Goal: Contribute content

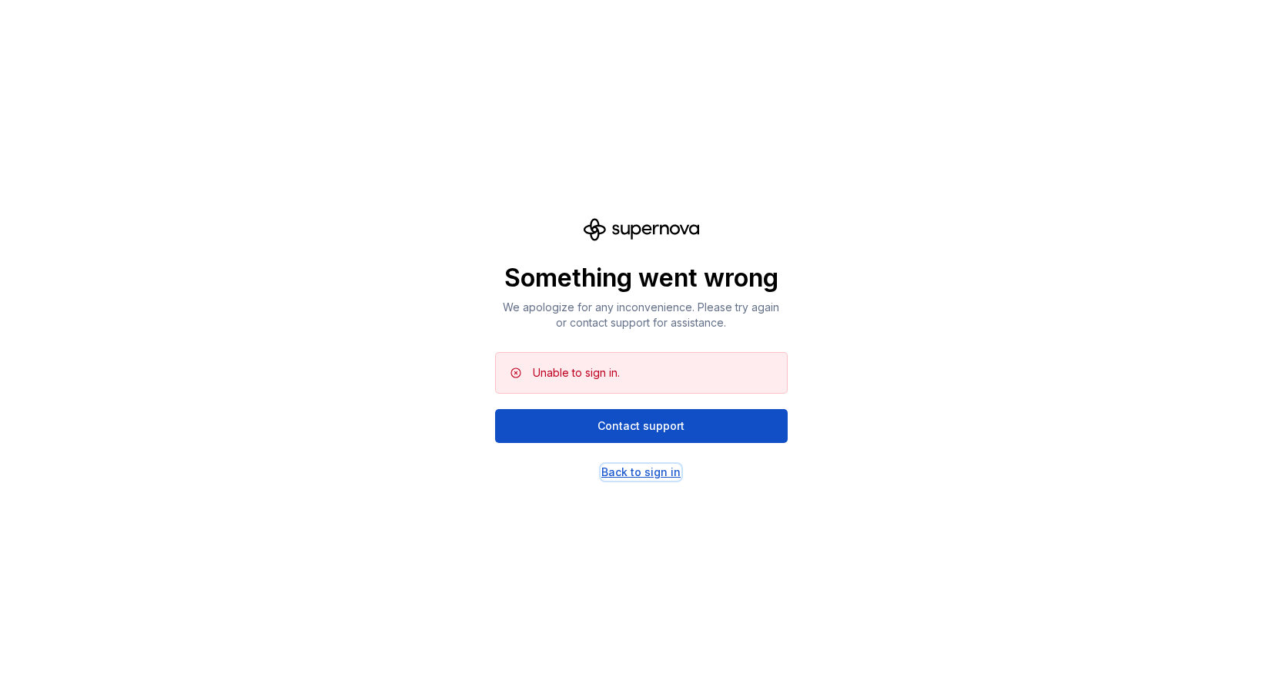
click at [618, 473] on div "Back to sign in" at bounding box center [640, 471] width 79 height 15
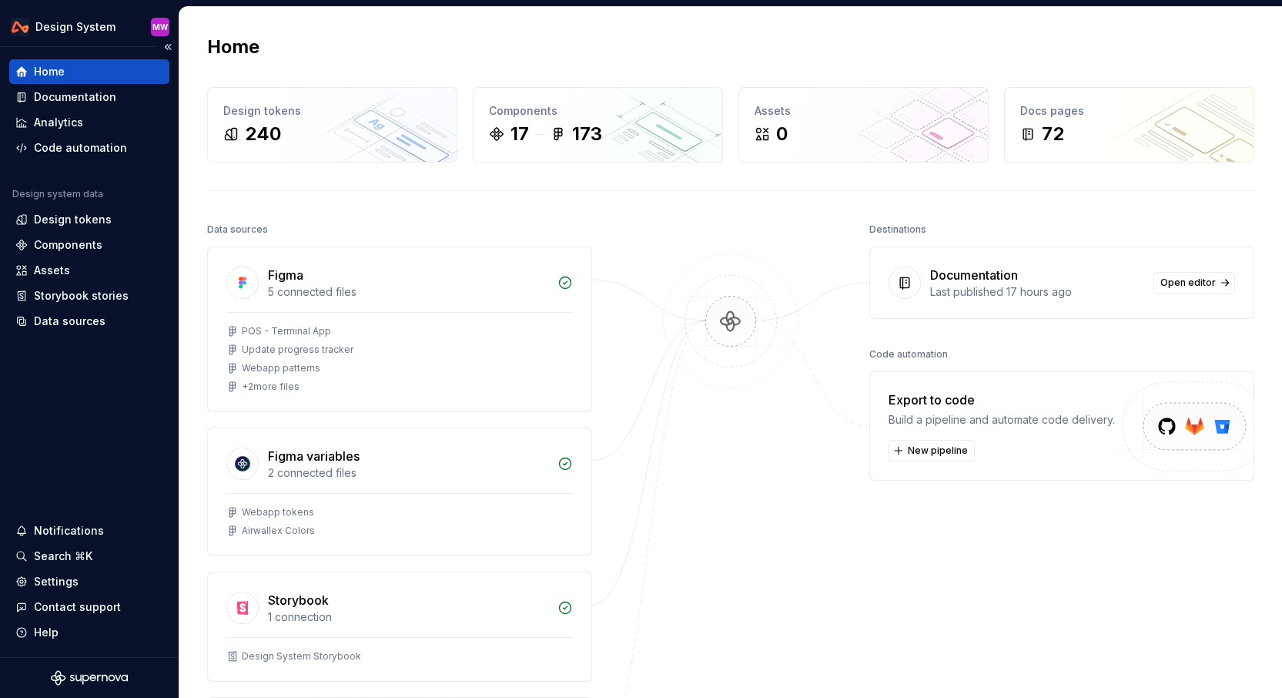
click at [125, 66] on div "Home" at bounding box center [89, 71] width 148 height 15
click at [55, 98] on div "Documentation" at bounding box center [75, 96] width 82 height 15
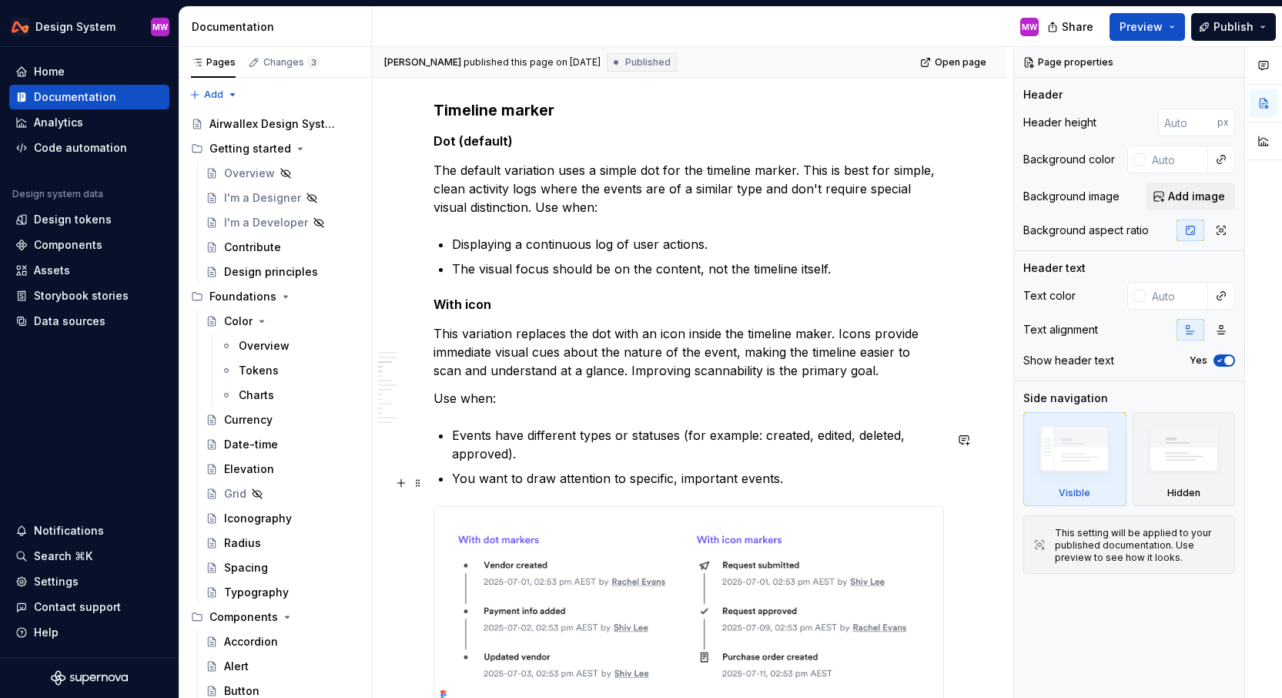
scroll to position [1167, 0]
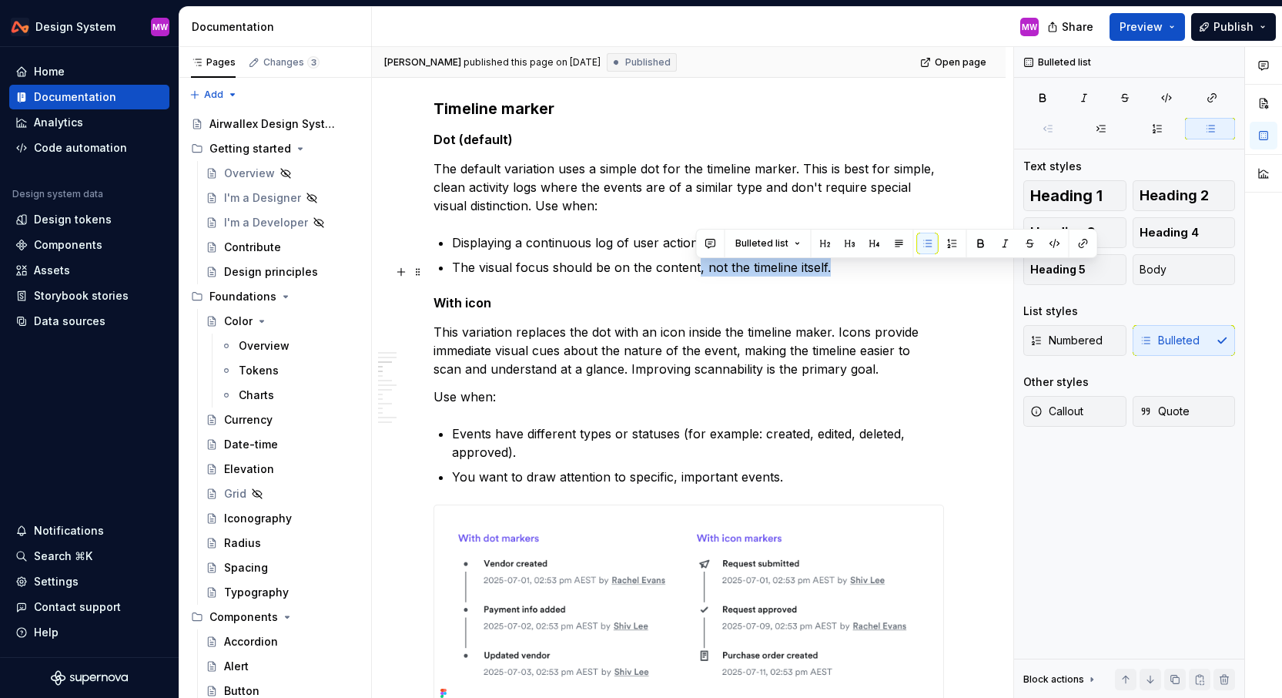
drag, startPoint x: 697, startPoint y: 271, endPoint x: 853, endPoint y: 275, distance: 156.4
click at [853, 275] on p "The visual focus should be on the content, not the timeline itself." at bounding box center [698, 267] width 492 height 18
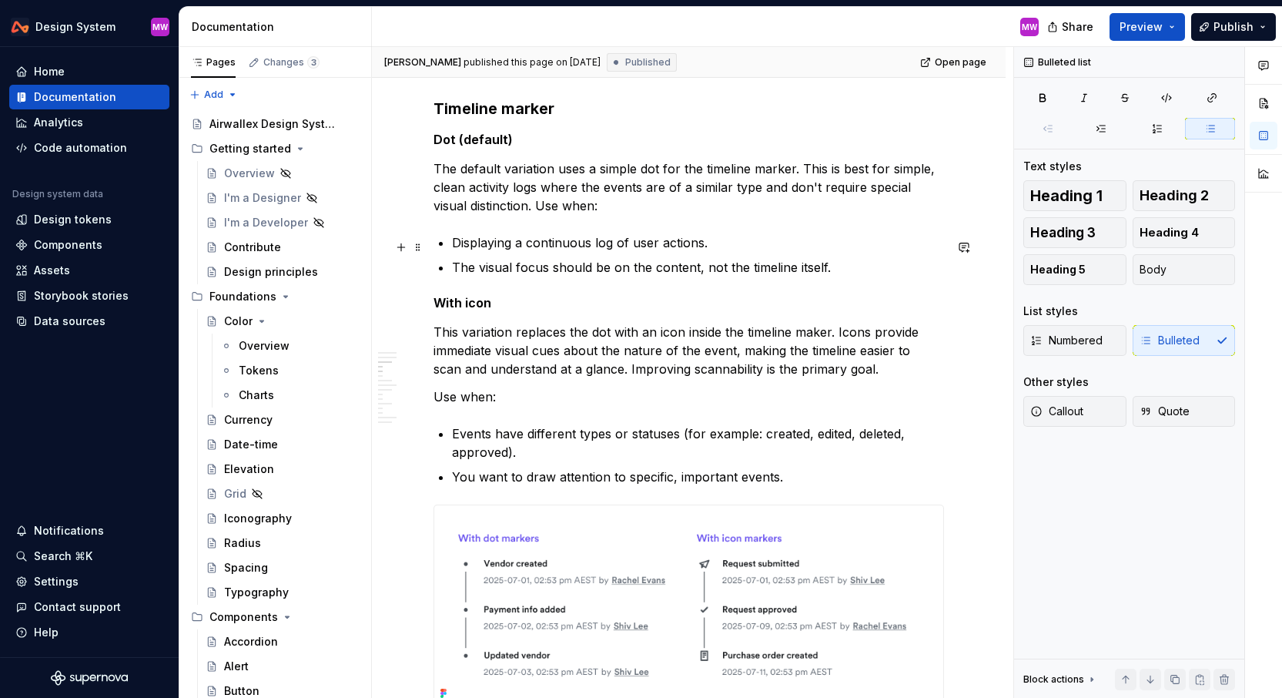
click at [461, 246] on p "Displaying a continuous log of user actions." at bounding box center [698, 242] width 492 height 18
type textarea "*"
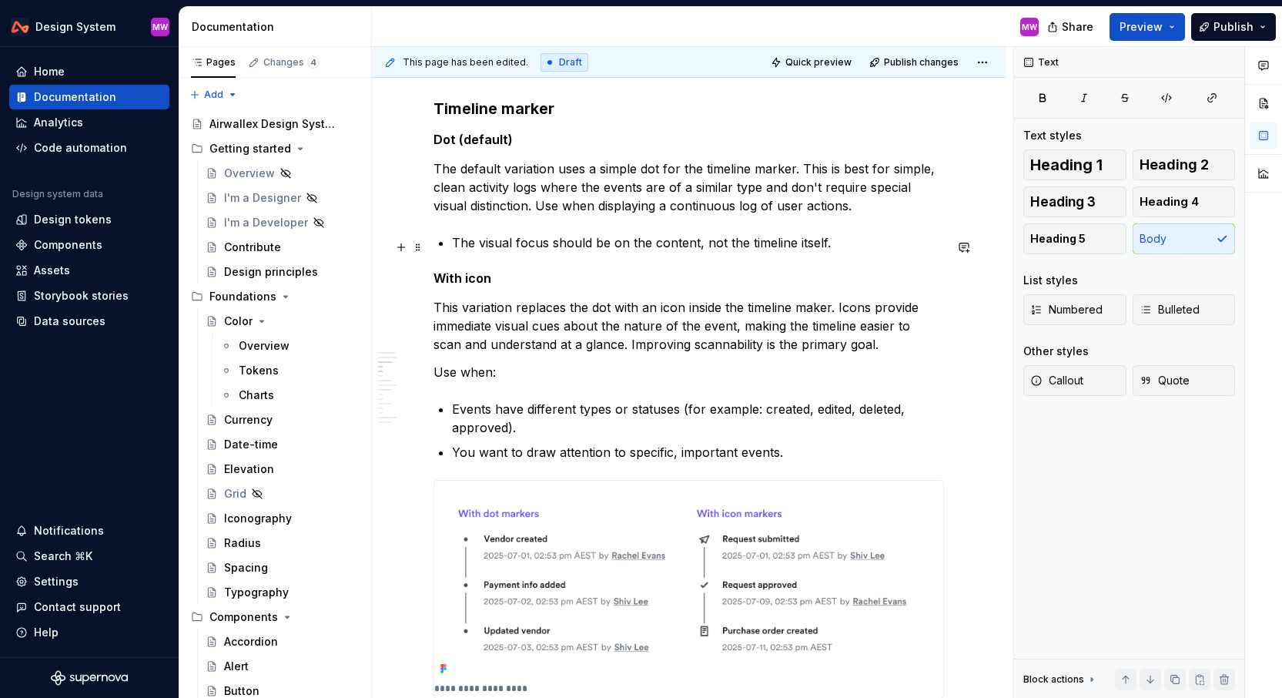
click at [846, 250] on p "The visual focus should be on the content, not the timeline itself." at bounding box center [698, 242] width 492 height 18
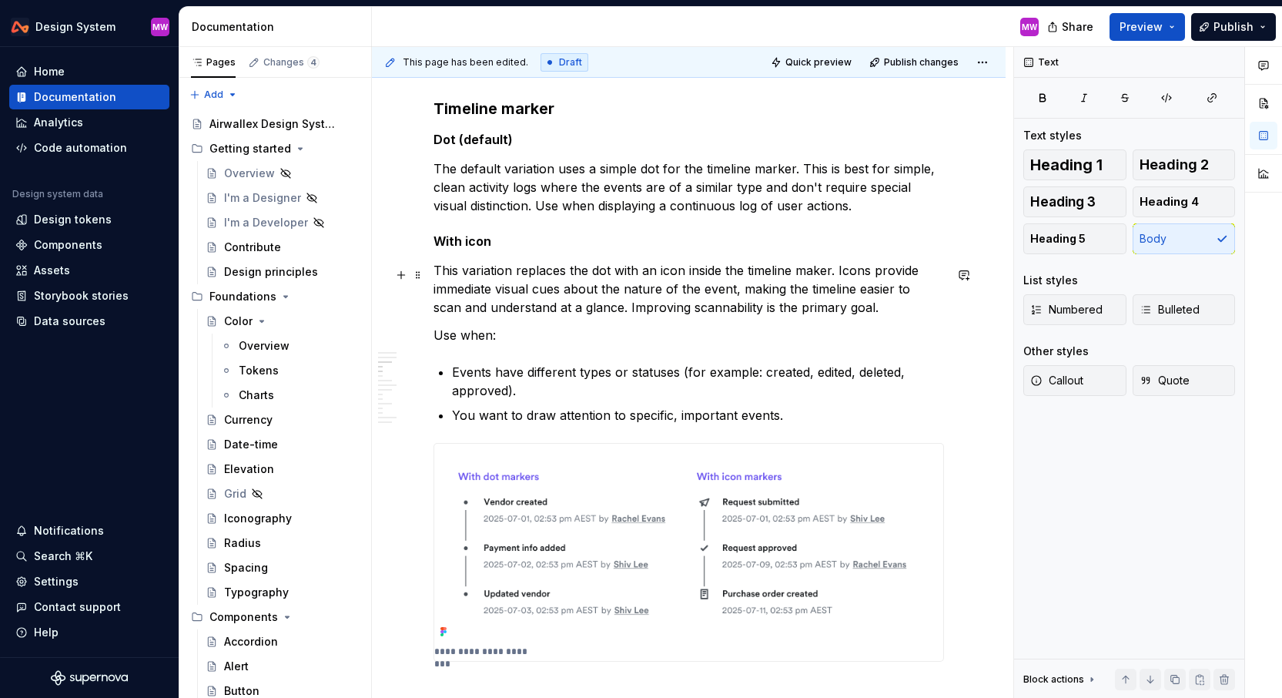
click at [812, 274] on p "This variation replaces the dot with an icon inside the timeline maker. Icons p…" at bounding box center [689, 288] width 511 height 55
drag, startPoint x: 796, startPoint y: 273, endPoint x: 746, endPoint y: 273, distance: 50.1
click at [746, 273] on p "This variation replaces the dot with an icon inside the timeline marker. Icons …" at bounding box center [689, 288] width 511 height 55
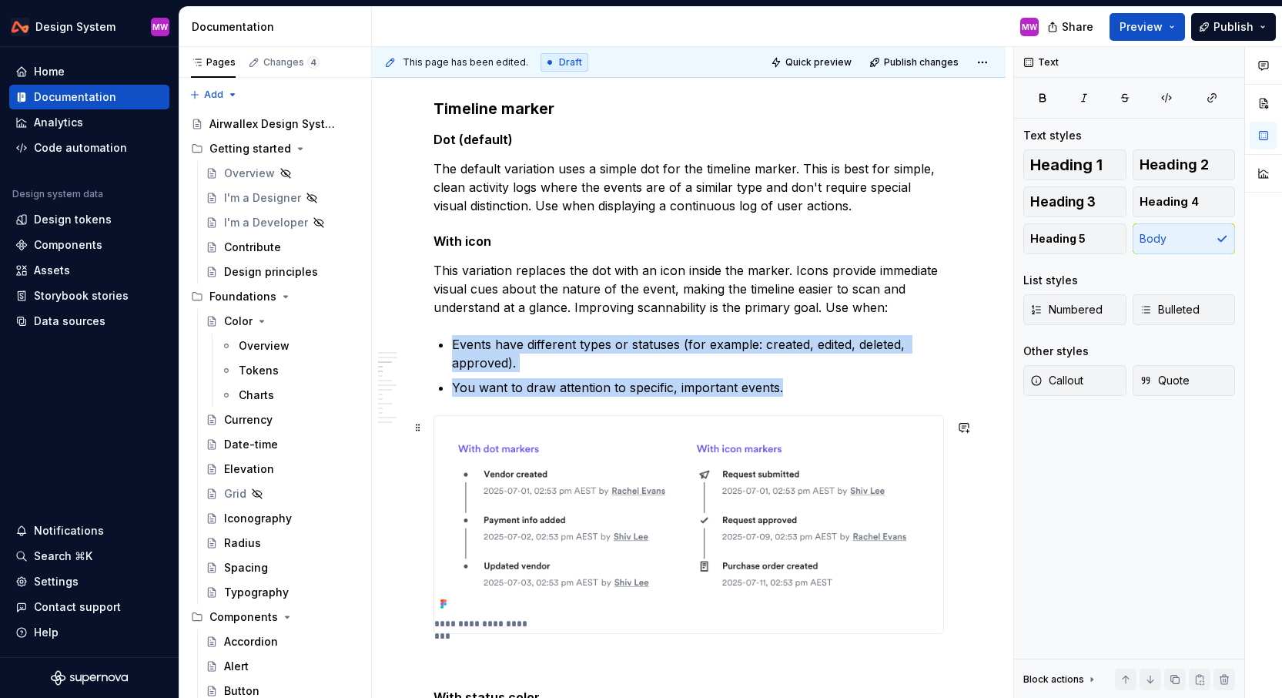
click at [646, 524] on img at bounding box center [688, 515] width 509 height 199
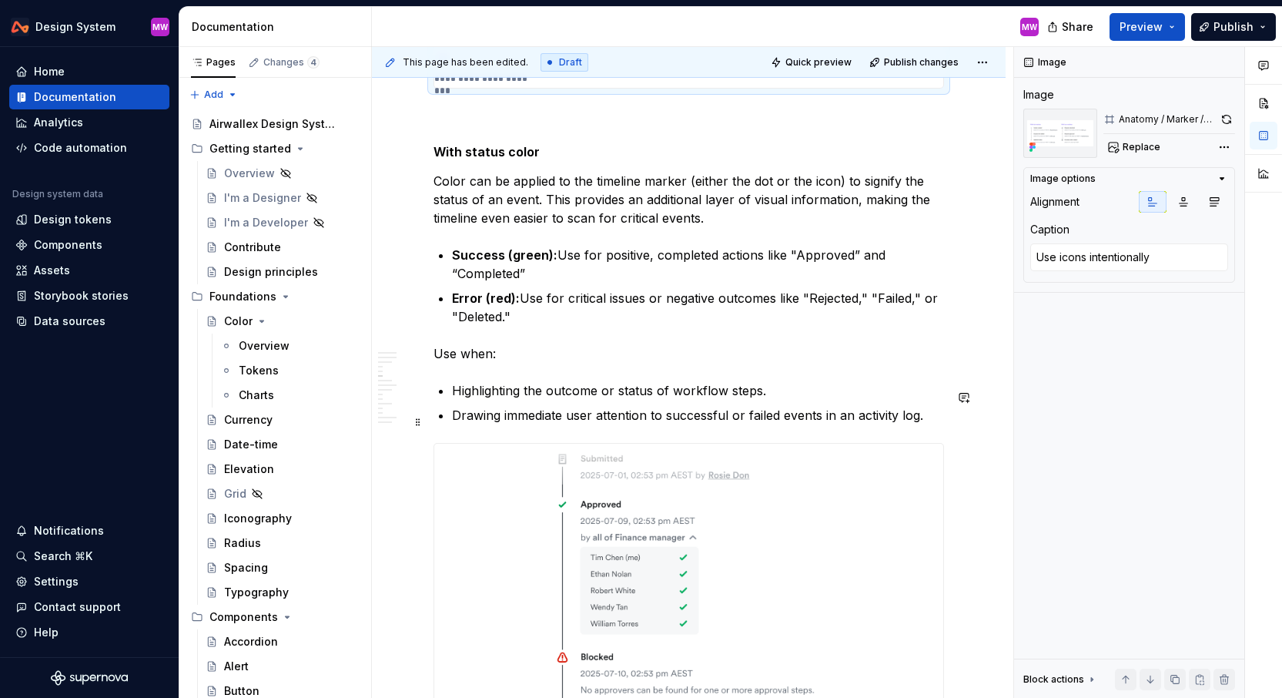
scroll to position [1713, 0]
click at [776, 399] on p "Highlighting the outcome or status of workflow steps." at bounding box center [698, 389] width 492 height 18
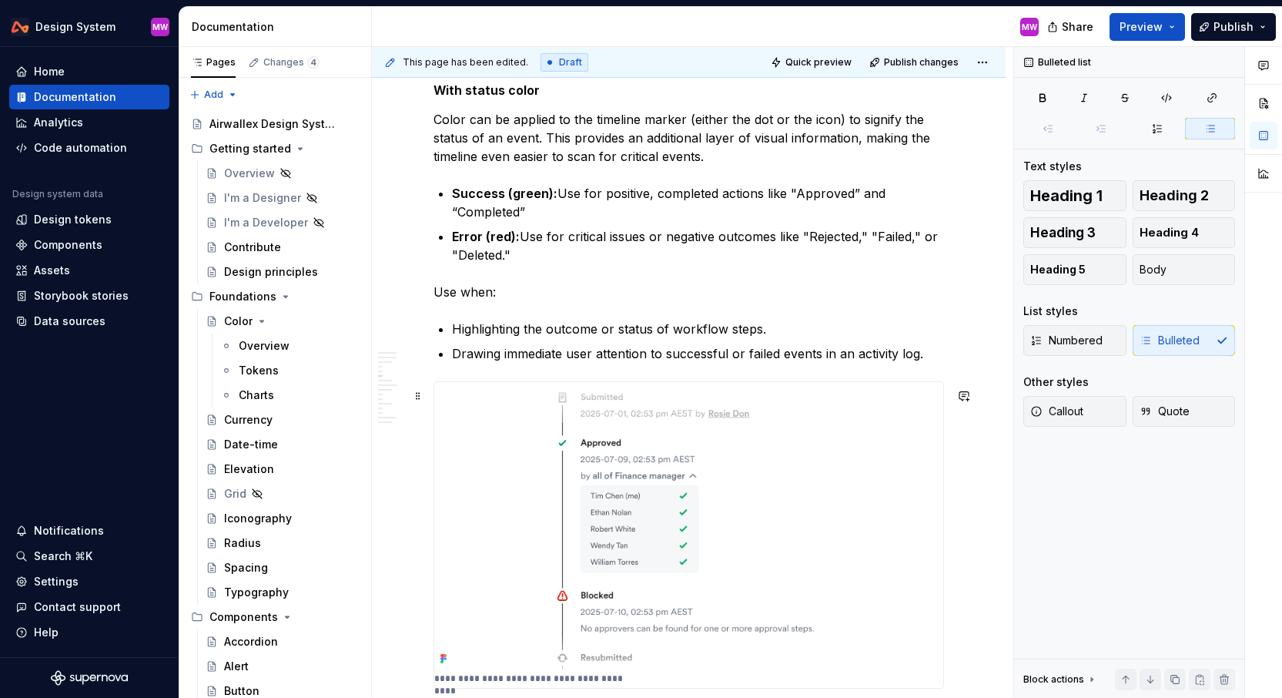
scroll to position [1667, 0]
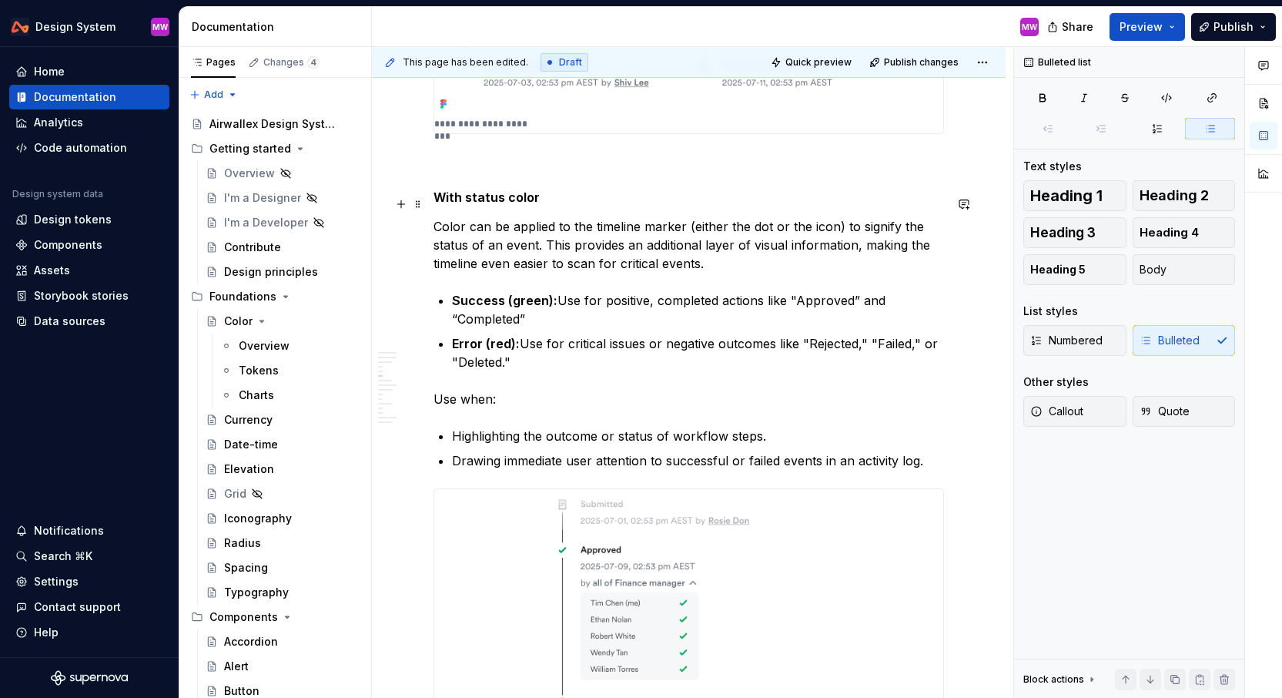
click at [435, 205] on h5 "With status color" at bounding box center [689, 196] width 511 height 15
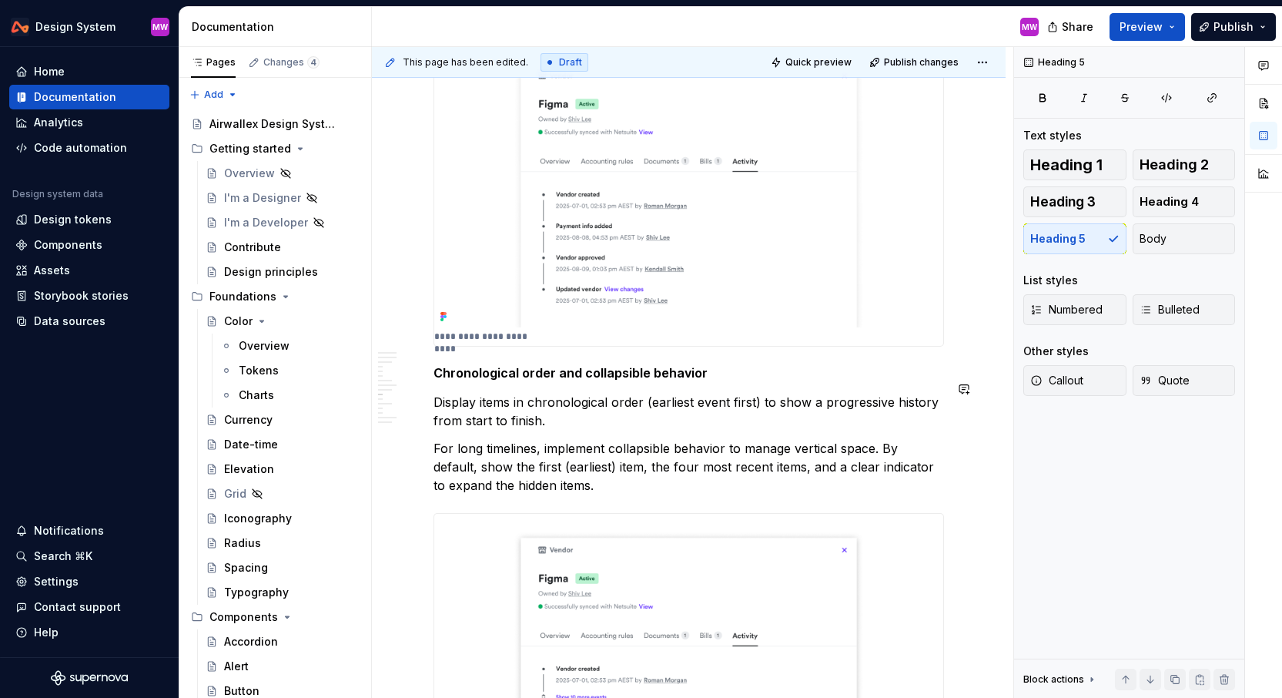
scroll to position [2729, 0]
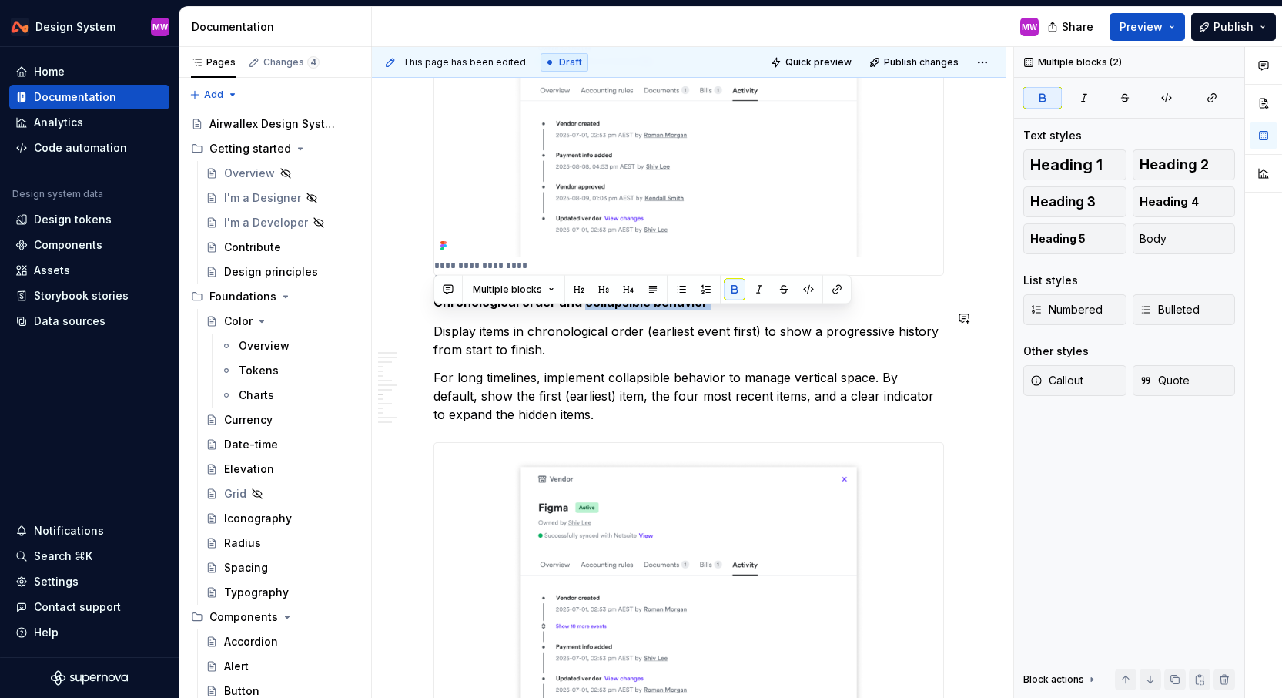
drag, startPoint x: 583, startPoint y: 316, endPoint x: 751, endPoint y: 330, distance: 168.5
click at [751, 330] on div "**********" at bounding box center [689, 542] width 511 height 5941
copy strong "collapsible behavior"
click at [604, 359] on p "Display items in chronological order (earliest event first) to show a progressi…" at bounding box center [689, 340] width 511 height 37
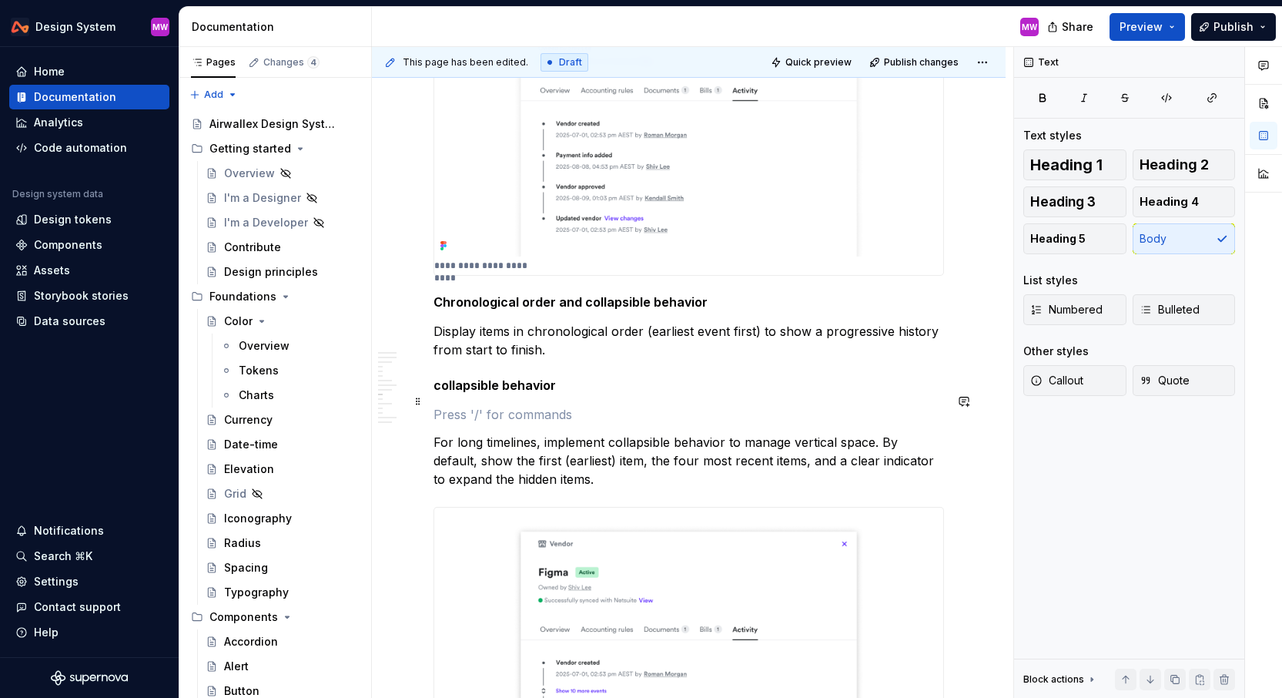
click at [437, 393] on strong "collapsible behavior" at bounding box center [495, 384] width 122 height 15
click at [437, 310] on strong "Chronological order and collapsible behavior" at bounding box center [571, 301] width 274 height 15
click at [553, 310] on strong "Chronological order and collapsible behavior" at bounding box center [571, 301] width 274 height 15
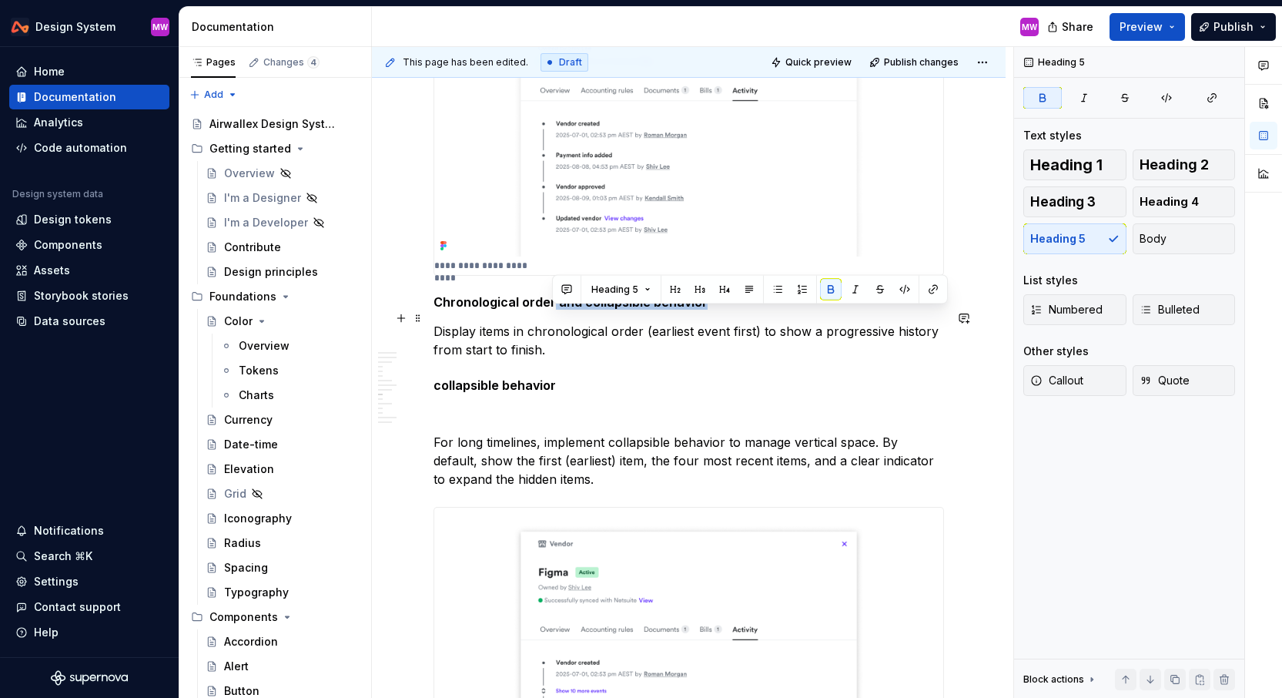
drag, startPoint x: 553, startPoint y: 315, endPoint x: 733, endPoint y: 317, distance: 180.2
click at [733, 310] on h5 "Chronological order and collapsible behavior" at bounding box center [689, 301] width 511 height 15
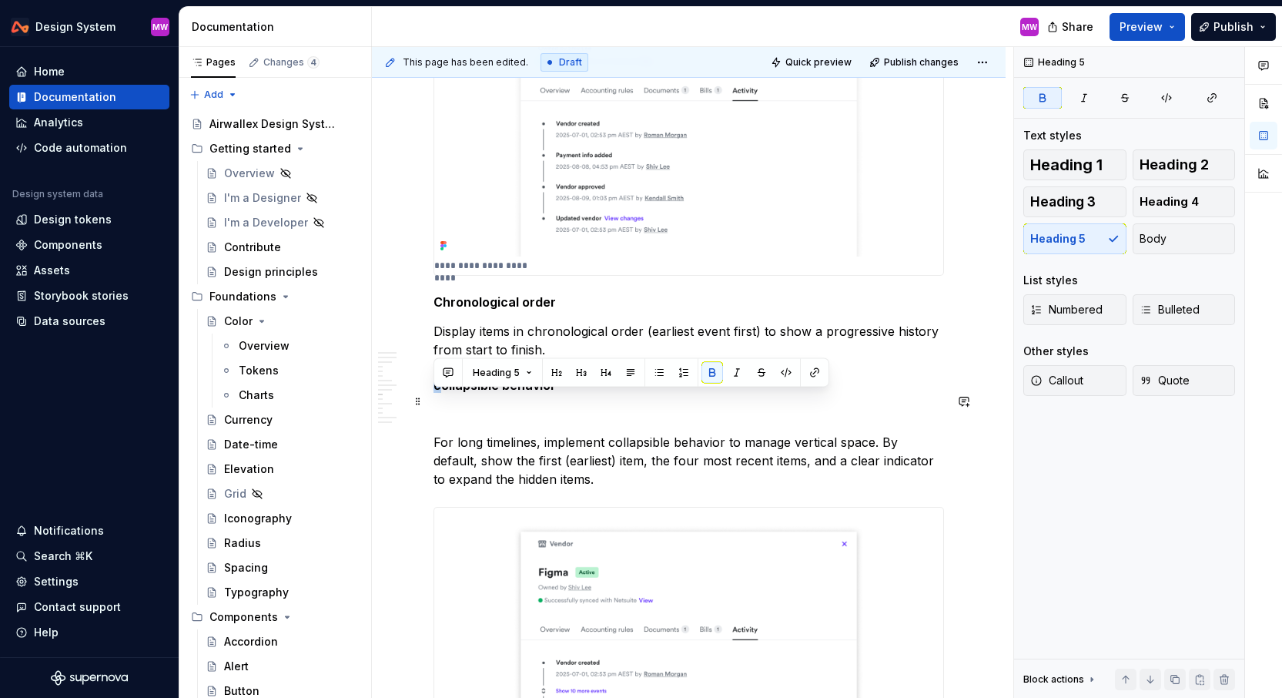
click at [434, 393] on strong "collapsible behavior" at bounding box center [495, 384] width 122 height 15
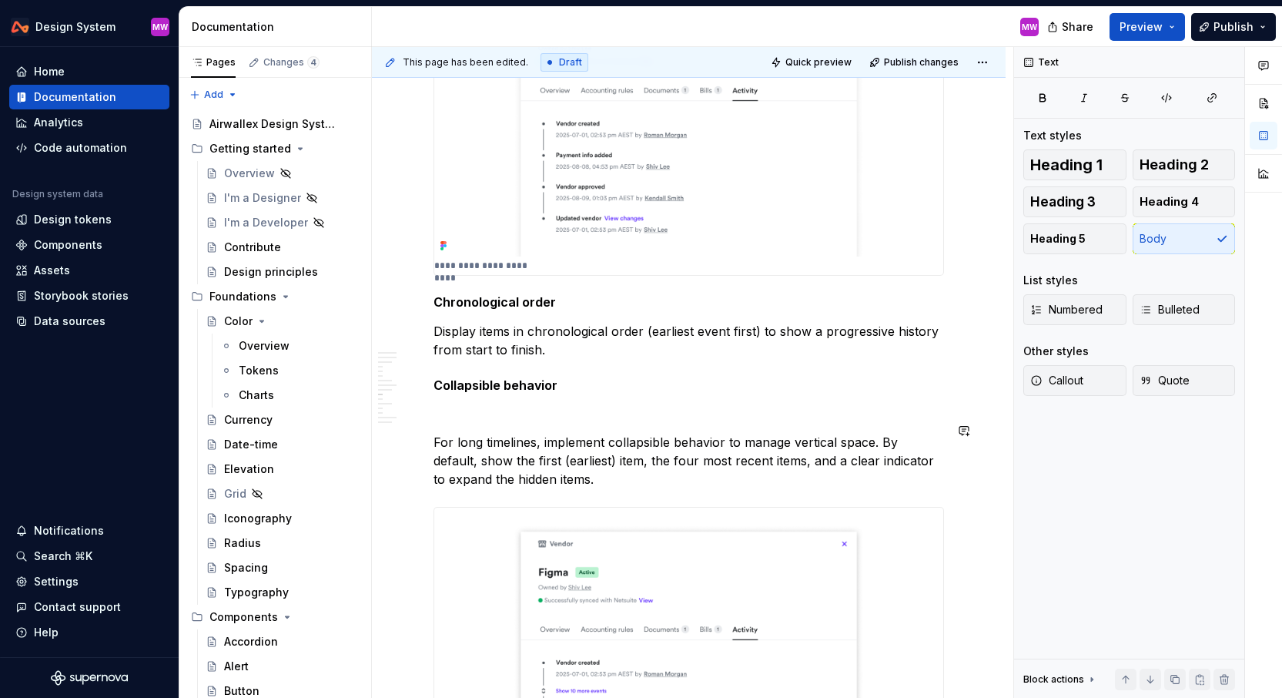
click at [445, 441] on div "**********" at bounding box center [689, 575] width 511 height 6006
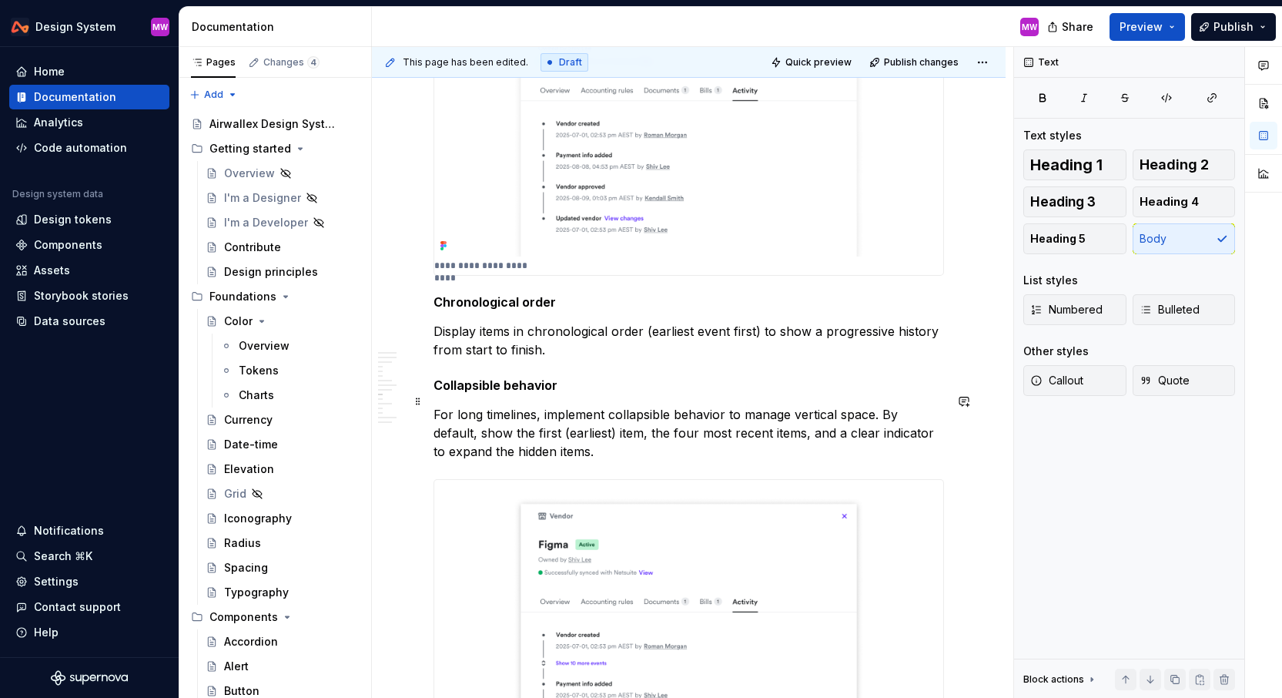
click at [431, 397] on div "**********" at bounding box center [689, 656] width 634 height 6243
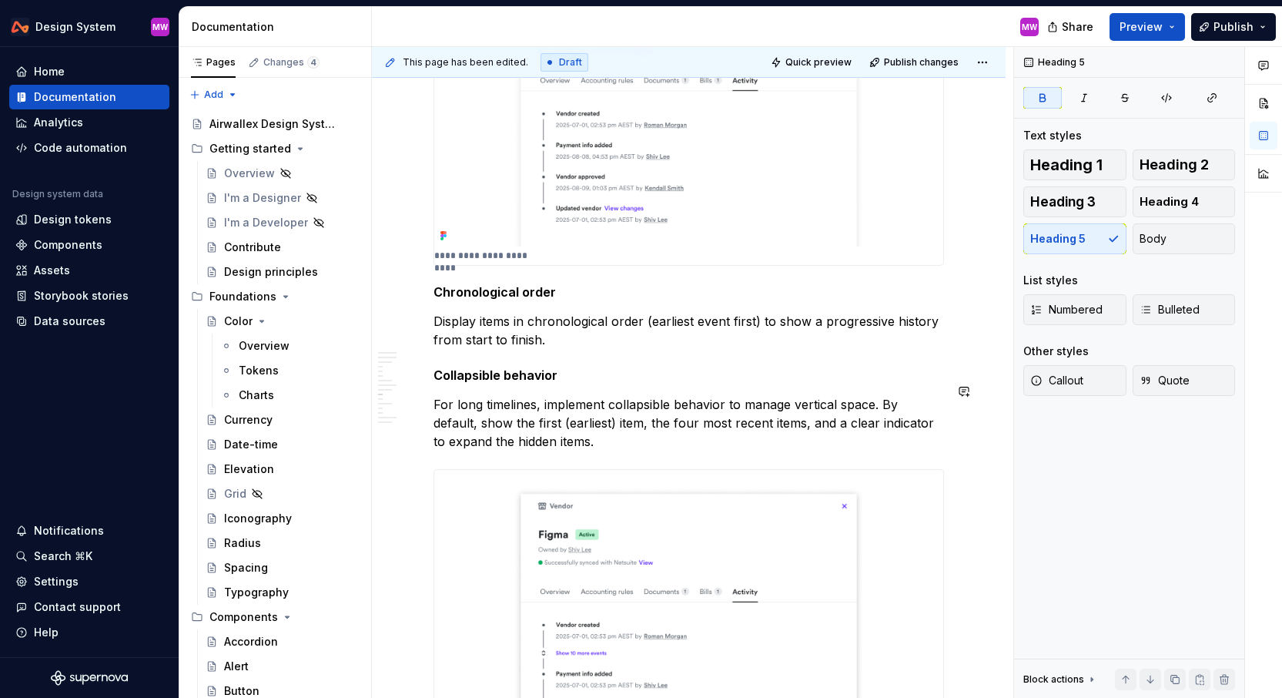
scroll to position [2740, 0]
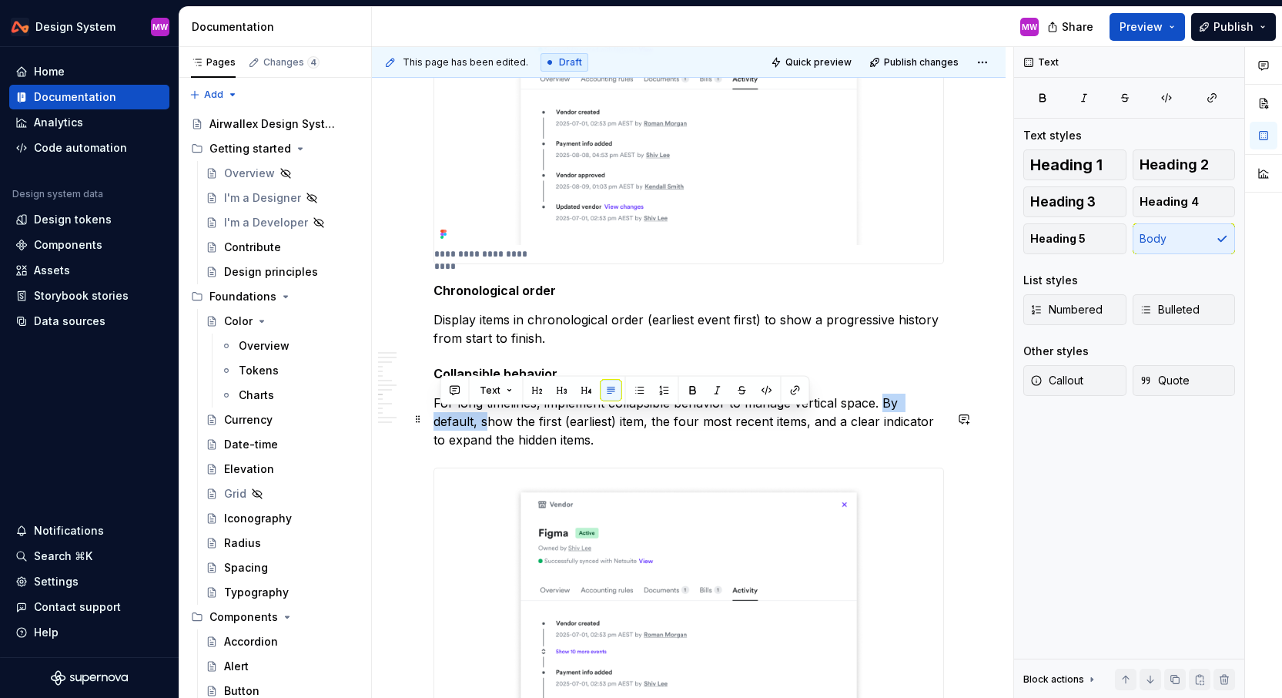
drag, startPoint x: 438, startPoint y: 434, endPoint x: 881, endPoint y: 418, distance: 443.1
click at [881, 418] on p "For long timelines, implement collapsible behavior to manage vertical space. By…" at bounding box center [689, 421] width 511 height 55
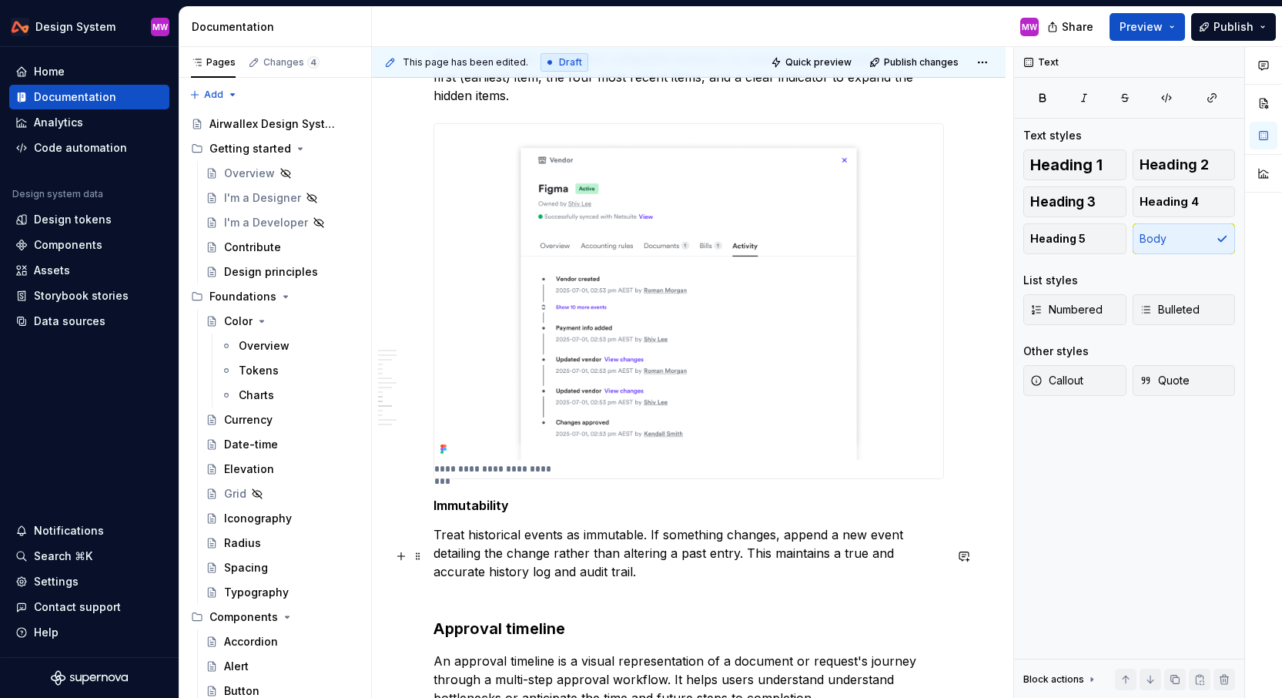
scroll to position [3080, 0]
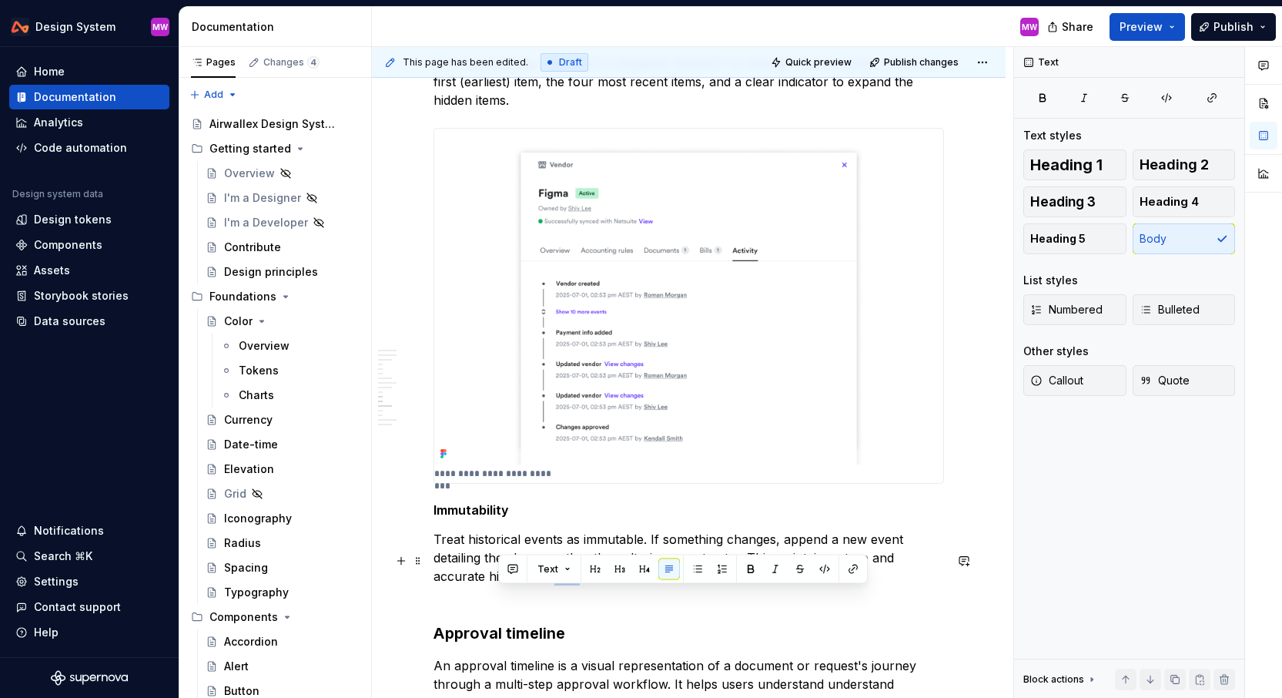
drag, startPoint x: 524, startPoint y: 595, endPoint x: 501, endPoint y: 595, distance: 23.9
click at [501, 595] on p "Treat historical events as immutable. If something changes, append a new event …" at bounding box center [689, 567] width 511 height 74
click at [606, 603] on p "Treat historical events as immutable. If something changes, append a new event …" at bounding box center [689, 567] width 511 height 74
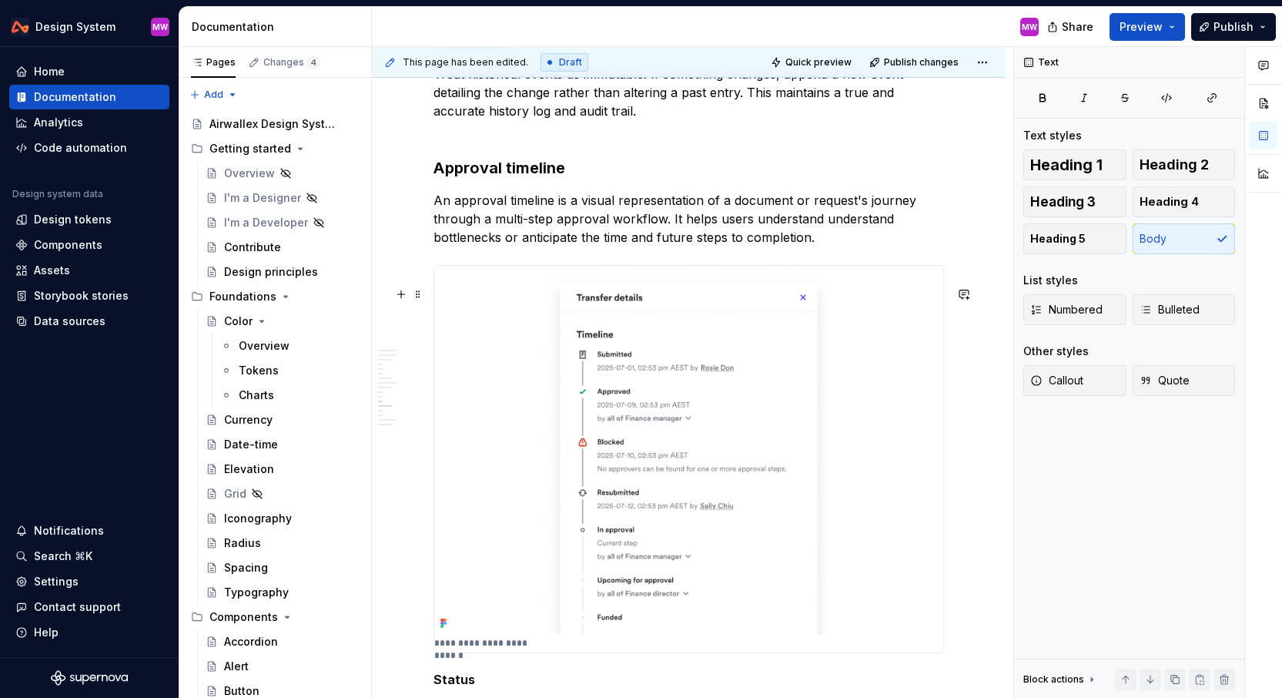
scroll to position [3548, 0]
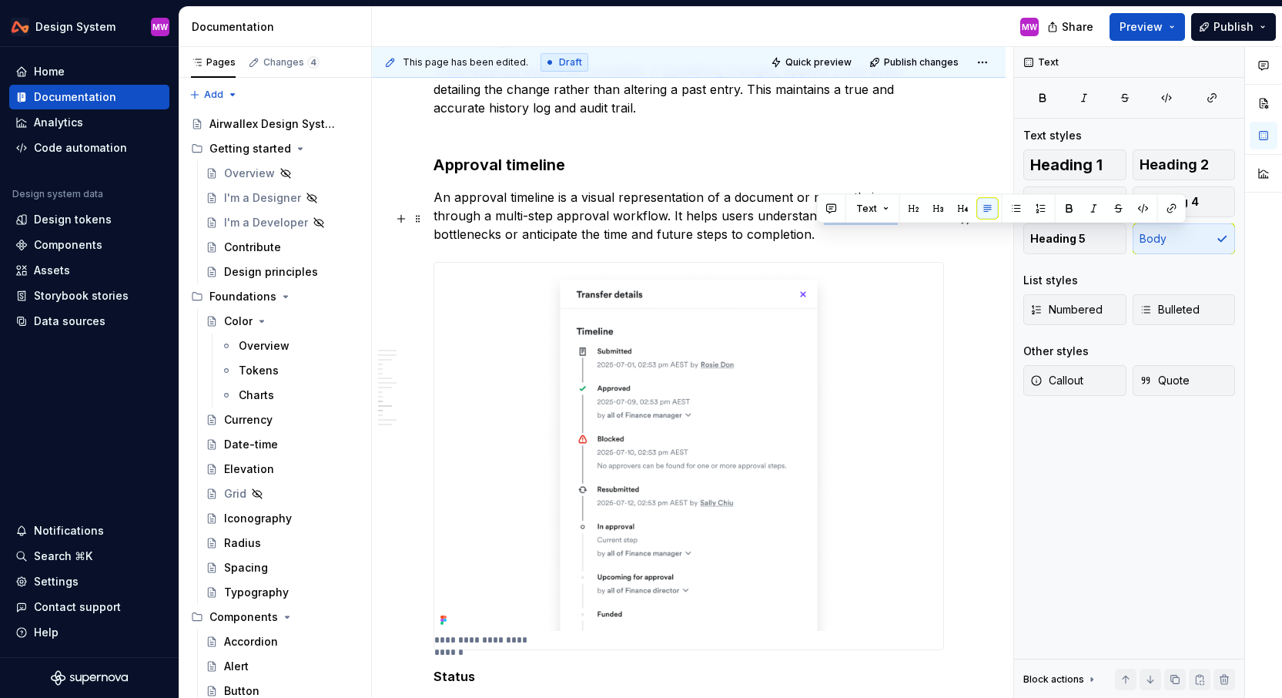
drag, startPoint x: 818, startPoint y: 233, endPoint x: 896, endPoint y: 235, distance: 78.6
click at [896, 235] on p "An approval timeline is a visual representation of a document or request's jour…" at bounding box center [689, 215] width 511 height 55
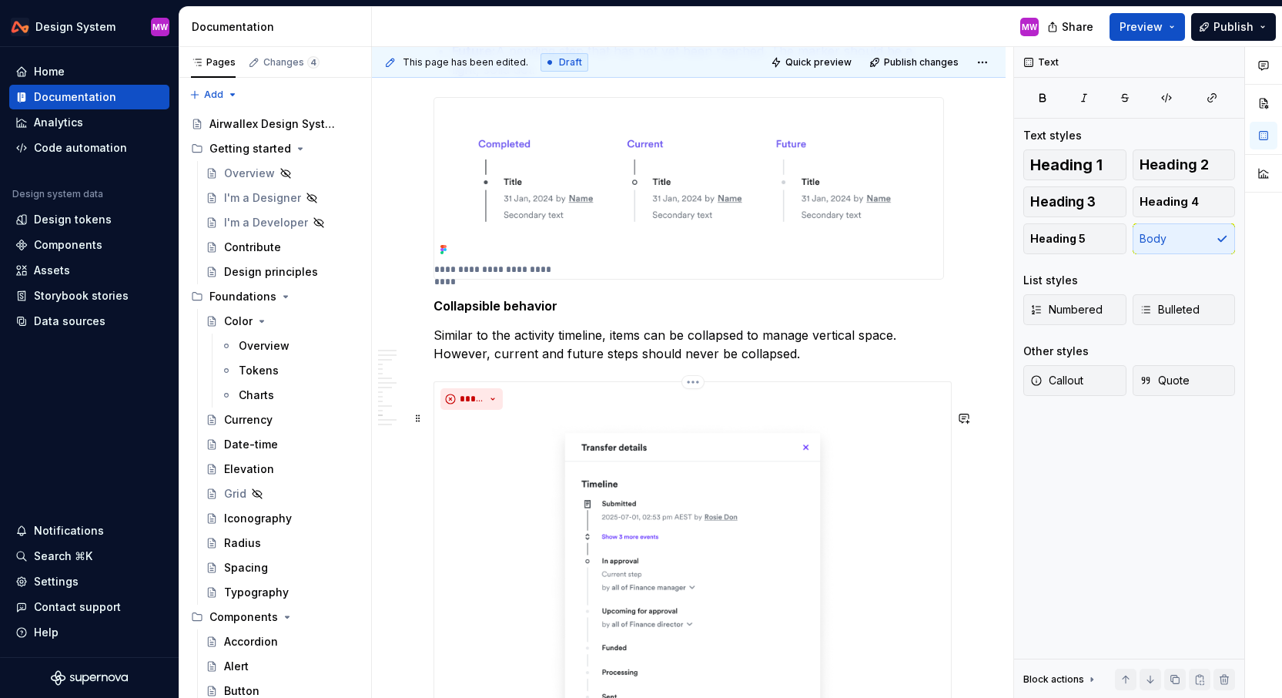
scroll to position [4440, 0]
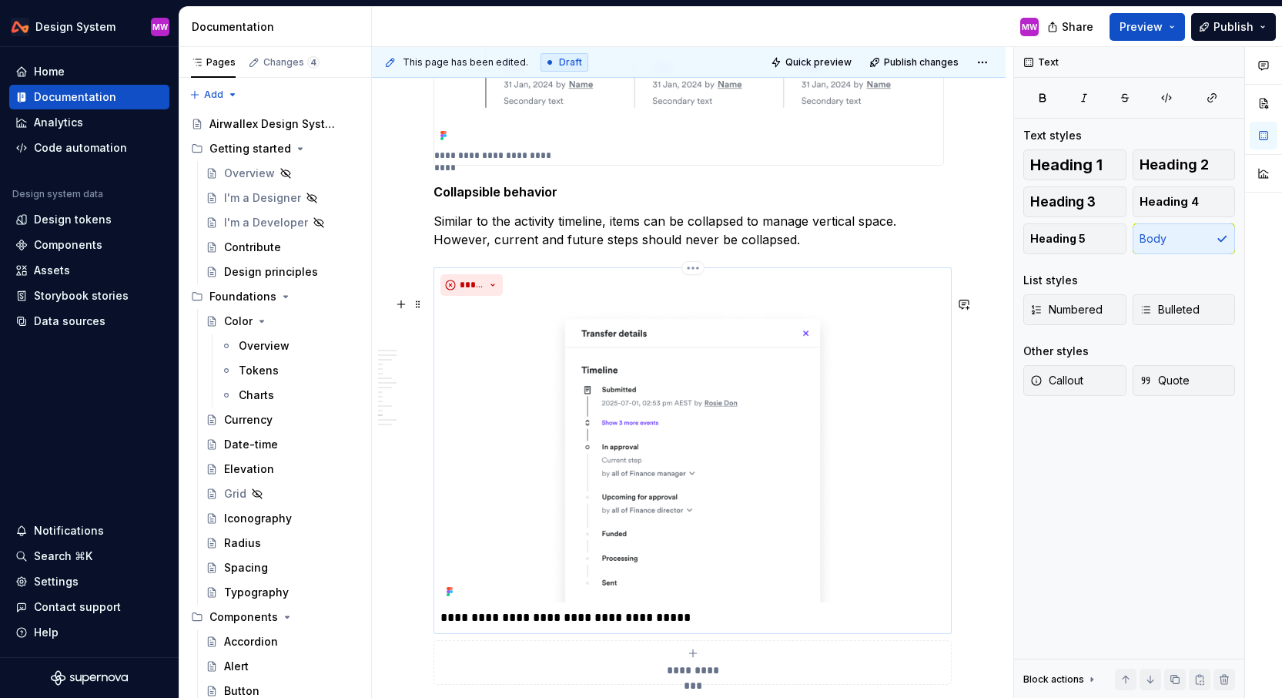
click at [468, 627] on p "**********" at bounding box center [693, 617] width 504 height 18
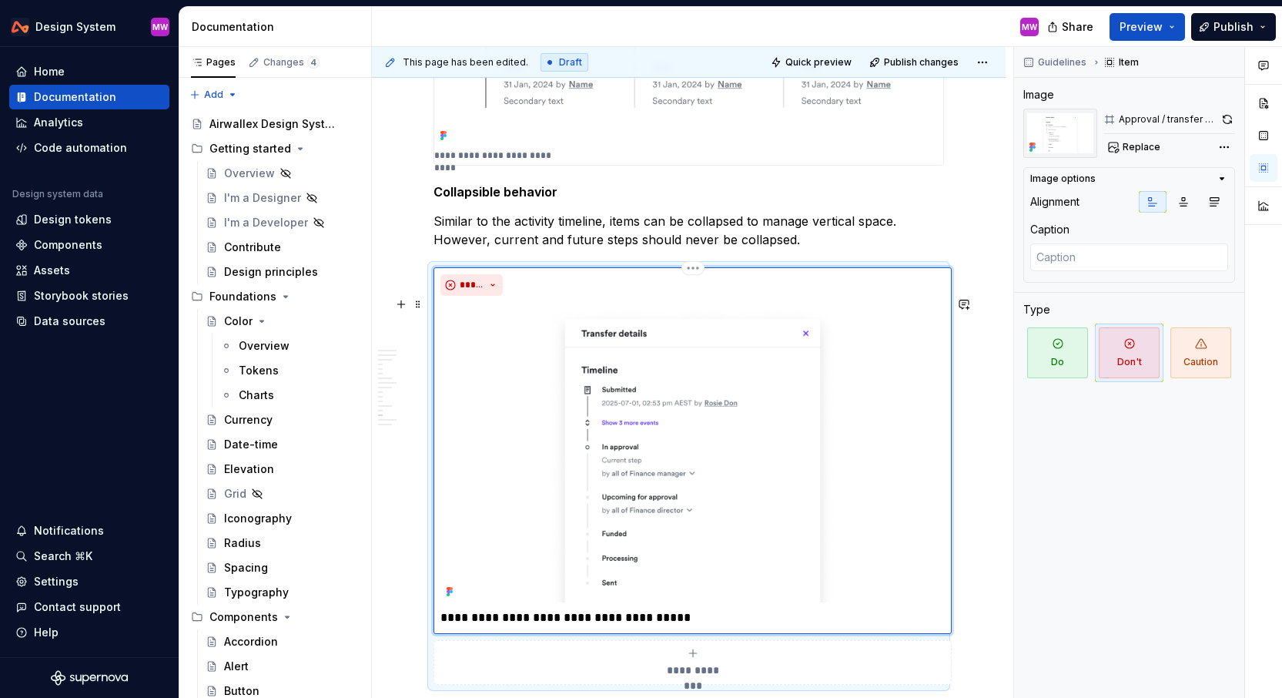
type textarea "*"
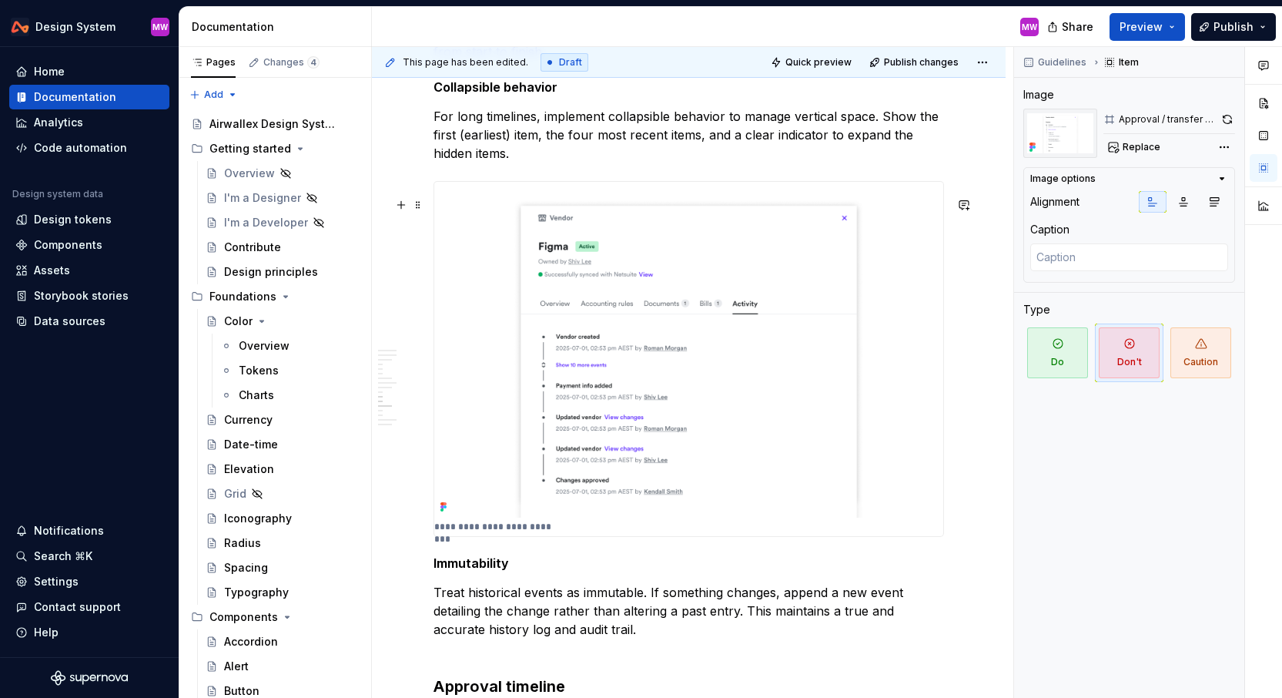
scroll to position [3031, 0]
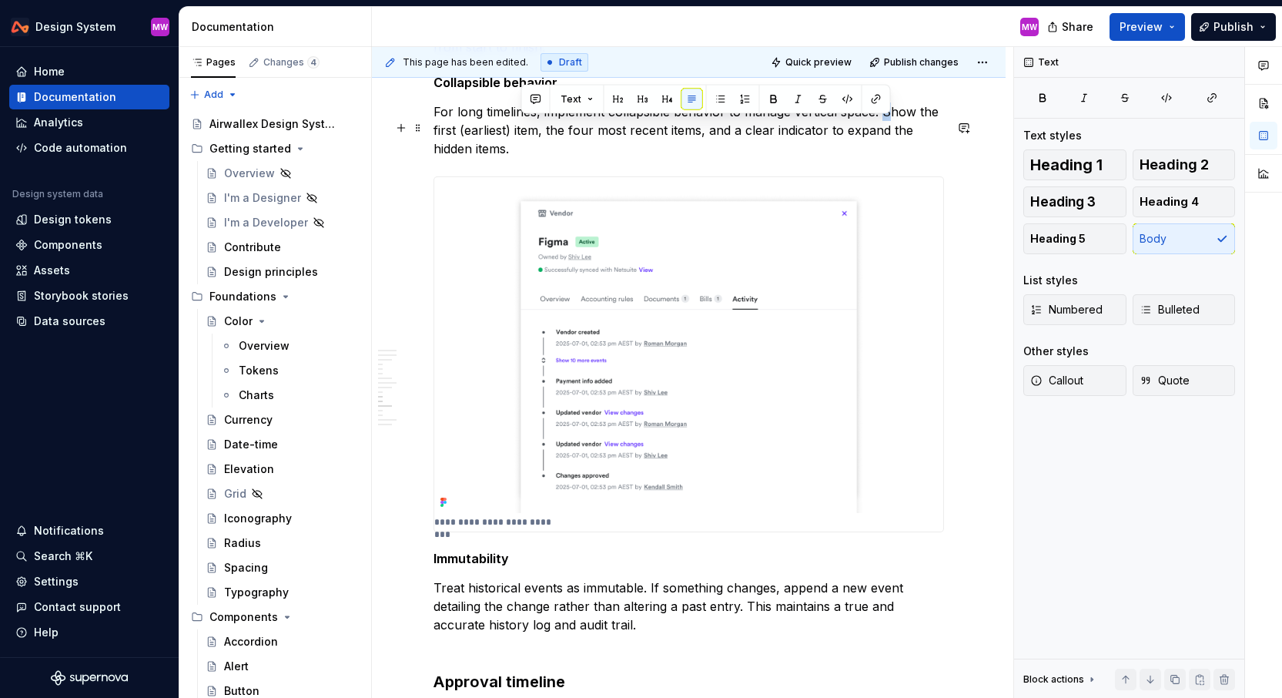
click at [889, 126] on p "For long timelines, implement collapsible behavior to manage vertical space. Sh…" at bounding box center [689, 129] width 511 height 55
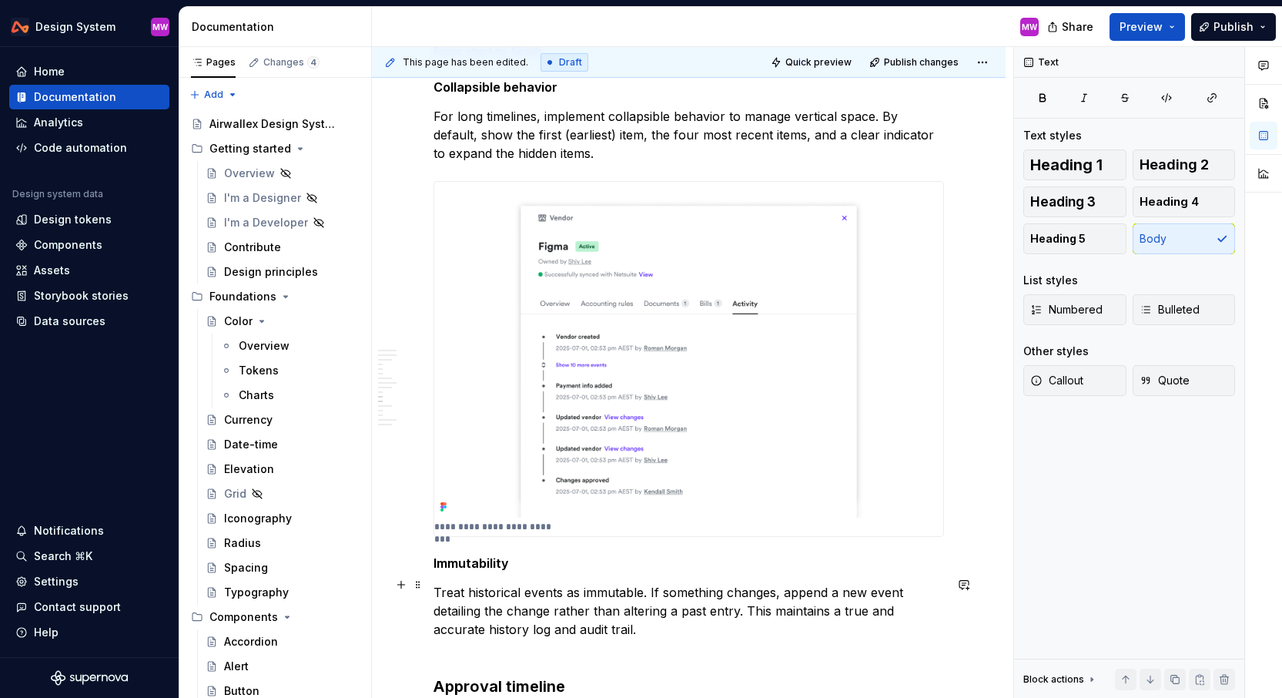
click at [432, 579] on div "**********" at bounding box center [689, 358] width 634 height 6243
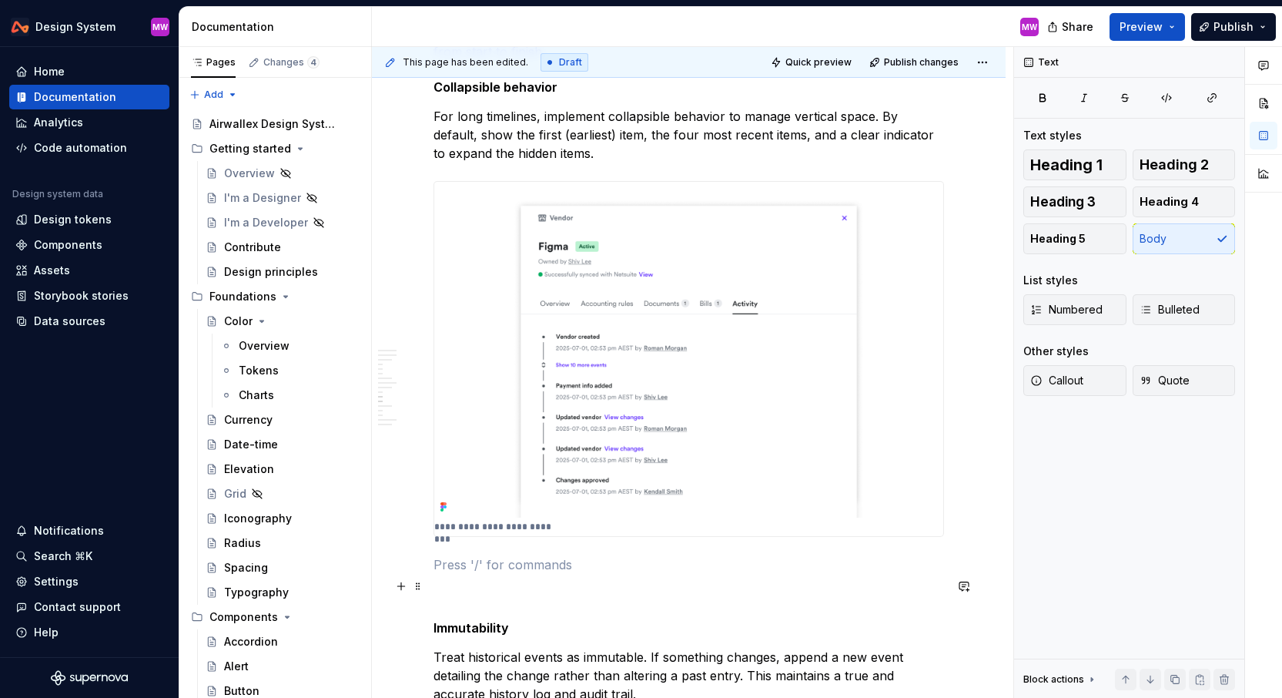
click at [456, 574] on p at bounding box center [689, 564] width 511 height 18
click at [558, 163] on p "For long timelines, implement collapsible behavior to manage vertical space. By…" at bounding box center [689, 134] width 511 height 55
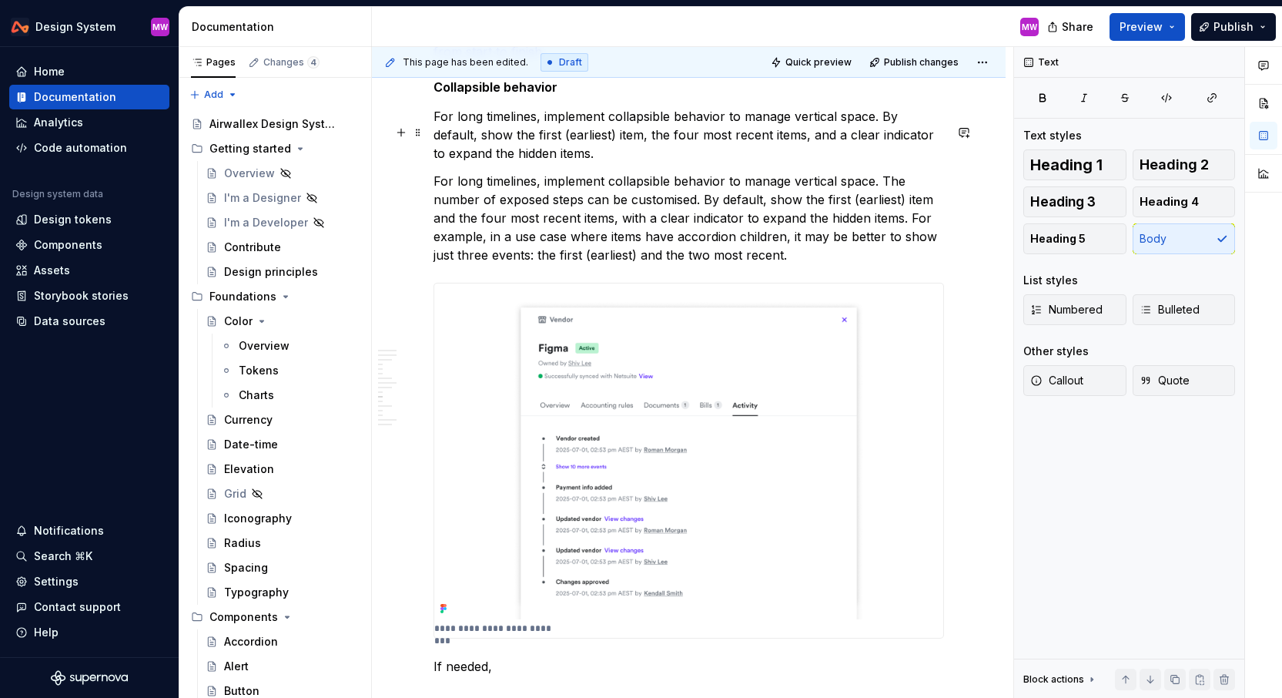
click at [534, 129] on p "For long timelines, implement collapsible behavior to manage vertical space. By…" at bounding box center [689, 134] width 511 height 55
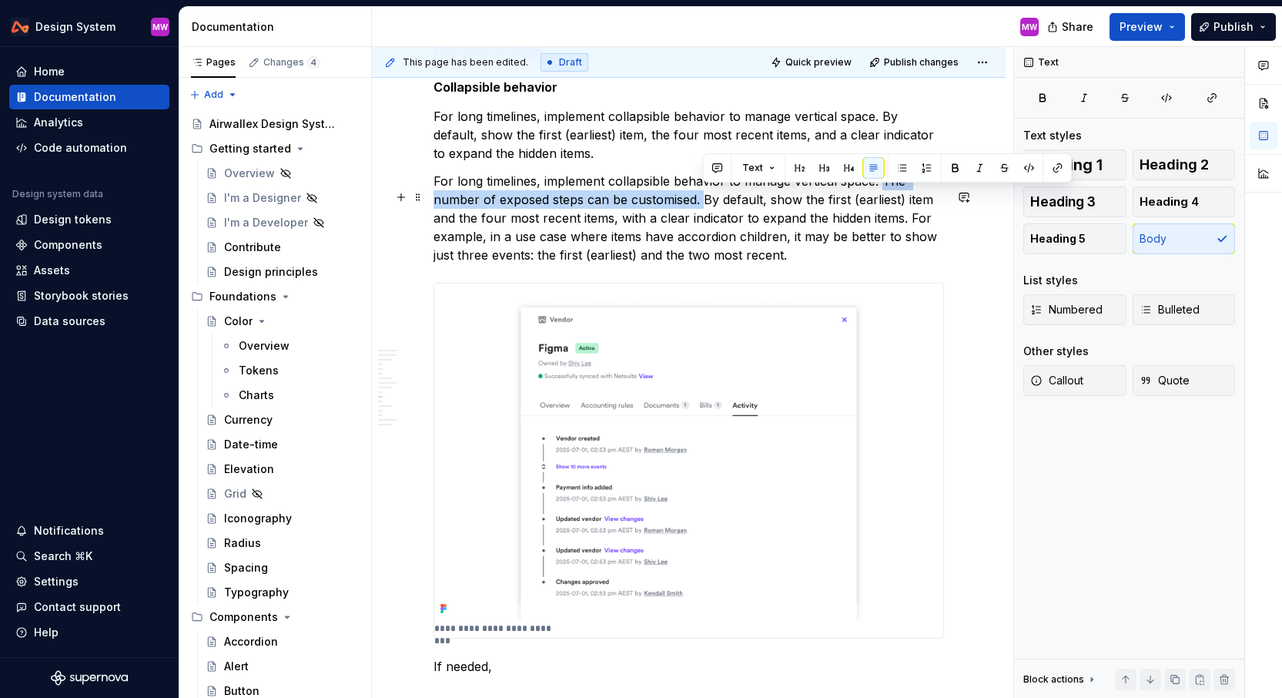
drag, startPoint x: 880, startPoint y: 192, endPoint x: 705, endPoint y: 214, distance: 176.2
click at [705, 214] on p "For long timelines, implement collapsible behavior to manage vertical space. Th…" at bounding box center [689, 218] width 511 height 92
copy p "The number of exposed steps can be customised."
click at [880, 136] on p "For long timelines, implement collapsible behavior to manage vertical space. By…" at bounding box center [689, 134] width 511 height 55
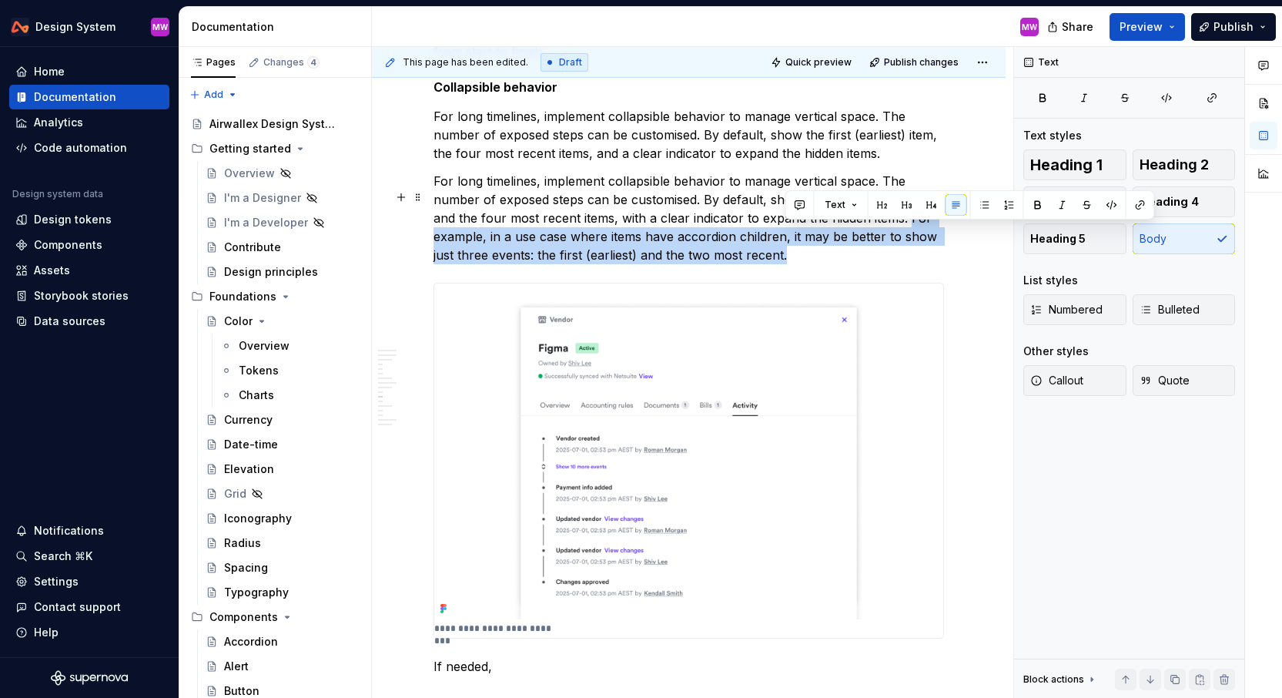
drag, startPoint x: 910, startPoint y: 232, endPoint x: 931, endPoint y: 266, distance: 40.8
click at [931, 264] on p "For long timelines, implement collapsible behavior to manage vertical space. Th…" at bounding box center [689, 218] width 511 height 92
copy p "For example, in a use case where items have accordion children, it may be bette…"
click at [931, 264] on p "For long timelines, implement collapsible behavior to manage vertical space. Th…" at bounding box center [689, 218] width 511 height 92
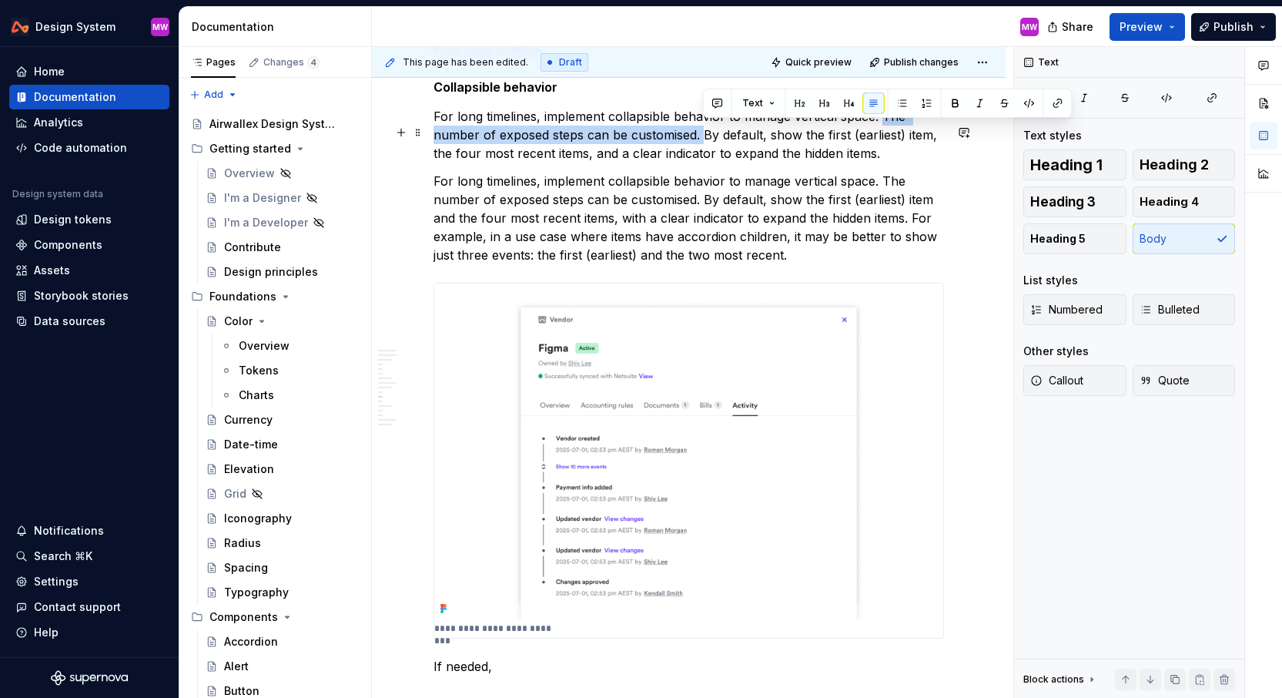
drag, startPoint x: 881, startPoint y: 127, endPoint x: 705, endPoint y: 154, distance: 177.7
click at [705, 154] on p "For long timelines, implement collapsible behavior to manage vertical space. Th…" at bounding box center [689, 134] width 511 height 55
copy p "The number of exposed steps can be customised."
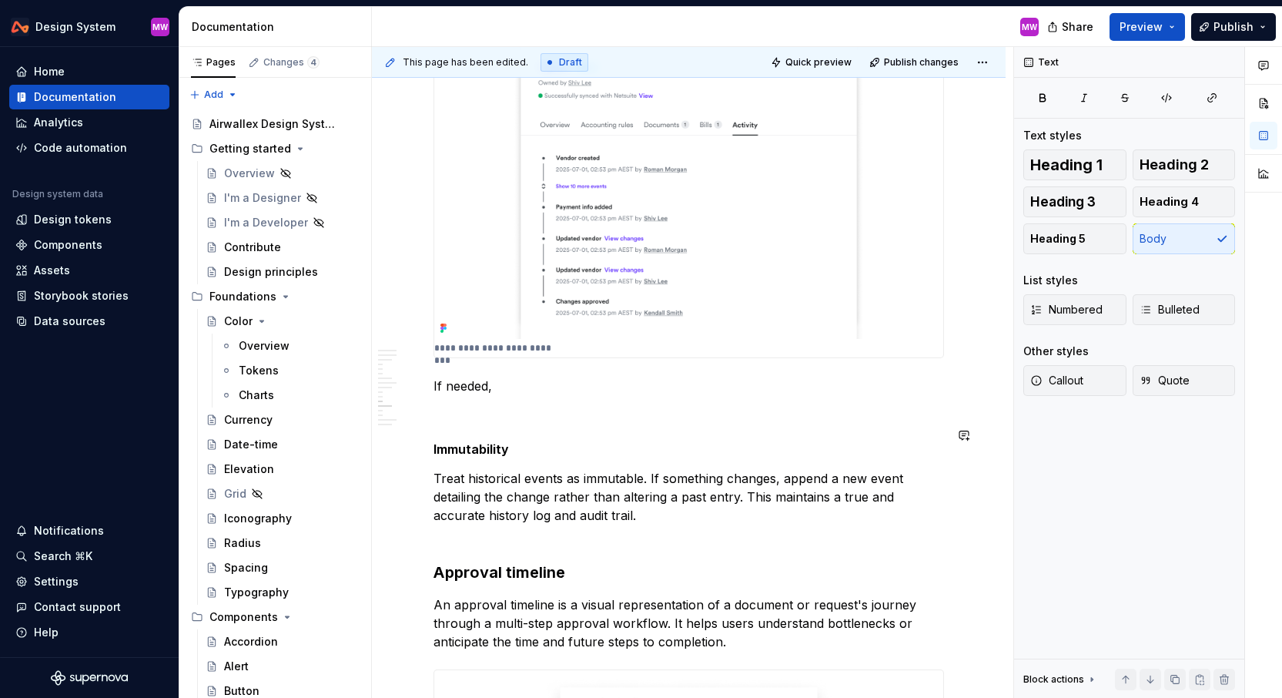
scroll to position [3325, 0]
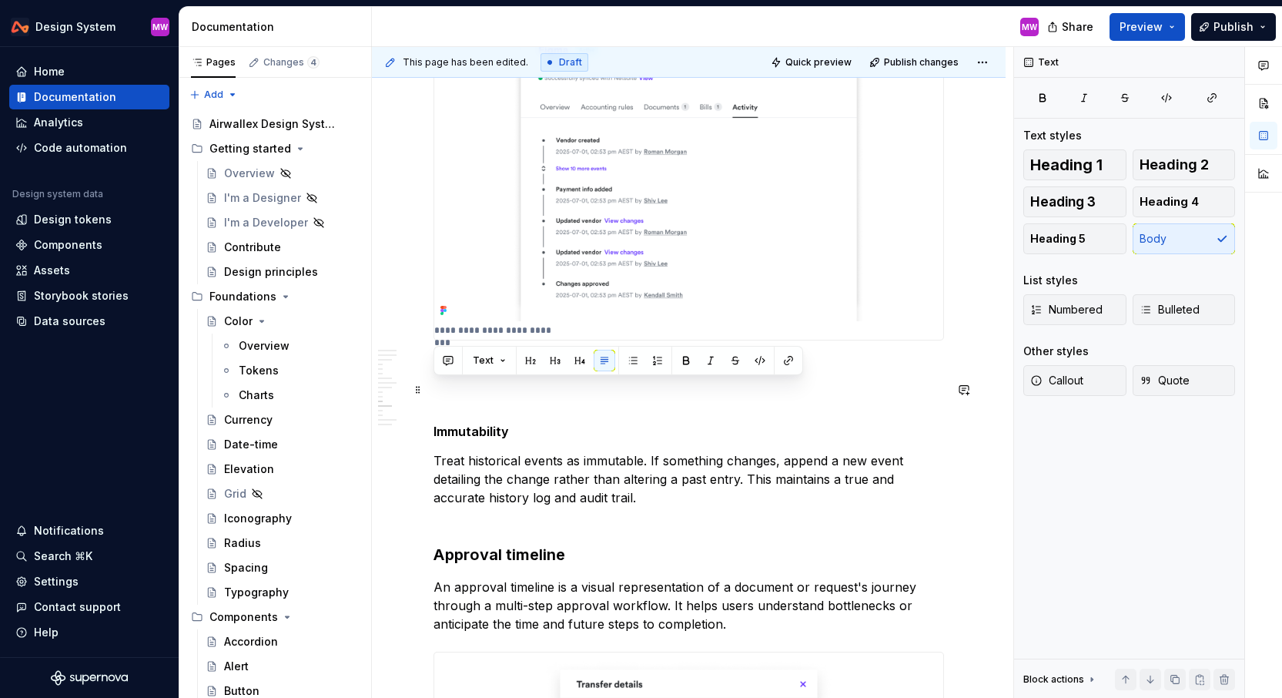
drag, startPoint x: 555, startPoint y: 391, endPoint x: 426, endPoint y: 389, distance: 128.6
click at [426, 389] on div "**********" at bounding box center [689, 143] width 634 height 6409
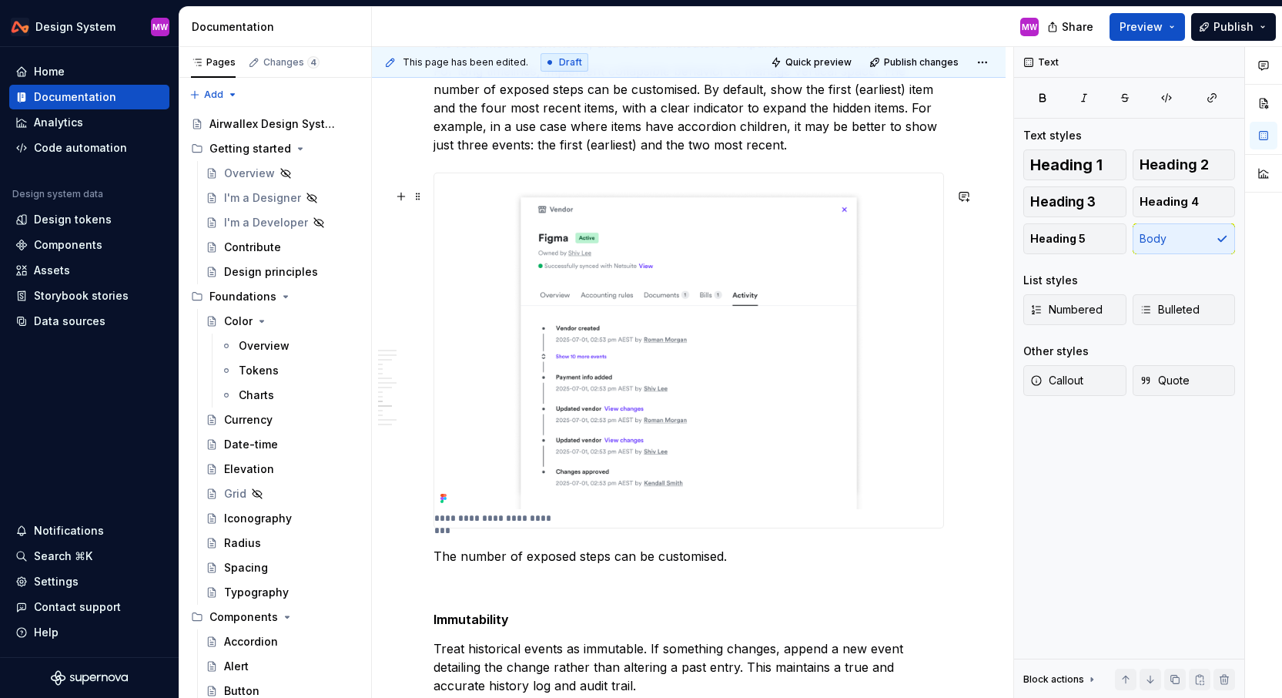
scroll to position [2994, 0]
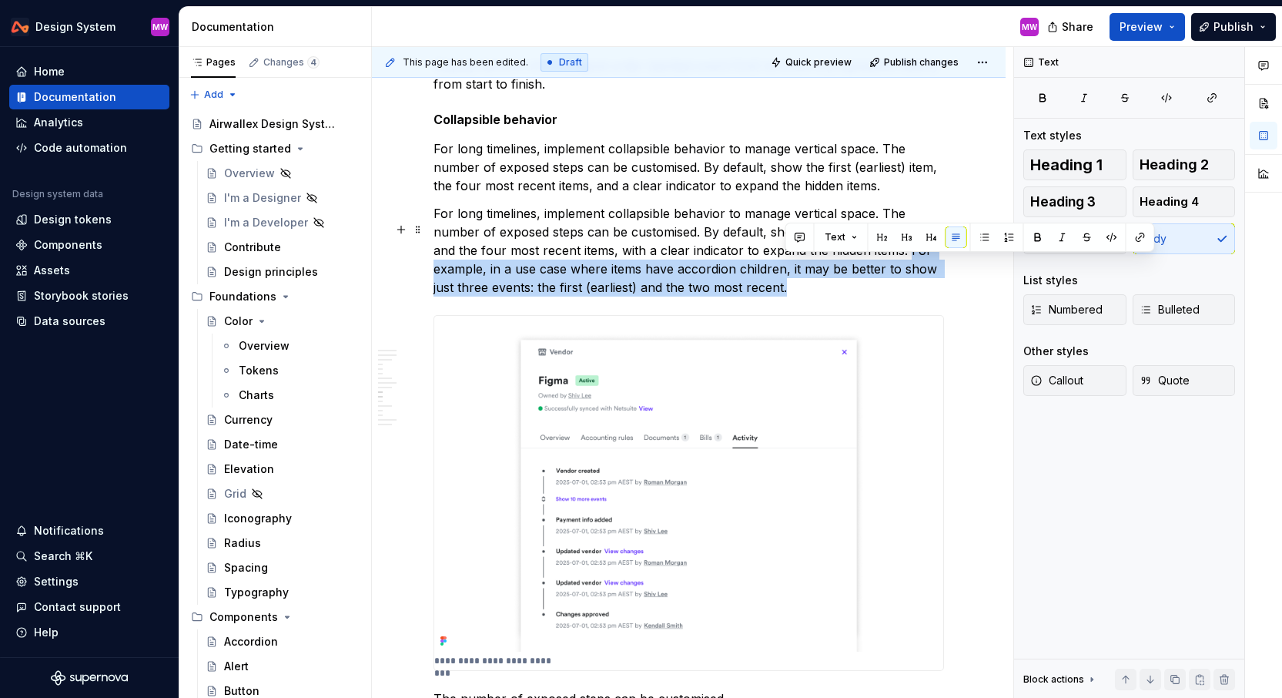
drag, startPoint x: 910, startPoint y: 263, endPoint x: 941, endPoint y: 294, distance: 44.1
click at [941, 294] on p "For long timelines, implement collapsible behavior to manage vertical space. Th…" at bounding box center [689, 250] width 511 height 92
copy p "For example, in a use case where items have accordion children, it may be bette…"
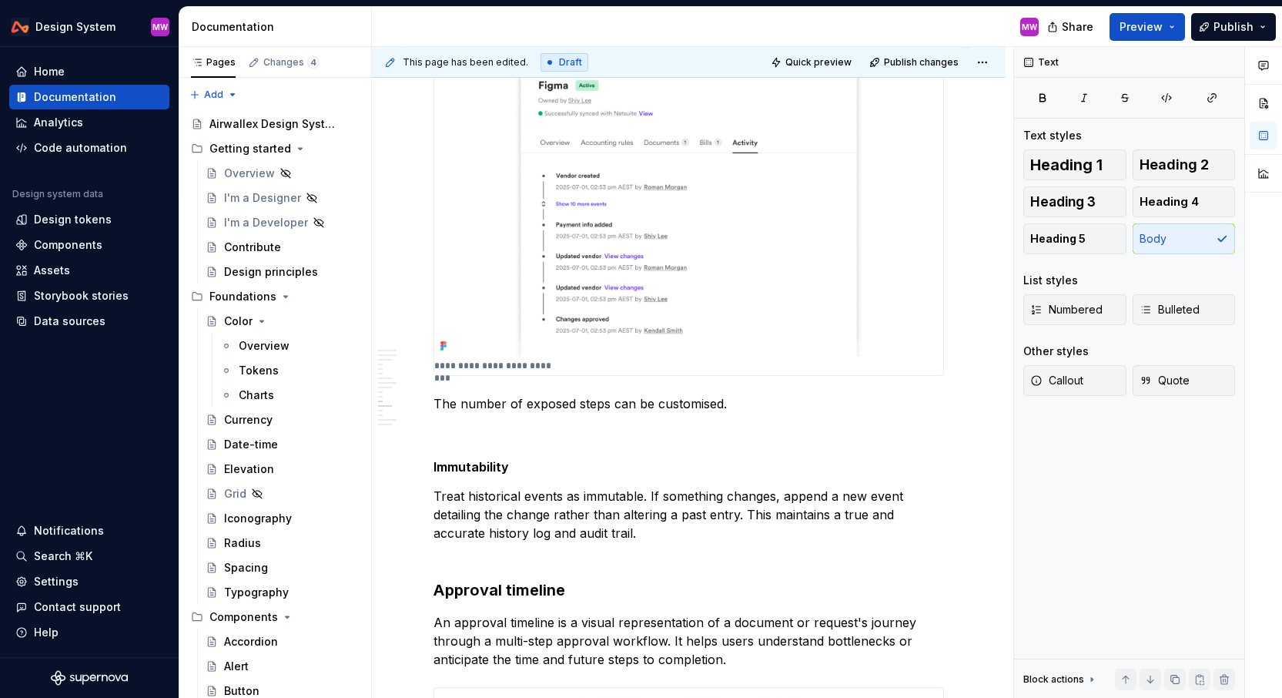
scroll to position [3372, 0]
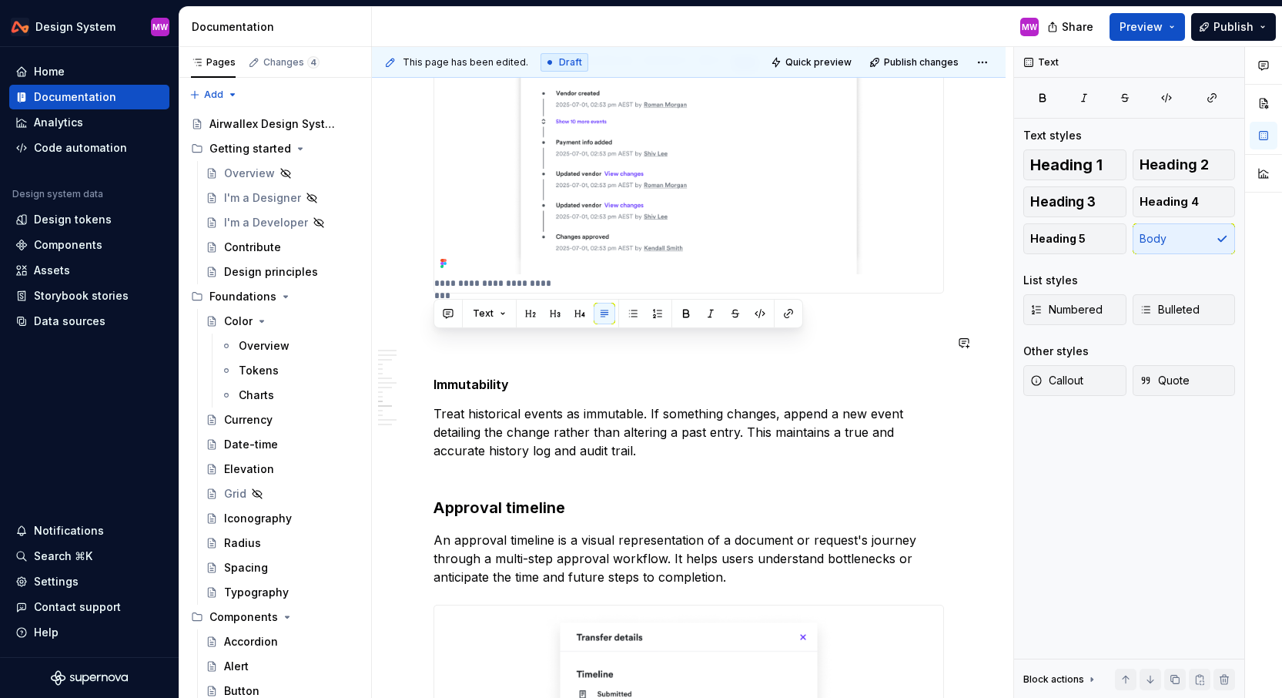
drag, startPoint x: 733, startPoint y: 347, endPoint x: 432, endPoint y: 338, distance: 301.3
click at [432, 338] on div "**********" at bounding box center [689, 96] width 634 height 6409
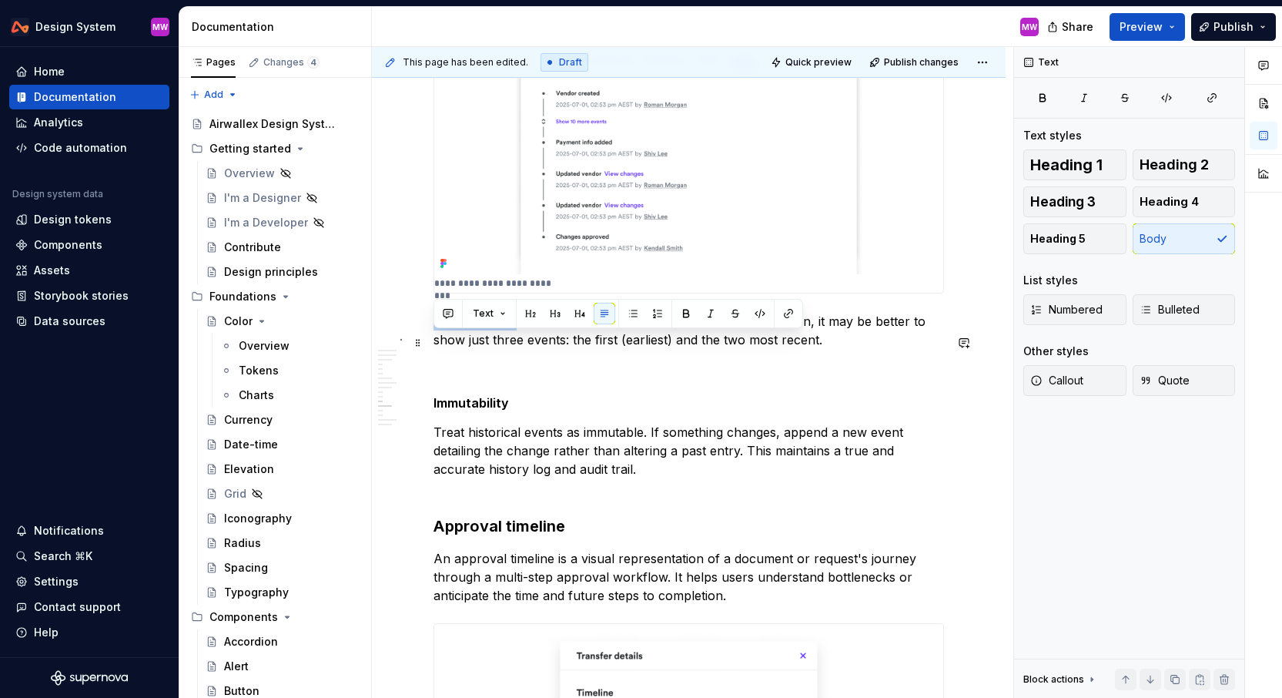
drag, startPoint x: 515, startPoint y: 340, endPoint x: 431, endPoint y: 340, distance: 84.7
click at [431, 340] on div "**********" at bounding box center [689, 106] width 634 height 6428
click at [453, 343] on p "In a use case where items have accordion children, it may be better to show jus…" at bounding box center [689, 330] width 511 height 37
click at [669, 343] on p "In Request for Information (RFI) use case where items have accordion children, …" at bounding box center [689, 330] width 511 height 37
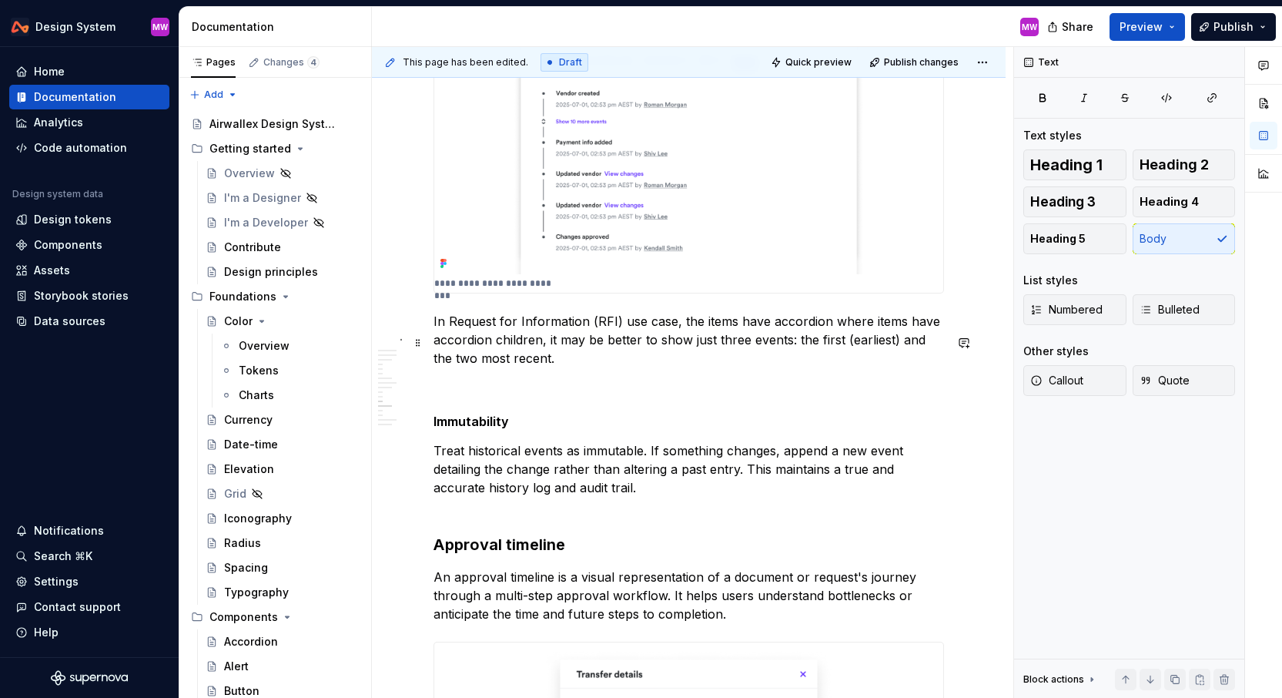
click at [769, 342] on p "In Request for Information (RFI) use case, the items have accordion where items…" at bounding box center [689, 339] width 511 height 55
click at [675, 339] on p "In Request for Information (RFI) use case, the items haccordion where items hav…" at bounding box center [689, 339] width 511 height 55
click at [435, 337] on p "In Request for Information (RFI) use case, the items haccordion where items hav…" at bounding box center [689, 339] width 511 height 55
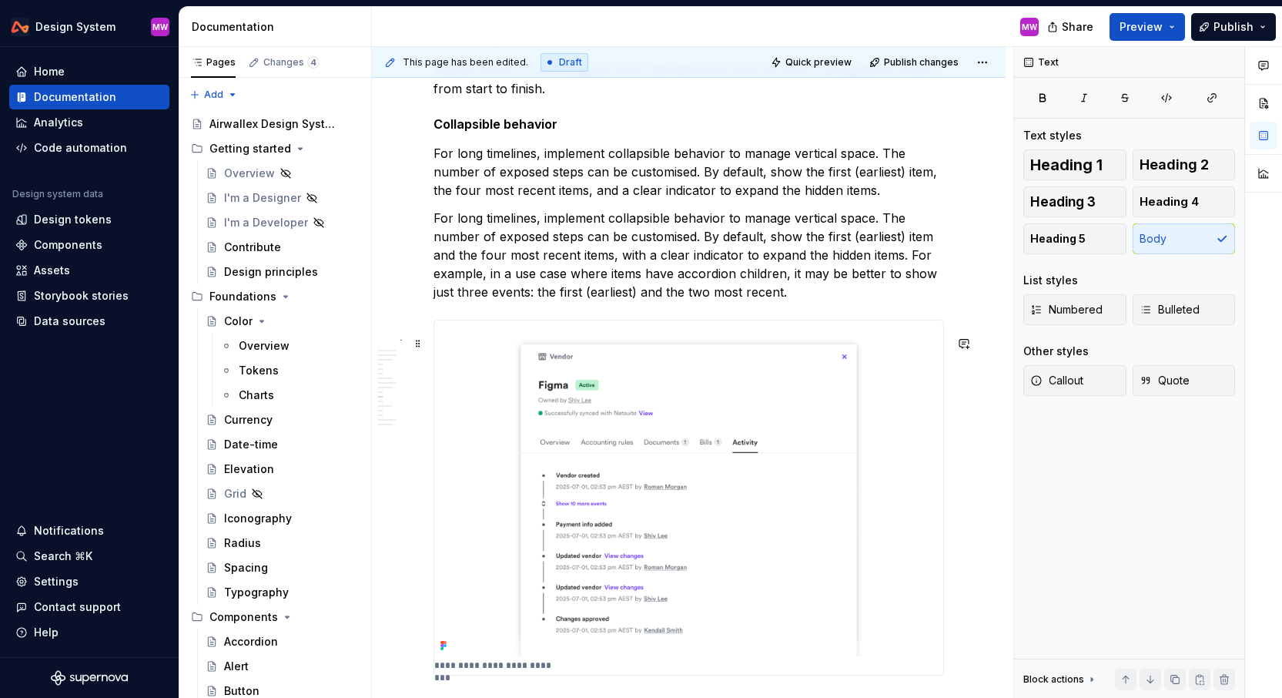
scroll to position [2957, 0]
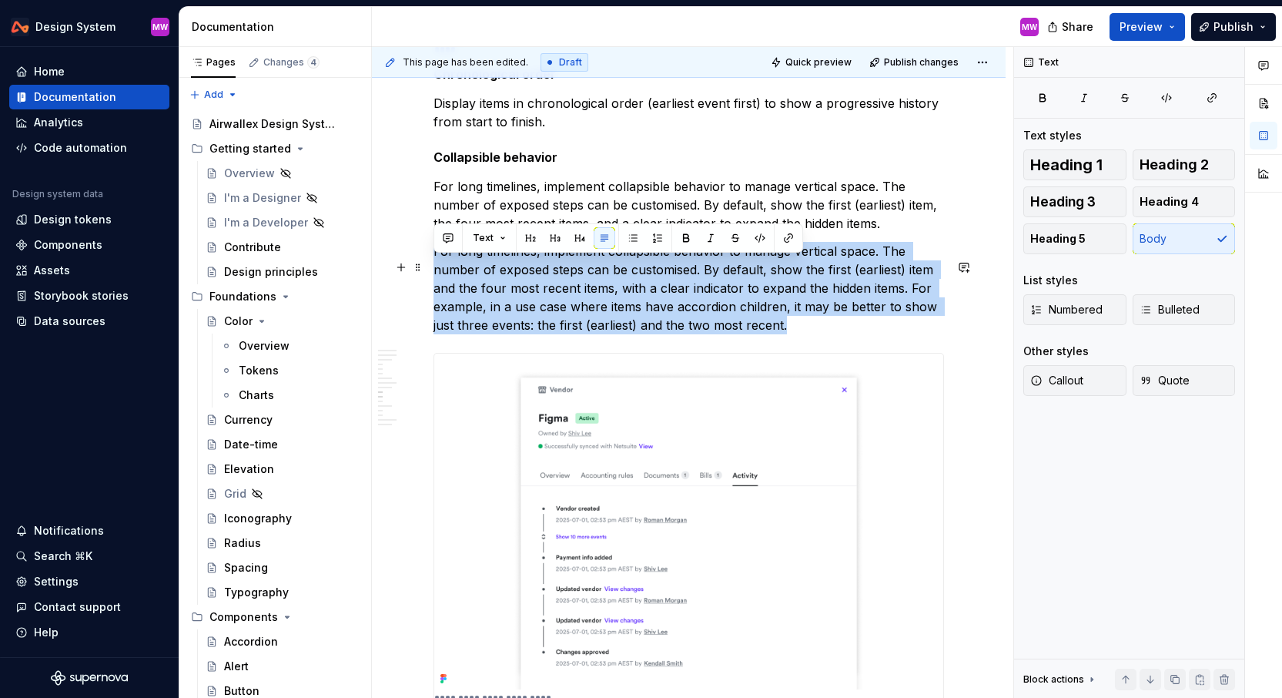
drag, startPoint x: 435, startPoint y: 264, endPoint x: 791, endPoint y: 345, distance: 364.9
click at [791, 334] on p "For long timelines, implement collapsible behavior to manage vertical space. Th…" at bounding box center [689, 288] width 511 height 92
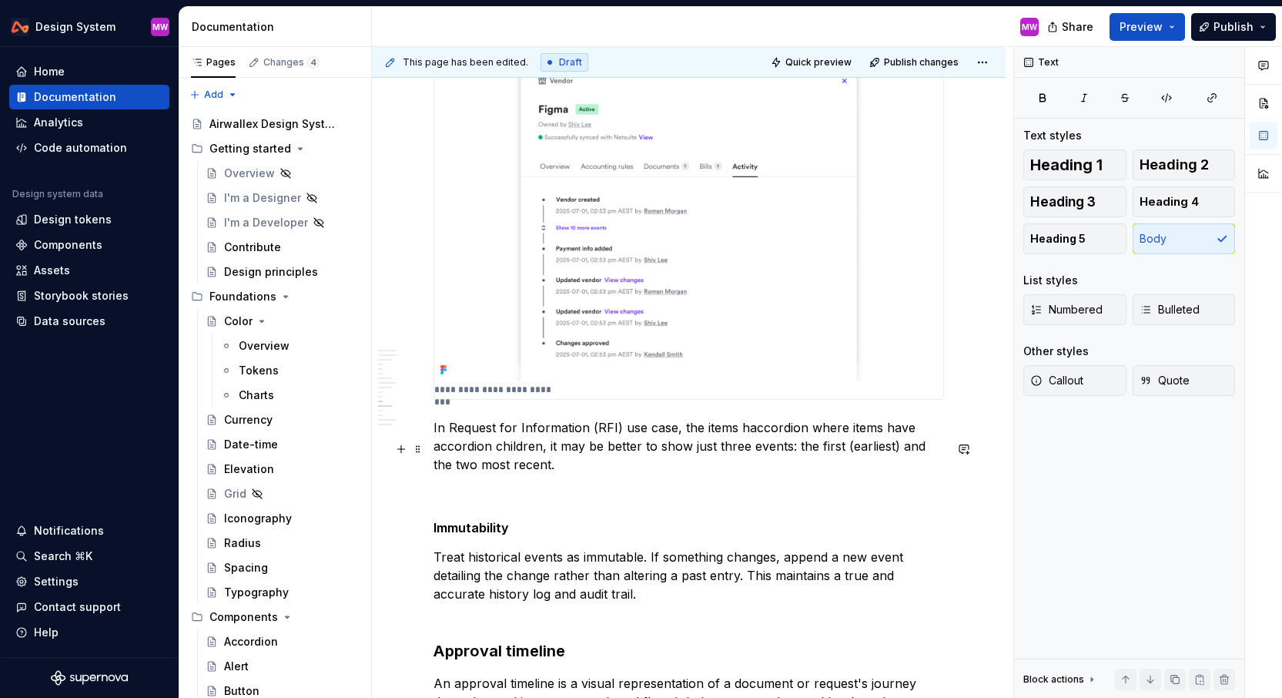
scroll to position [3200, 0]
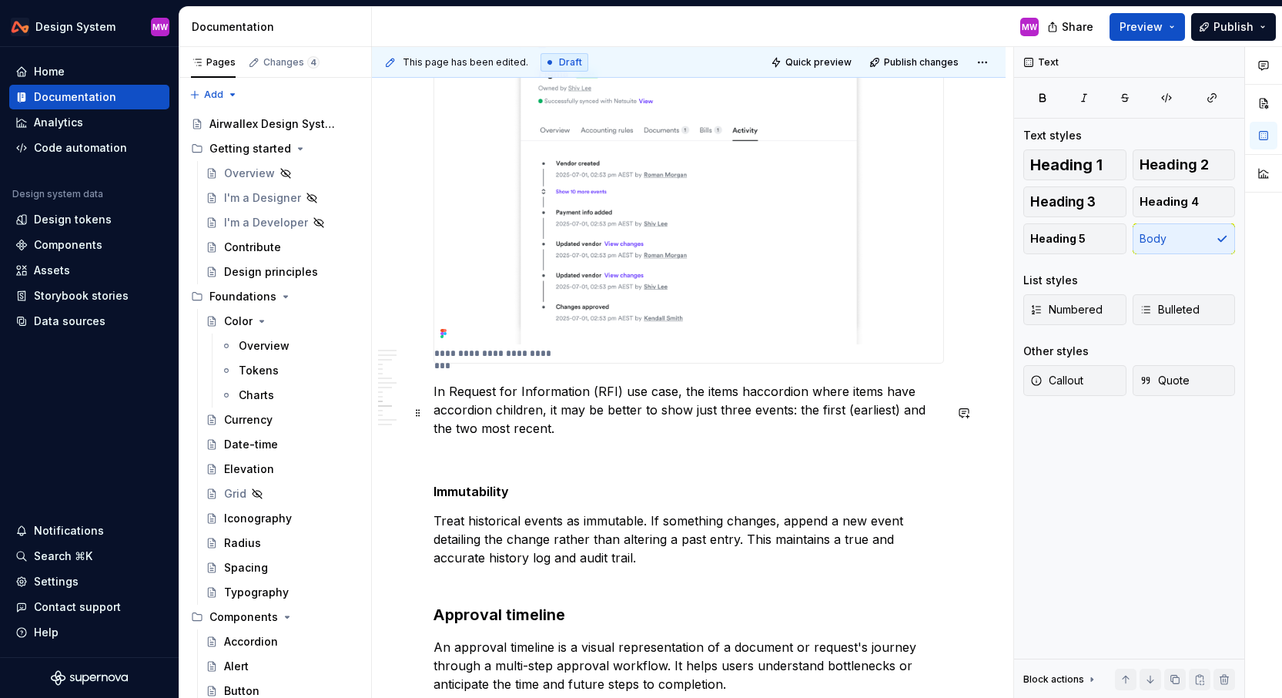
click at [432, 406] on div "**********" at bounding box center [689, 235] width 634 height 6345
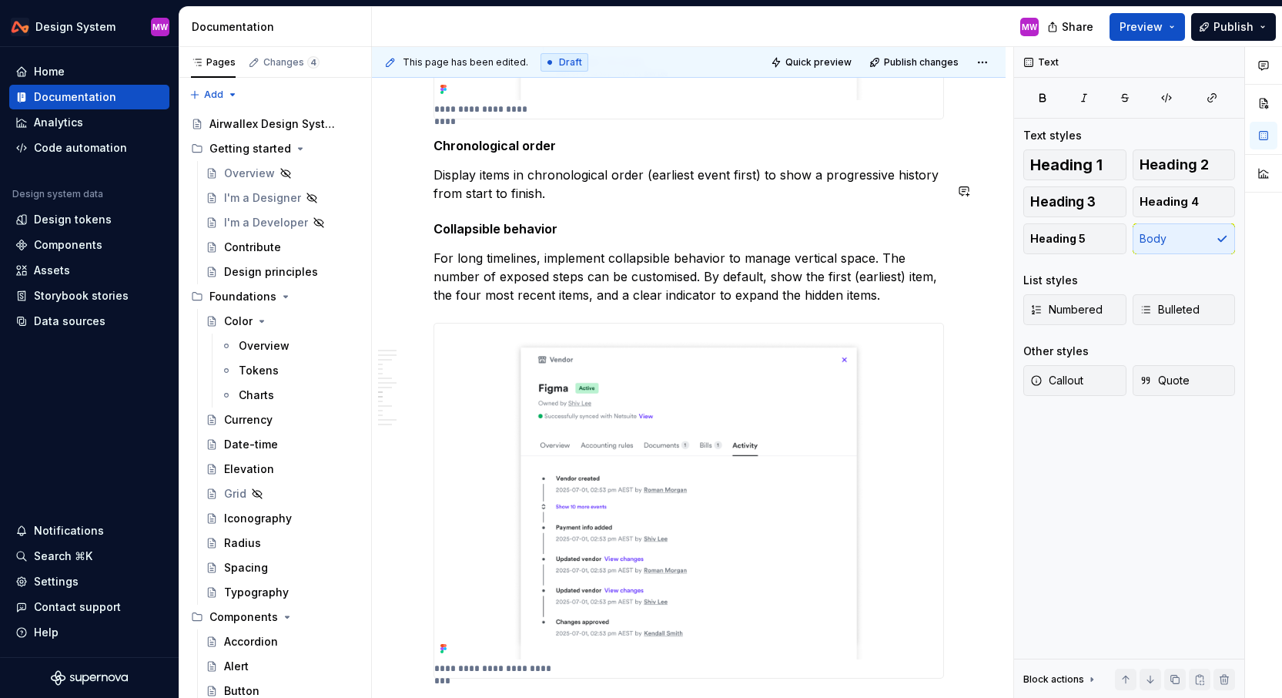
scroll to position [2770, 0]
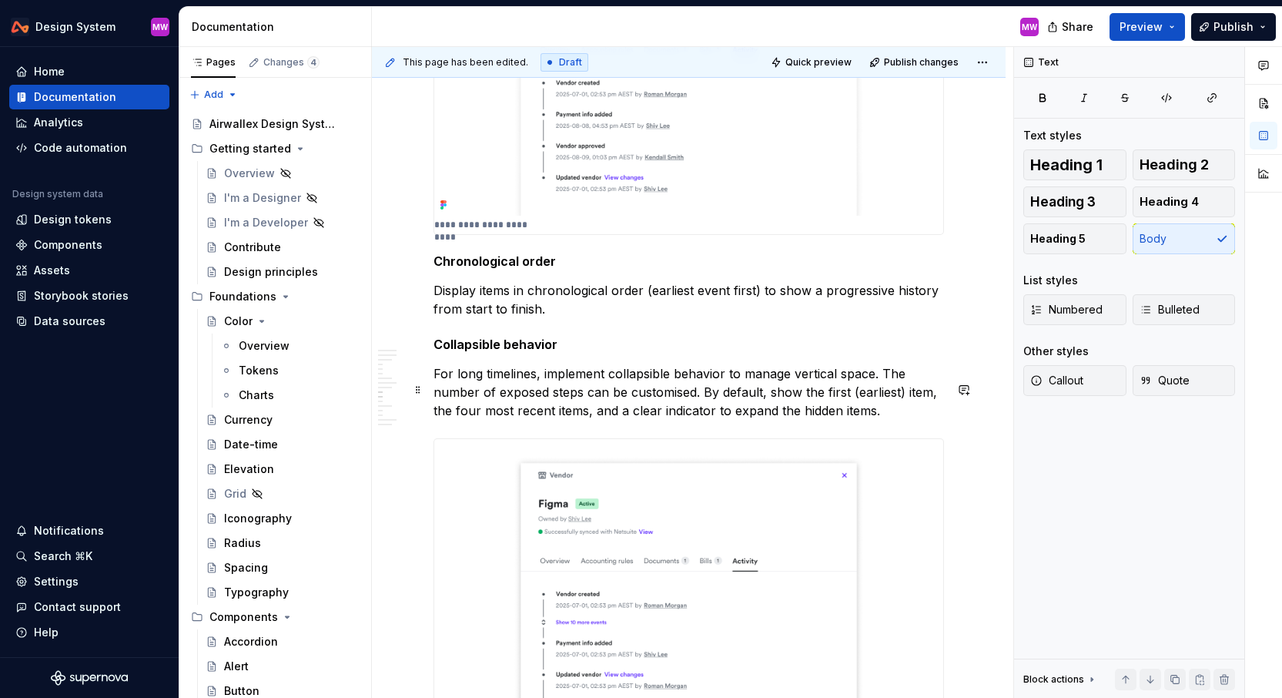
click at [880, 384] on p "For long timelines, implement collapsible behavior to manage vertical space. Th…" at bounding box center [689, 391] width 511 height 55
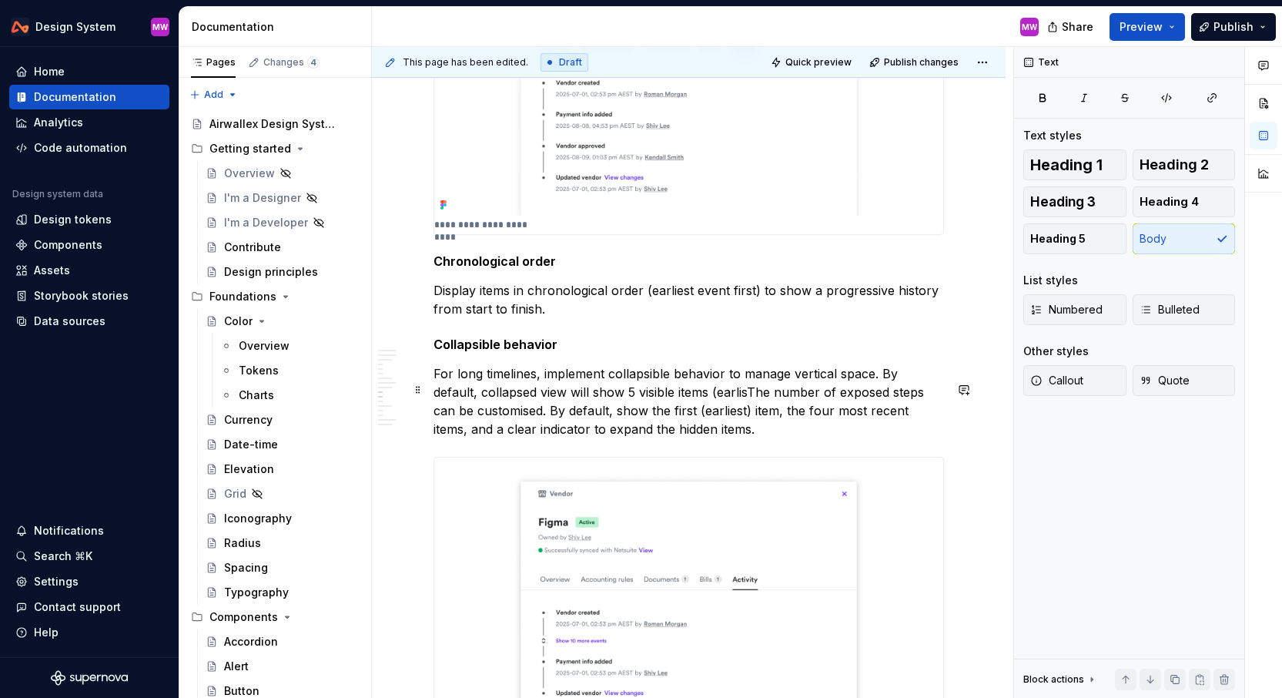
click at [661, 424] on p "For long timelines, implement collapsible behavior to manage vertical space. By…" at bounding box center [689, 401] width 511 height 74
click at [704, 404] on p "For long timelines, implement collapsible behavior to manage vertical space. By…" at bounding box center [689, 401] width 511 height 74
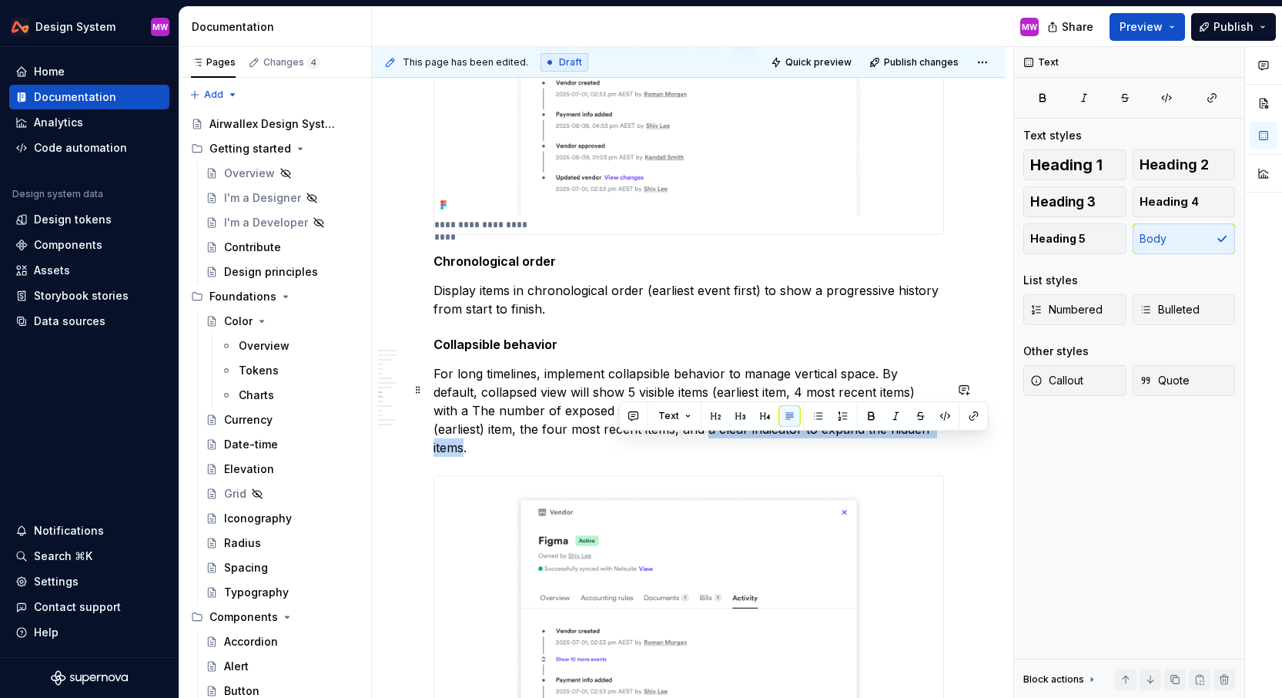
drag, startPoint x: 622, startPoint y: 444, endPoint x: 873, endPoint y: 443, distance: 251.8
click at [873, 443] on p "For long timelines, implement collapsible behavior to manage vertical space. By…" at bounding box center [689, 410] width 511 height 92
copy p "a clear indicator to expand the hidden items"
click at [876, 378] on div "**********" at bounding box center [689, 589] width 511 height 6117
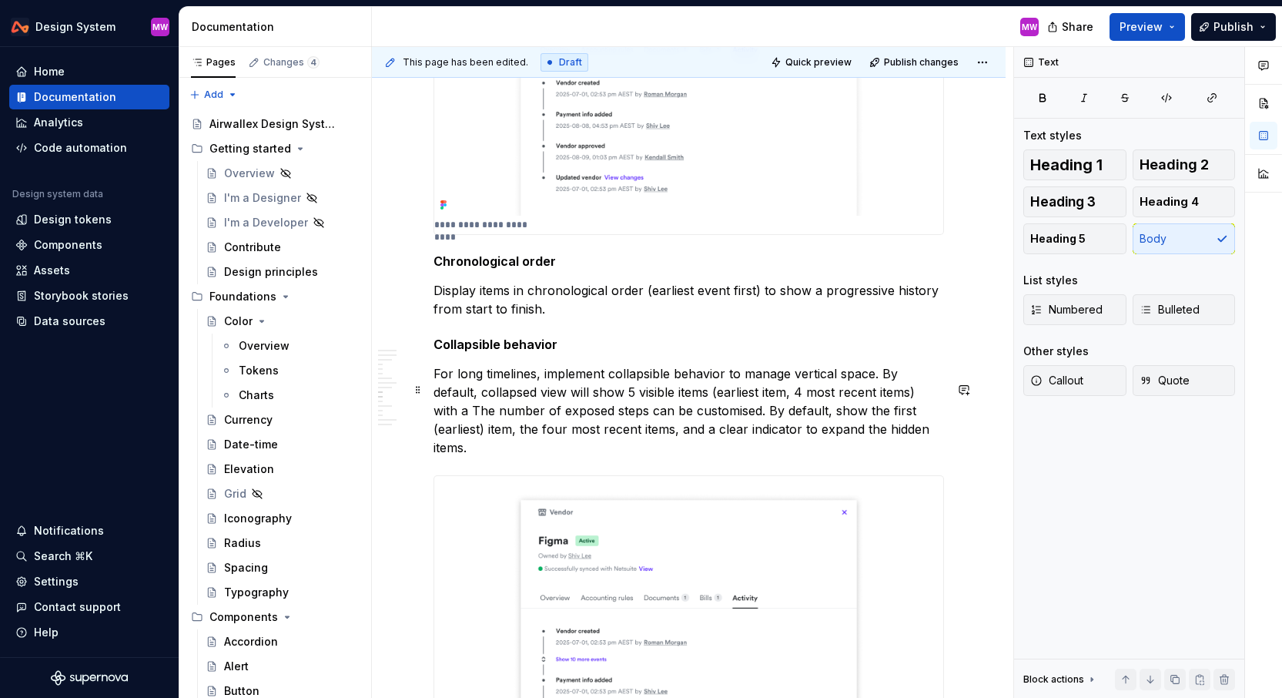
click at [907, 408] on p "For long timelines, implement collapsible behavior to manage vertical space. By…" at bounding box center [689, 410] width 511 height 92
click at [912, 410] on p "For long timelines, implement collapsible behavior to manage vertical space. By…" at bounding box center [689, 410] width 511 height 92
click at [651, 422] on p "For long timelines, implement collapsible behavior to manage vertical space. By…" at bounding box center [689, 410] width 511 height 92
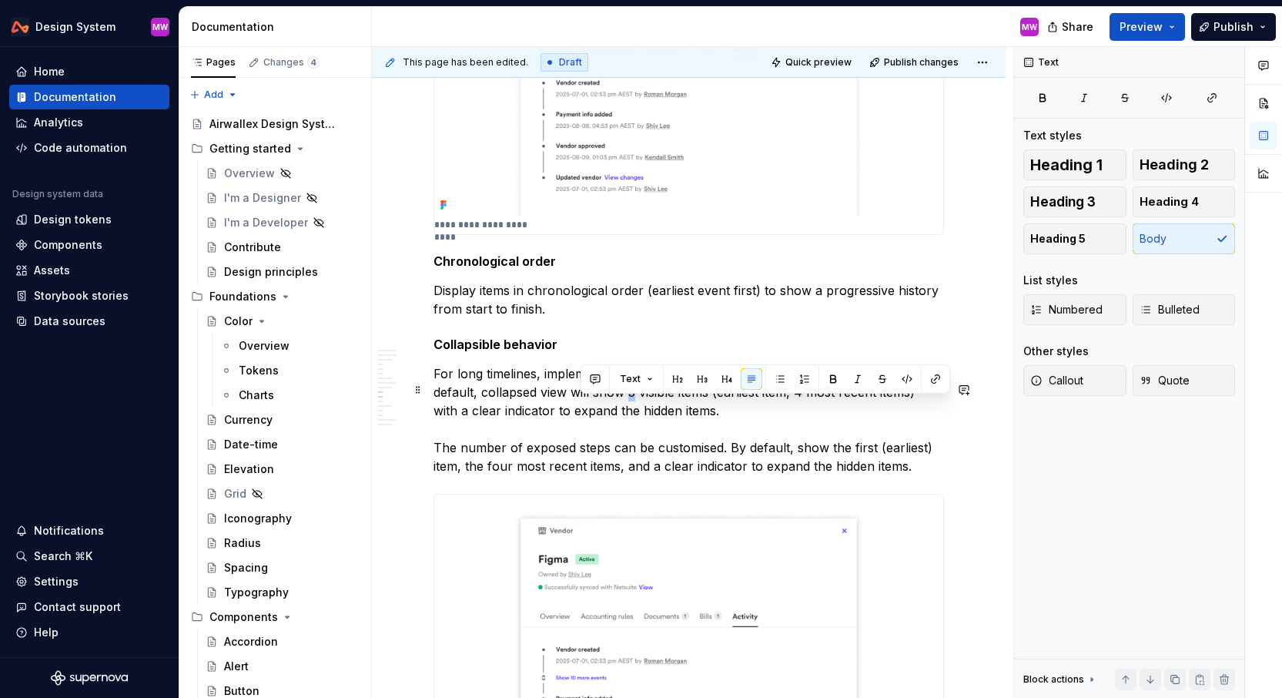
click at [587, 407] on p "For long timelines, implement collapsible behavior to manage vertical space. By…" at bounding box center [689, 419] width 511 height 111
click at [685, 428] on p "For long timelines, implement collapsible behavior to manage vertical space. By…" at bounding box center [689, 419] width 511 height 111
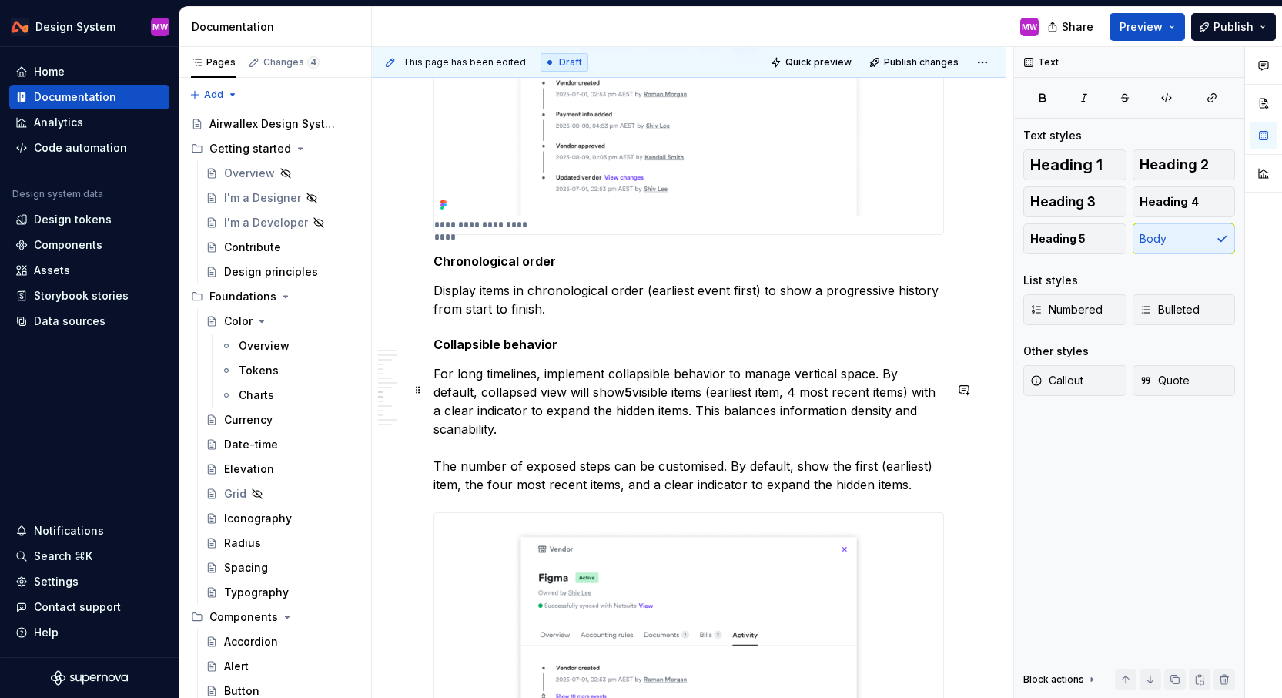
click at [880, 383] on p "For long timelines, implement collapsible behavior to manage vertical space. By…" at bounding box center [689, 428] width 511 height 129
click at [541, 383] on p "For long timelines, implement collapsible behavior to manage vertical space. By…" at bounding box center [689, 428] width 511 height 129
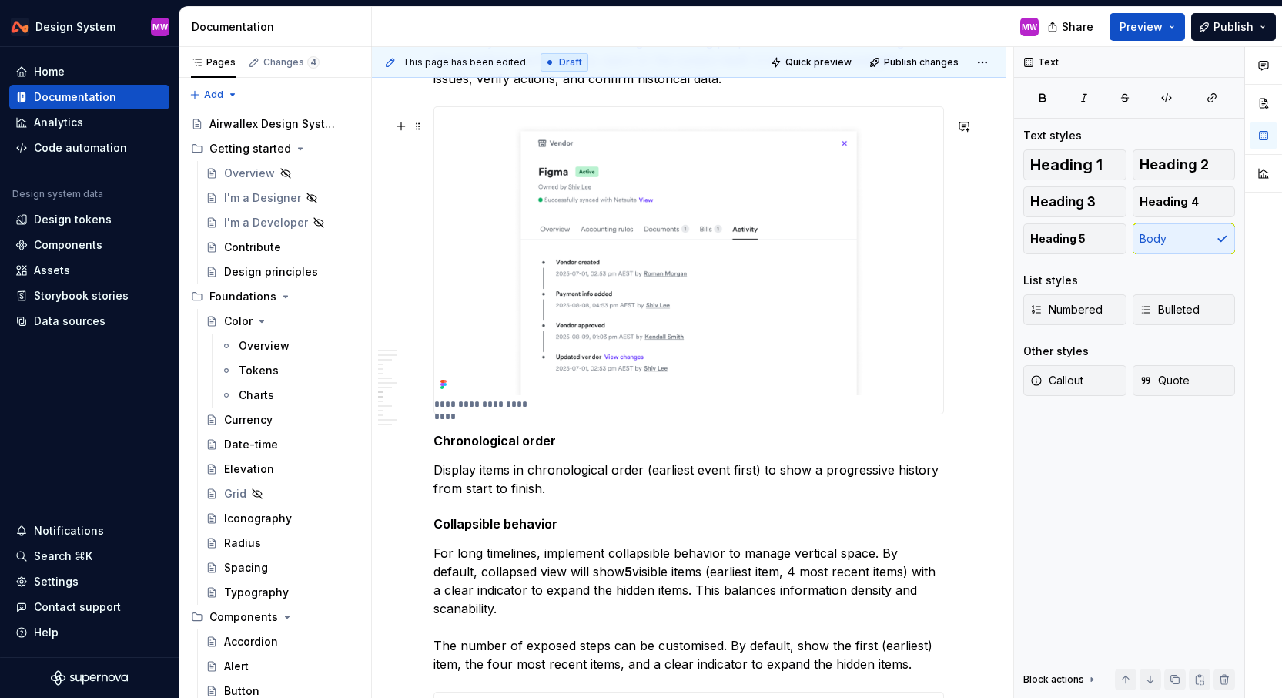
scroll to position [2677, 0]
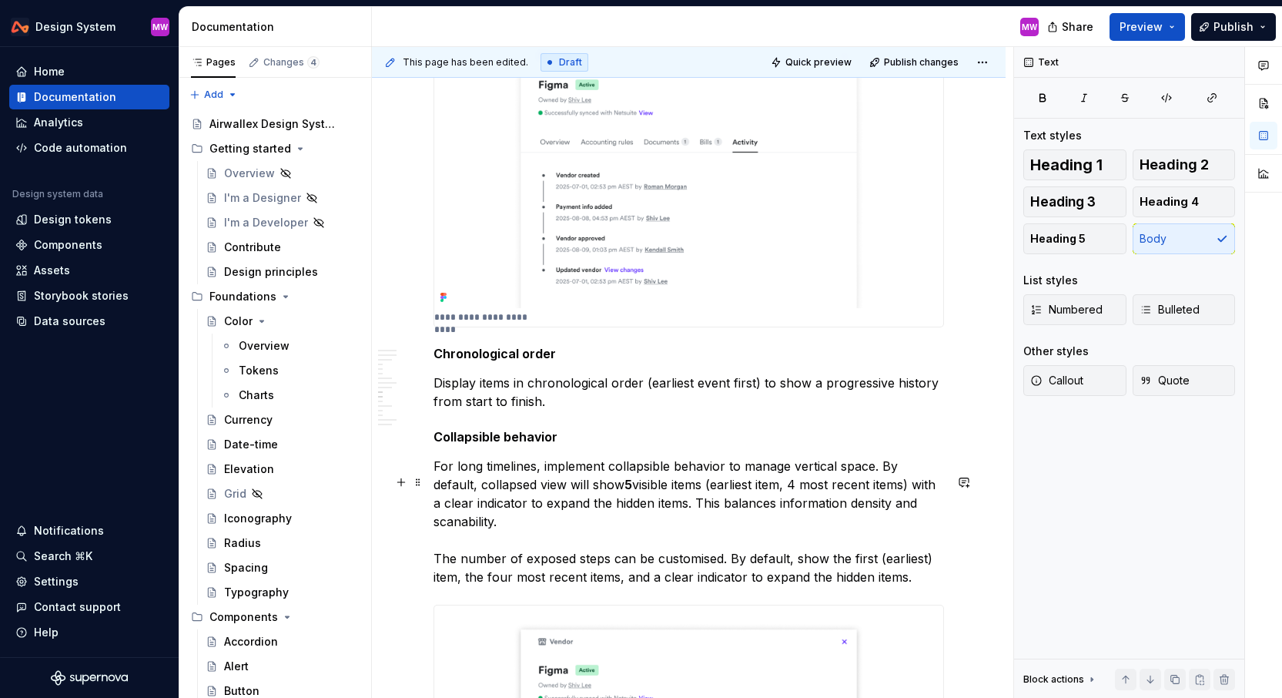
click at [434, 484] on p "For long timelines, implement collapsible behavior to manage vertical space. By…" at bounding box center [689, 521] width 511 height 129
click at [656, 517] on p "For long timelines, implement collapsible behavior to manage vertical space. By…" at bounding box center [689, 521] width 511 height 129
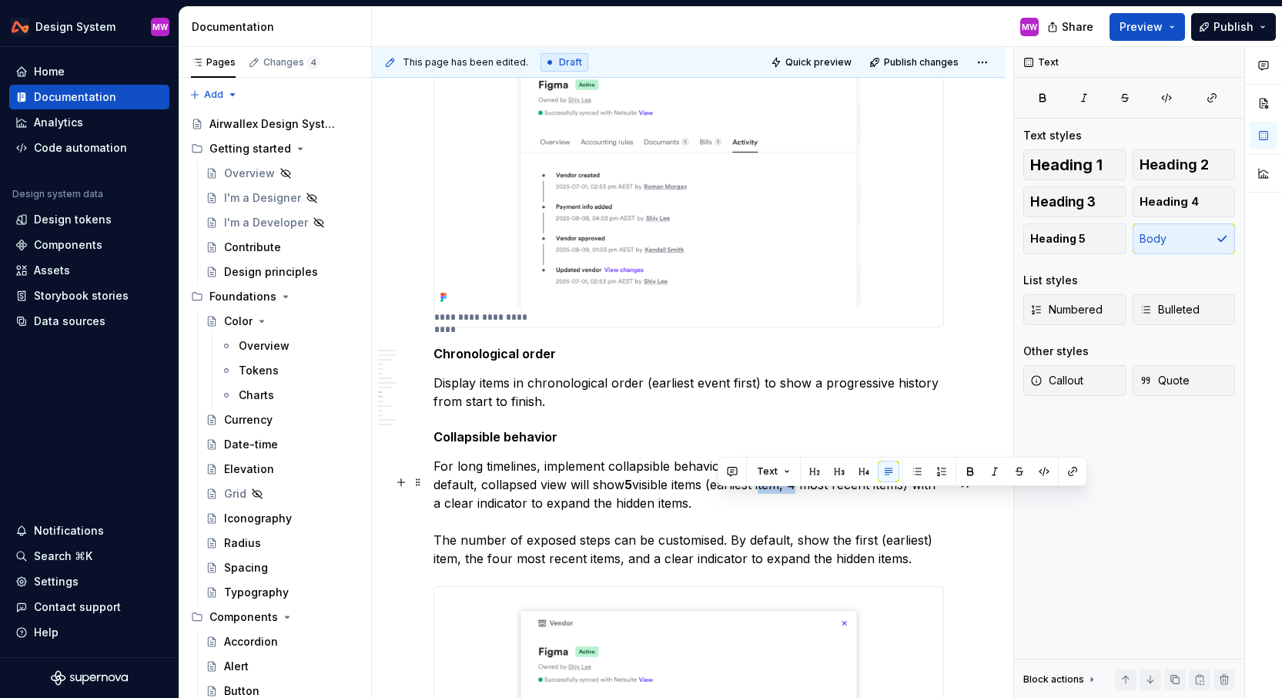
drag, startPoint x: 750, startPoint y: 498, endPoint x: 718, endPoint y: 498, distance: 32.3
click at [718, 498] on p "For long timelines, implement collapsible behavior to manage vertical space. By…" at bounding box center [689, 512] width 511 height 111
drag, startPoint x: 742, startPoint y: 497, endPoint x: 809, endPoint y: 497, distance: 67.8
click at [809, 497] on p "For long timelines, implement collapsible behavior to manage vertical space. By…" at bounding box center [689, 512] width 511 height 111
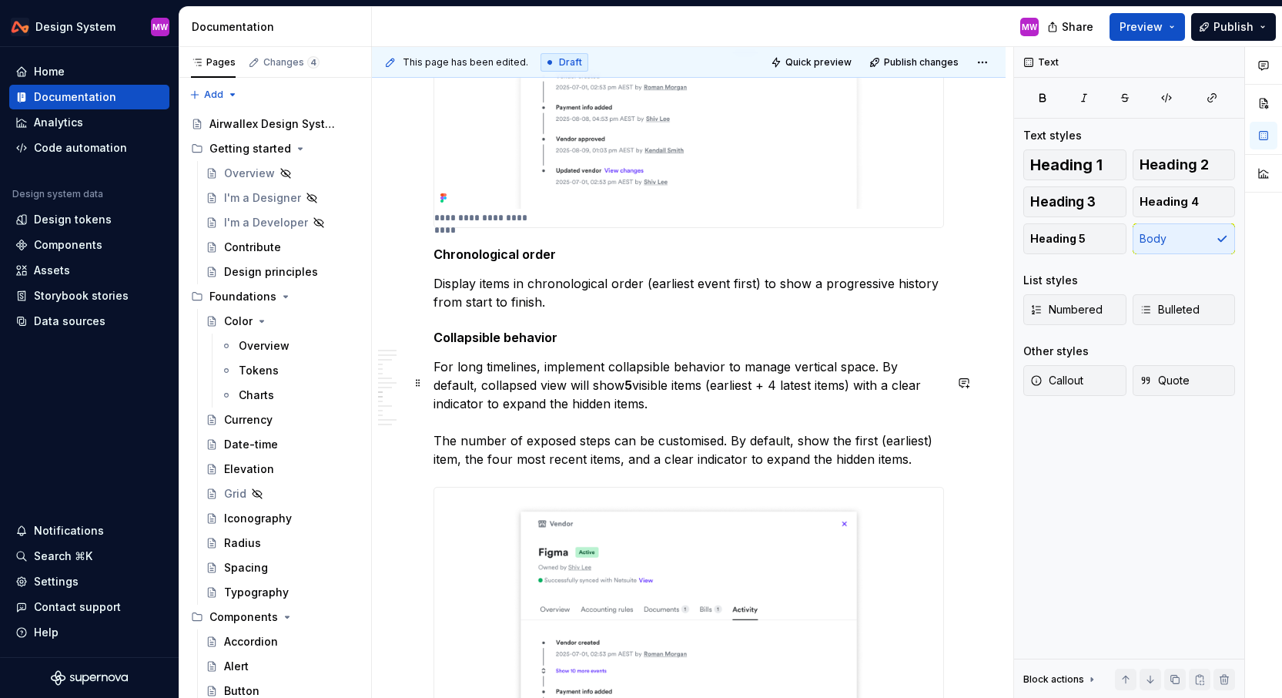
scroll to position [2829, 0]
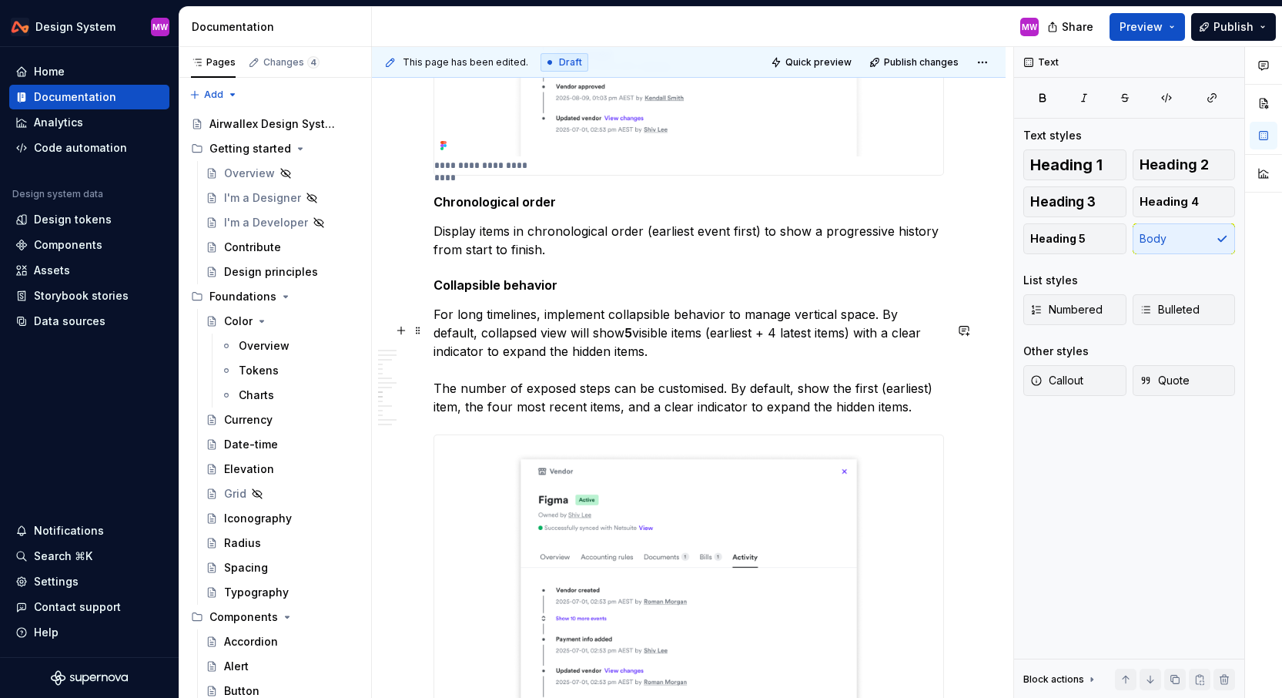
click at [730, 404] on p "For long timelines, implement collapsible behavior to manage vertical space. By…" at bounding box center [689, 360] width 511 height 111
drag, startPoint x: 524, startPoint y: 402, endPoint x: 608, endPoint y: 404, distance: 84.0
click at [608, 404] on p "For long timelines, implement collapsible behavior to manage vertical space. By…" at bounding box center [689, 360] width 511 height 111
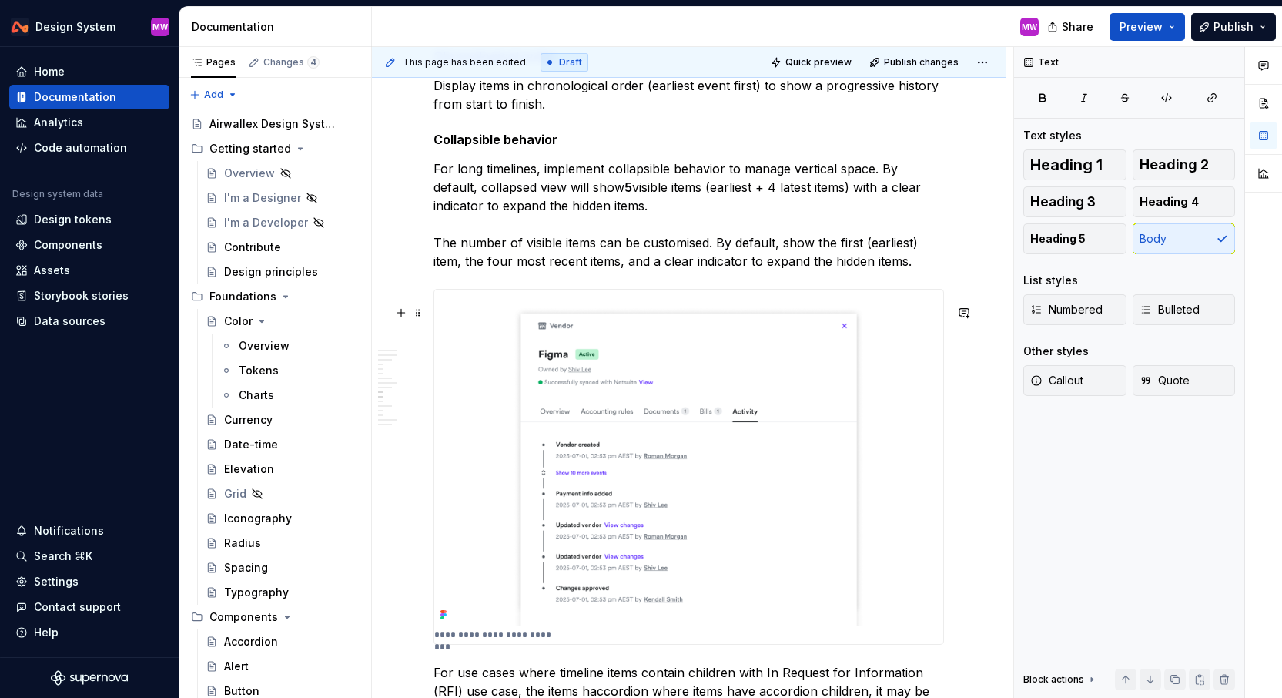
scroll to position [3039, 0]
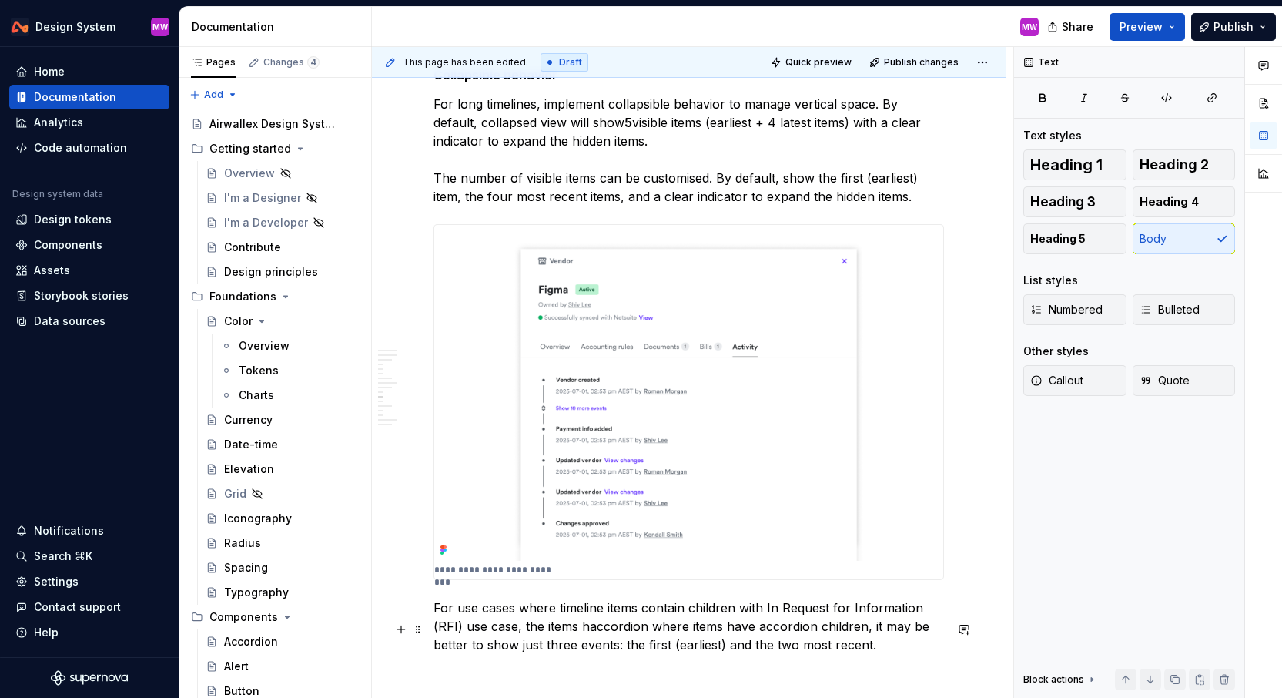
click at [641, 630] on p "For use cases where timeline items contain children with In Request for Informa…" at bounding box center [689, 625] width 511 height 55
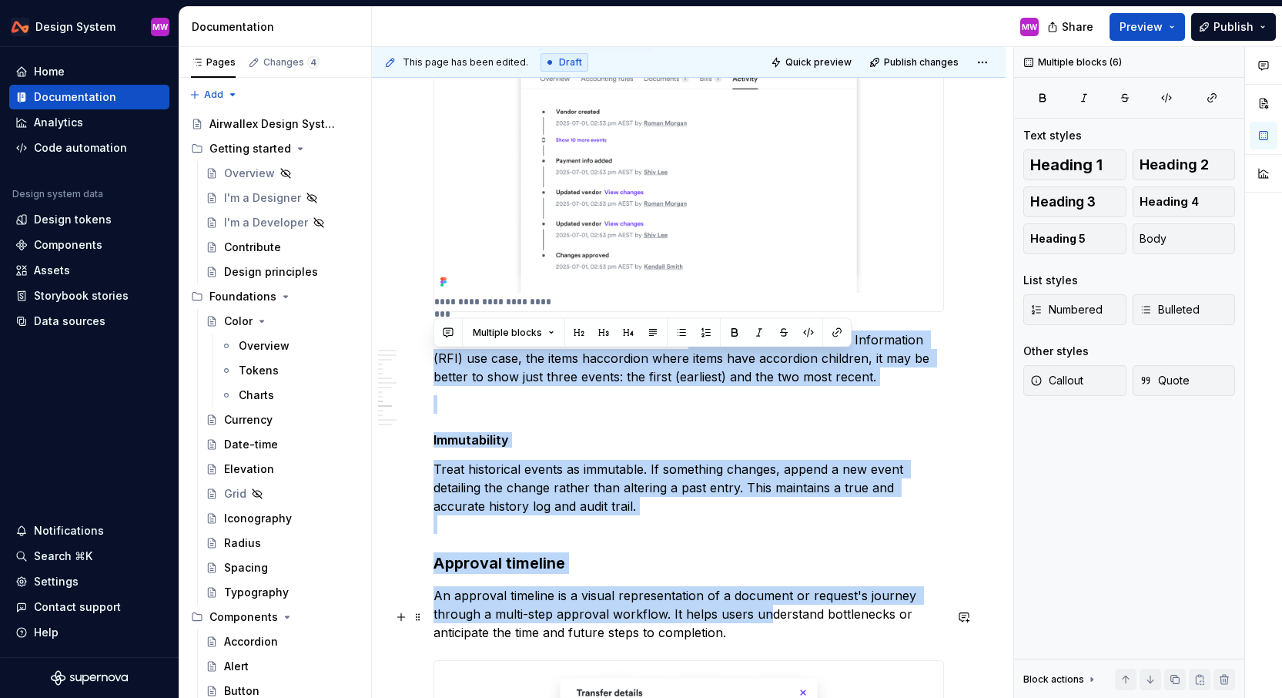
scroll to position [3328, 0]
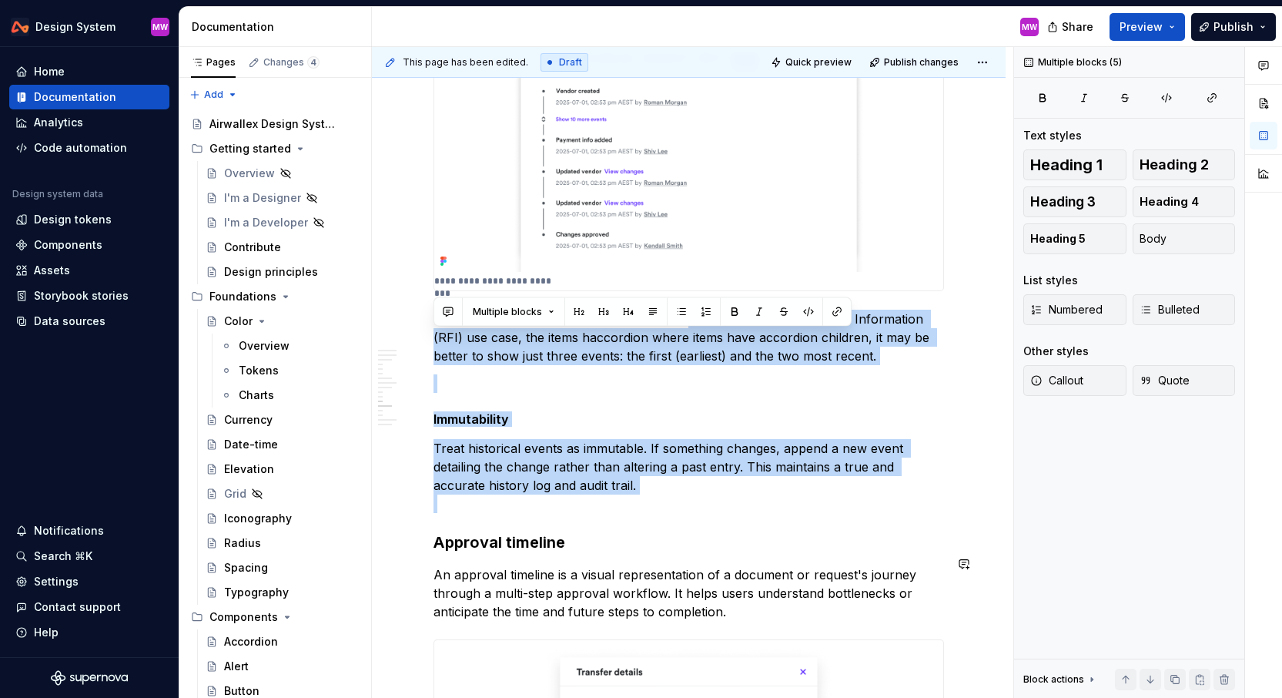
drag, startPoint x: 689, startPoint y: 626, endPoint x: 761, endPoint y: 542, distance: 110.4
click at [761, 542] on div "**********" at bounding box center [689, 39] width 511 height 6135
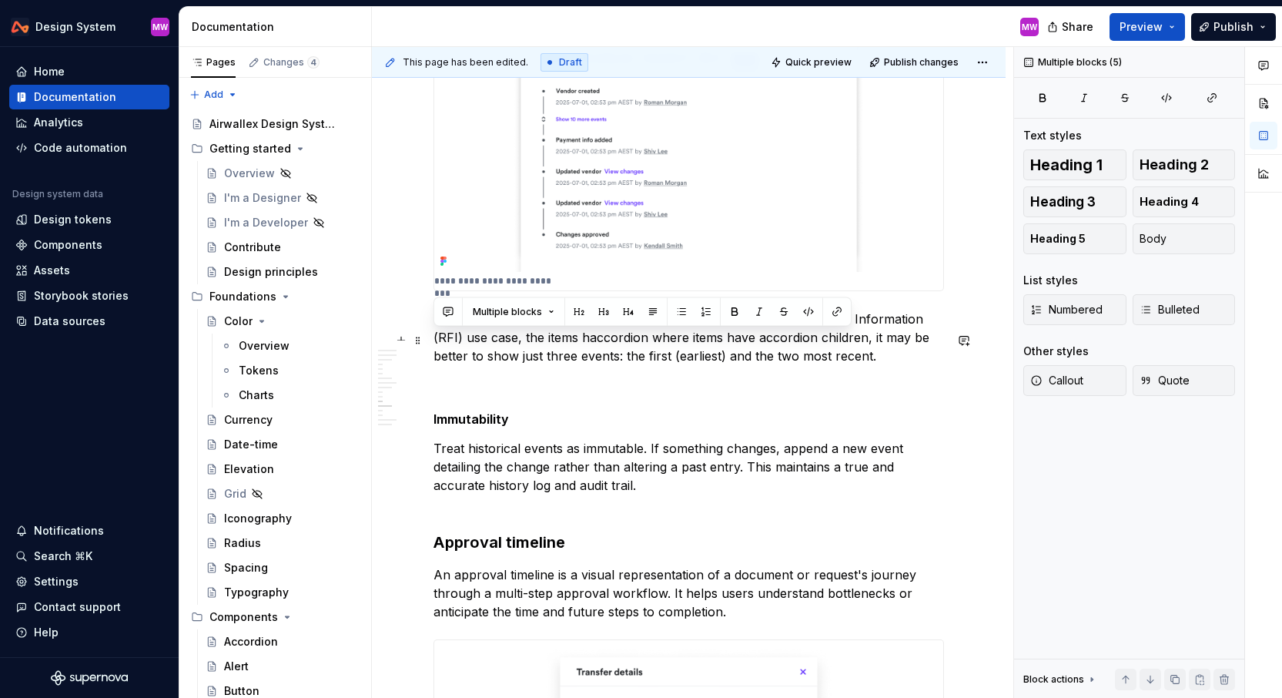
click at [771, 363] on p "For use cases where timeline items contain children with In Request for Informa…" at bounding box center [689, 337] width 511 height 55
drag, startPoint x: 781, startPoint y: 334, endPoint x: 691, endPoint y: 333, distance: 90.1
click at [690, 333] on p "For use cases where timeline items contain children with In Request for Informa…" at bounding box center [689, 337] width 511 height 55
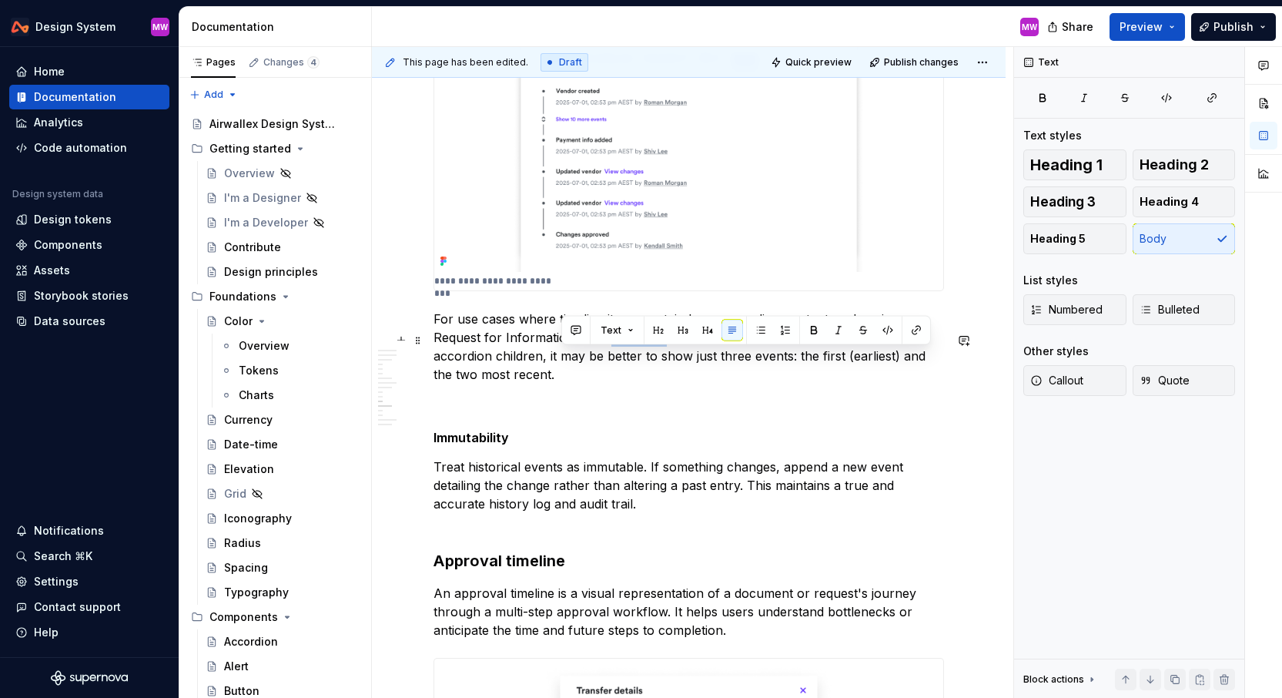
drag, startPoint x: 608, startPoint y: 356, endPoint x: 555, endPoint y: 355, distance: 53.9
click at [555, 355] on p "For use cases where timeline items contain large accordion content such as in R…" at bounding box center [689, 347] width 511 height 74
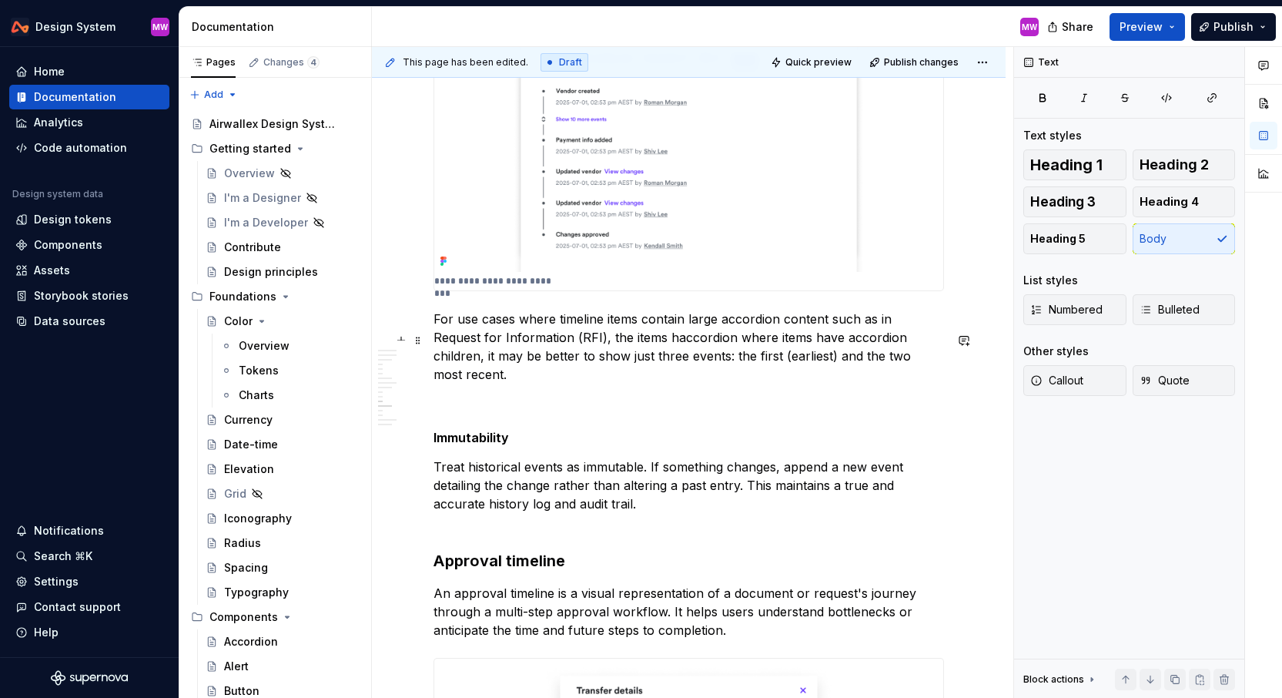
click at [579, 357] on p "For use cases where timeline items contain large accordion content such as in R…" at bounding box center [689, 347] width 511 height 74
click at [656, 357] on p "For use cases where timeline items contain large accordion content such as in R…" at bounding box center [689, 347] width 511 height 74
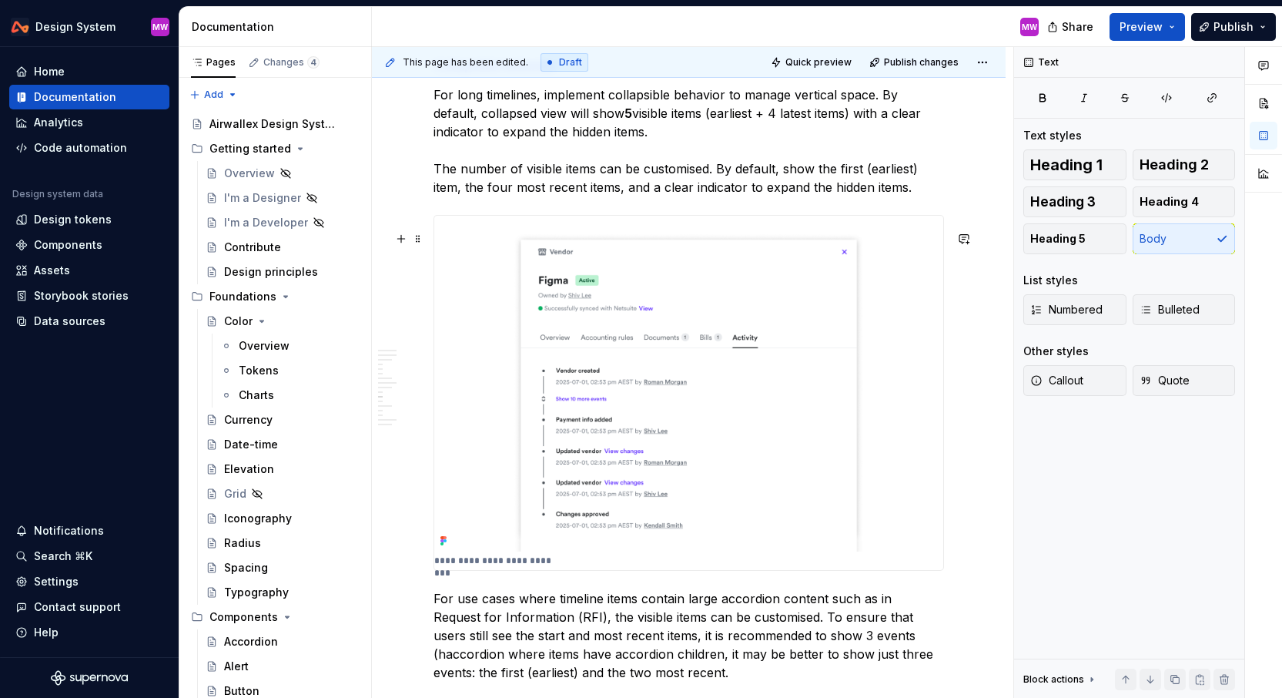
scroll to position [2994, 0]
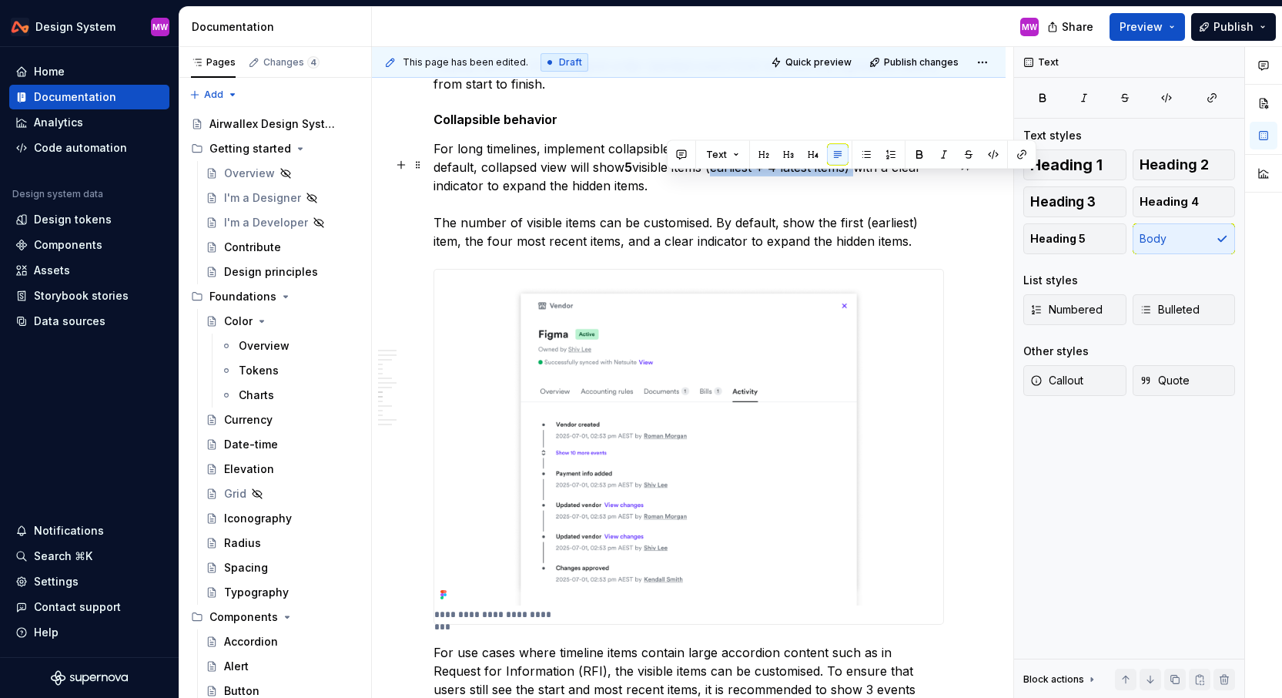
drag, startPoint x: 666, startPoint y: 183, endPoint x: 812, endPoint y: 185, distance: 145.6
click at [812, 185] on p "For long timelines, implement collapsible behavior to manage vertical space. By…" at bounding box center [689, 194] width 511 height 111
copy p "(earliest + 4 latest items)"
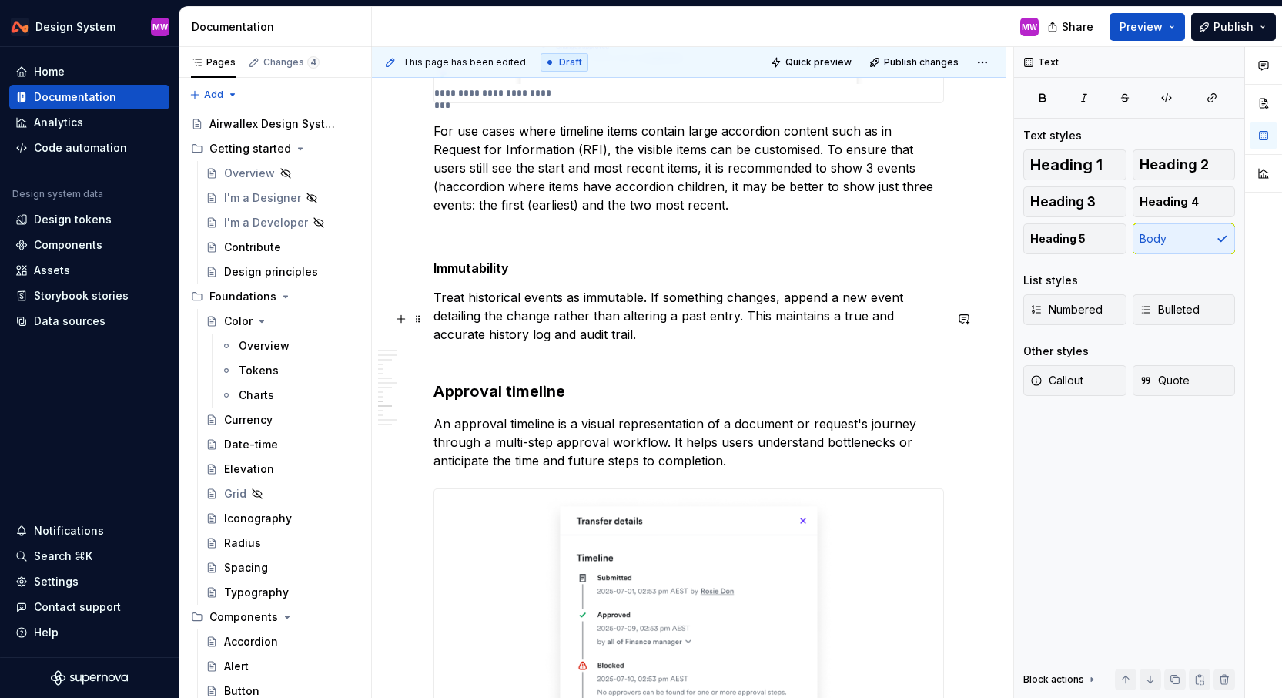
scroll to position [3520, 0]
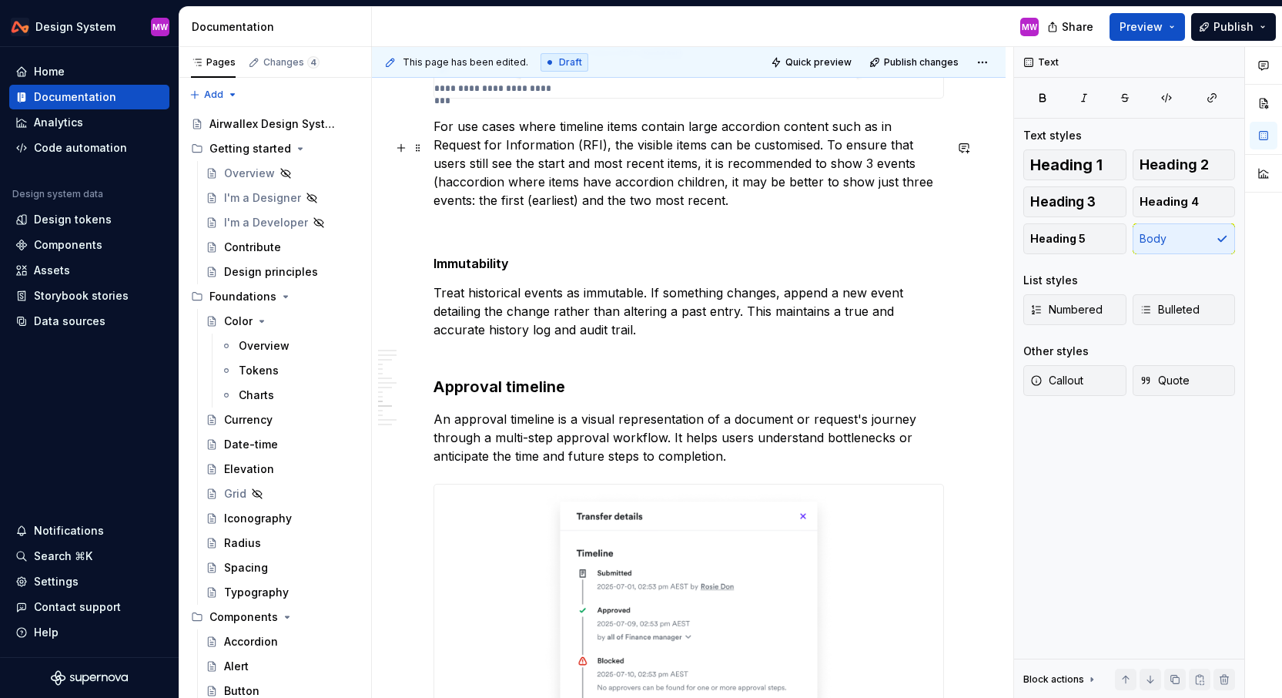
click at [835, 180] on p "For use cases where timeline items contain large accordion content such as in R…" at bounding box center [689, 163] width 511 height 92
click at [903, 186] on p "For use cases where timeline items contain large accordion content such as in R…" at bounding box center [689, 163] width 511 height 92
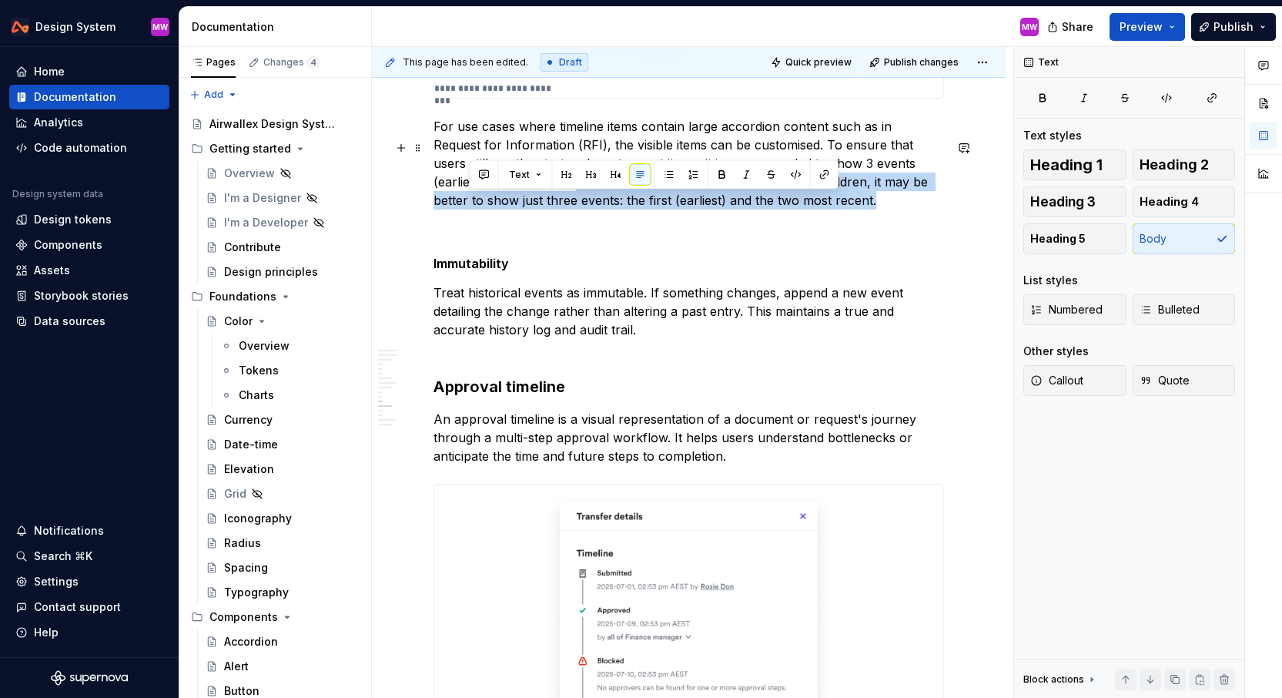
drag, startPoint x: 469, startPoint y: 202, endPoint x: 785, endPoint y: 222, distance: 316.4
click at [786, 209] on p "For use cases where timeline items contain large accordion content such as in R…" at bounding box center [689, 163] width 511 height 92
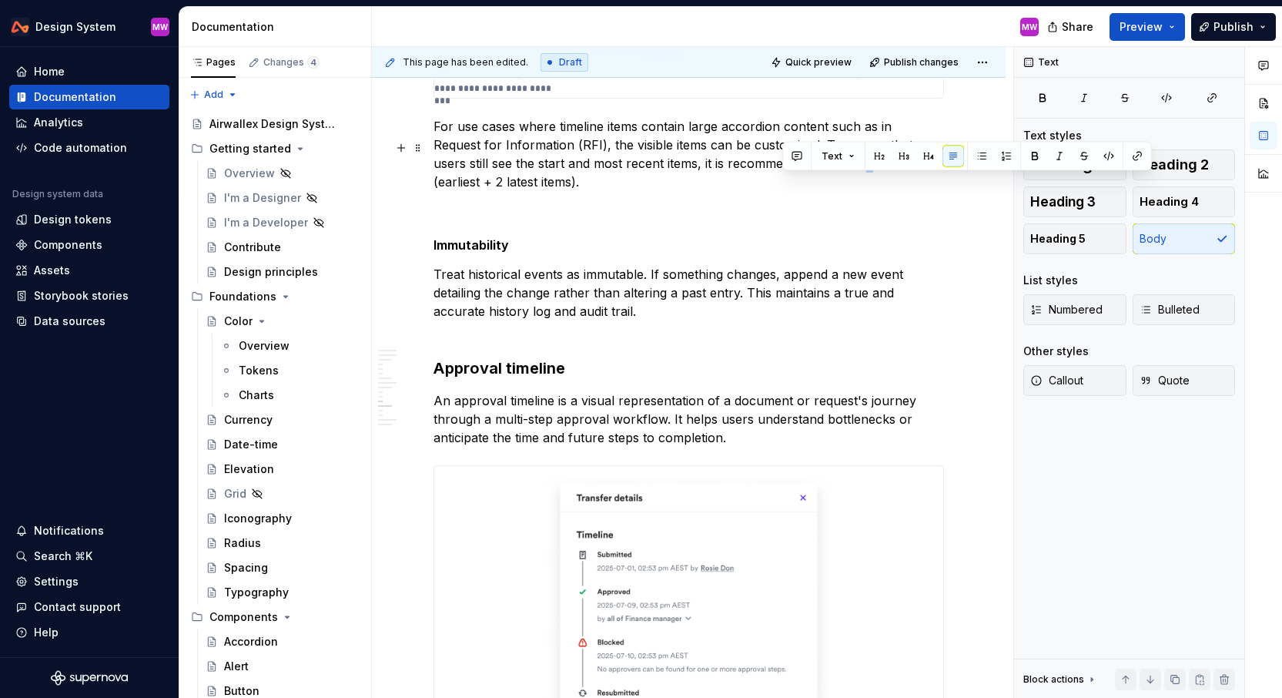
click at [782, 187] on p "For use cases where timeline items contain large accordion content such as in R…" at bounding box center [689, 154] width 511 height 74
click at [723, 191] on p "For use cases where timeline items contain large accordion content such as in R…" at bounding box center [689, 154] width 511 height 74
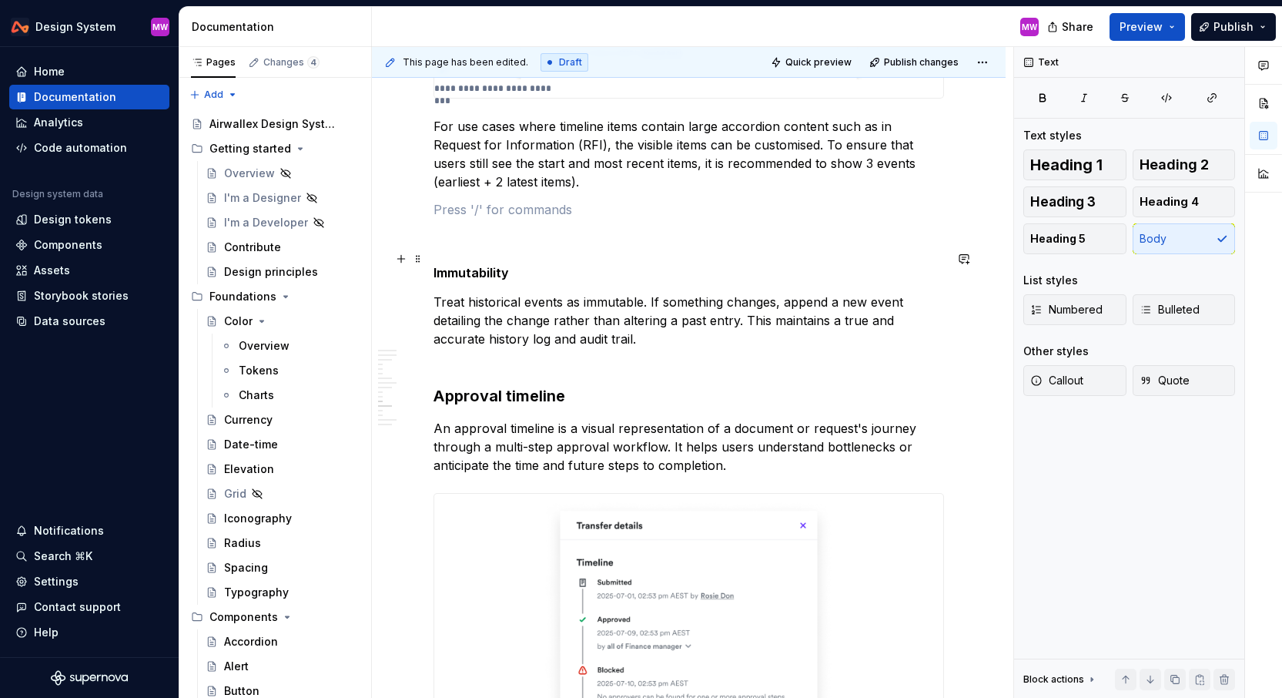
click at [466, 219] on p at bounding box center [689, 209] width 511 height 18
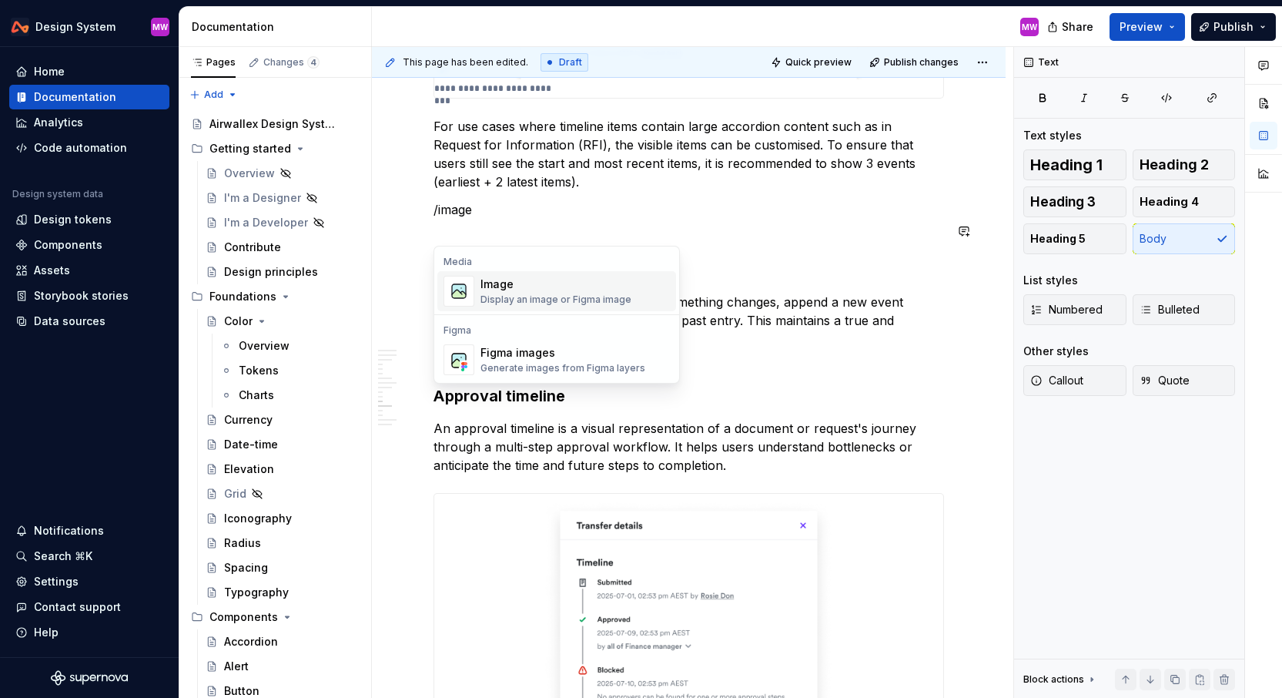
click at [474, 292] on div "Suggestions" at bounding box center [459, 291] width 31 height 31
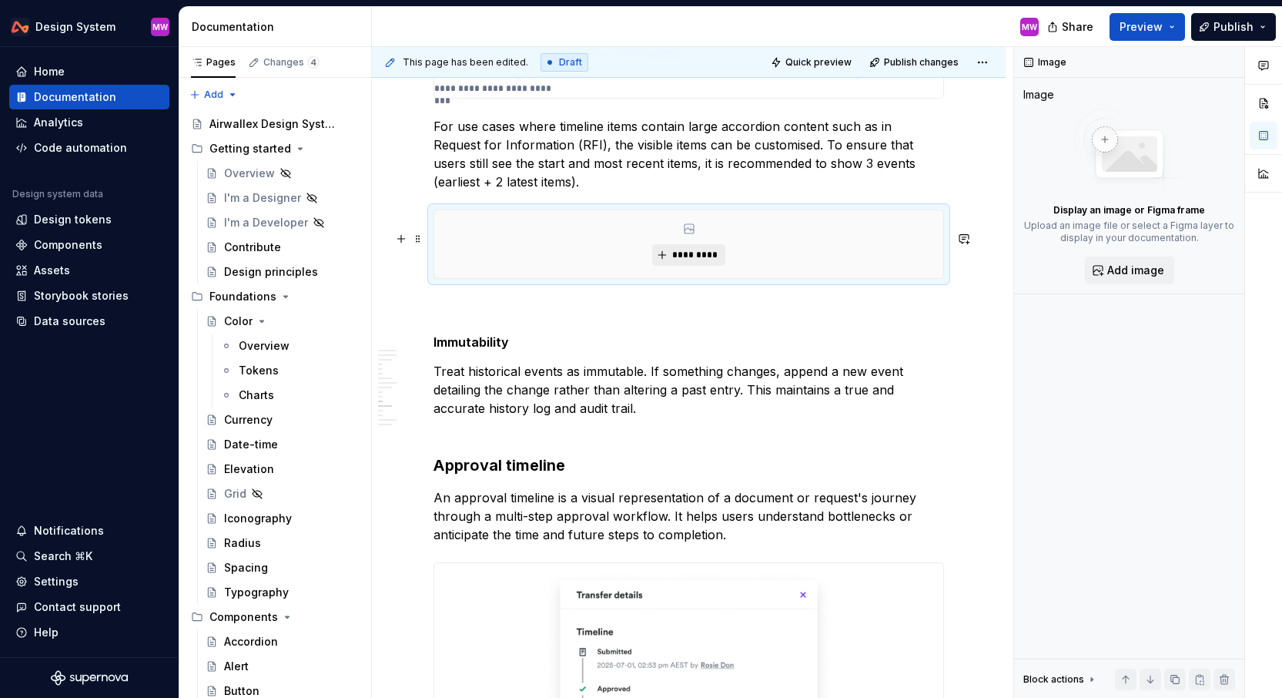
click at [668, 266] on button "*********" at bounding box center [688, 255] width 73 height 22
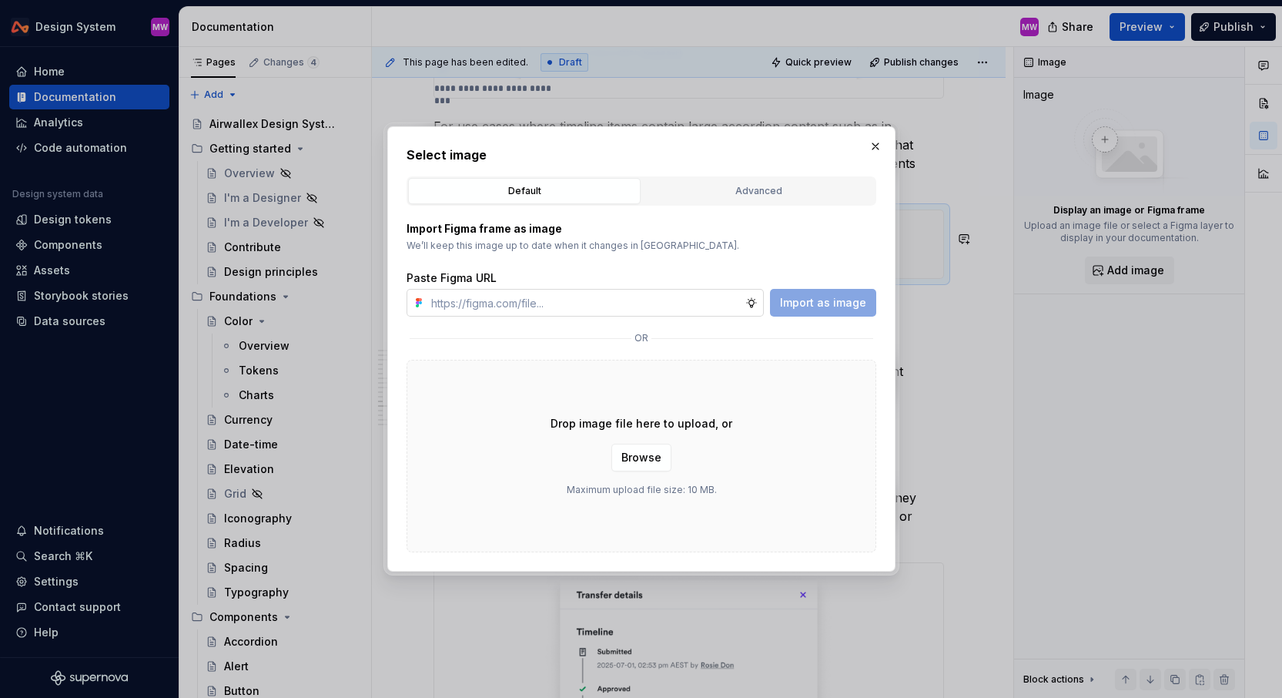
click at [633, 291] on input "text" at bounding box center [585, 303] width 320 height 28
type textarea "*"
type input "[URL][DOMAIN_NAME]"
click at [776, 303] on button "Import as image" at bounding box center [823, 303] width 106 height 28
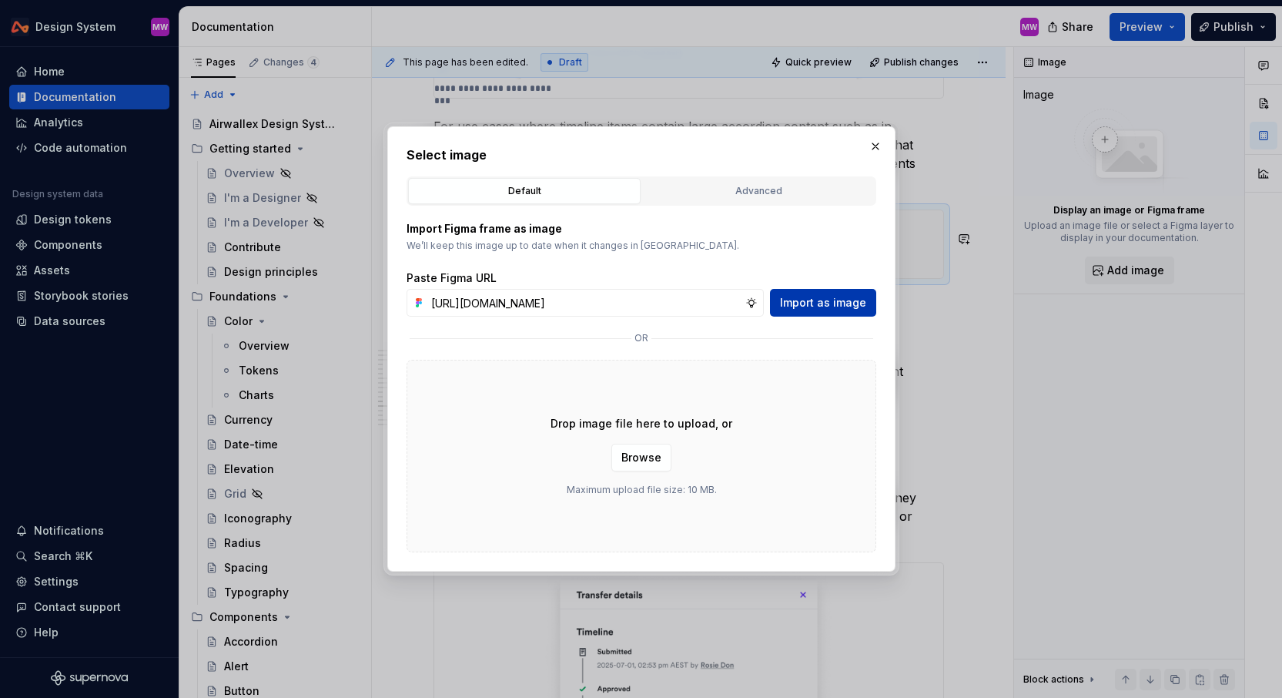
scroll to position [0, 0]
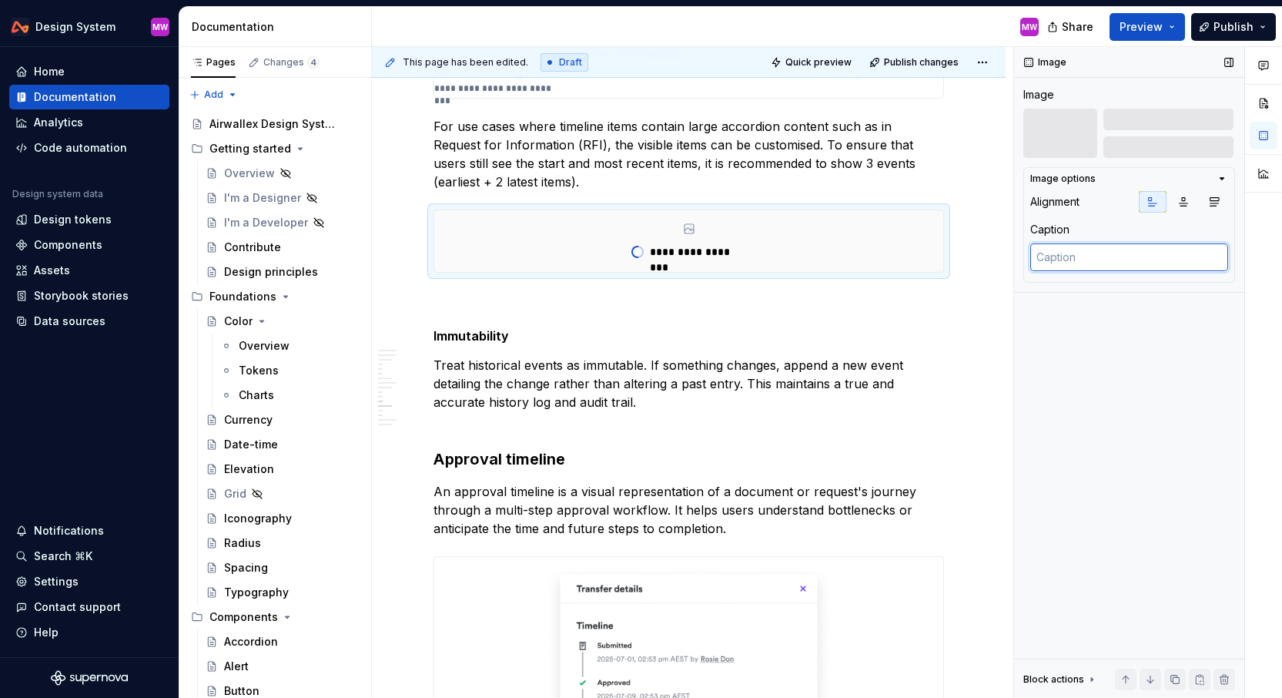
click at [1089, 256] on textarea at bounding box center [1129, 257] width 198 height 28
type textarea "*"
type textarea "S"
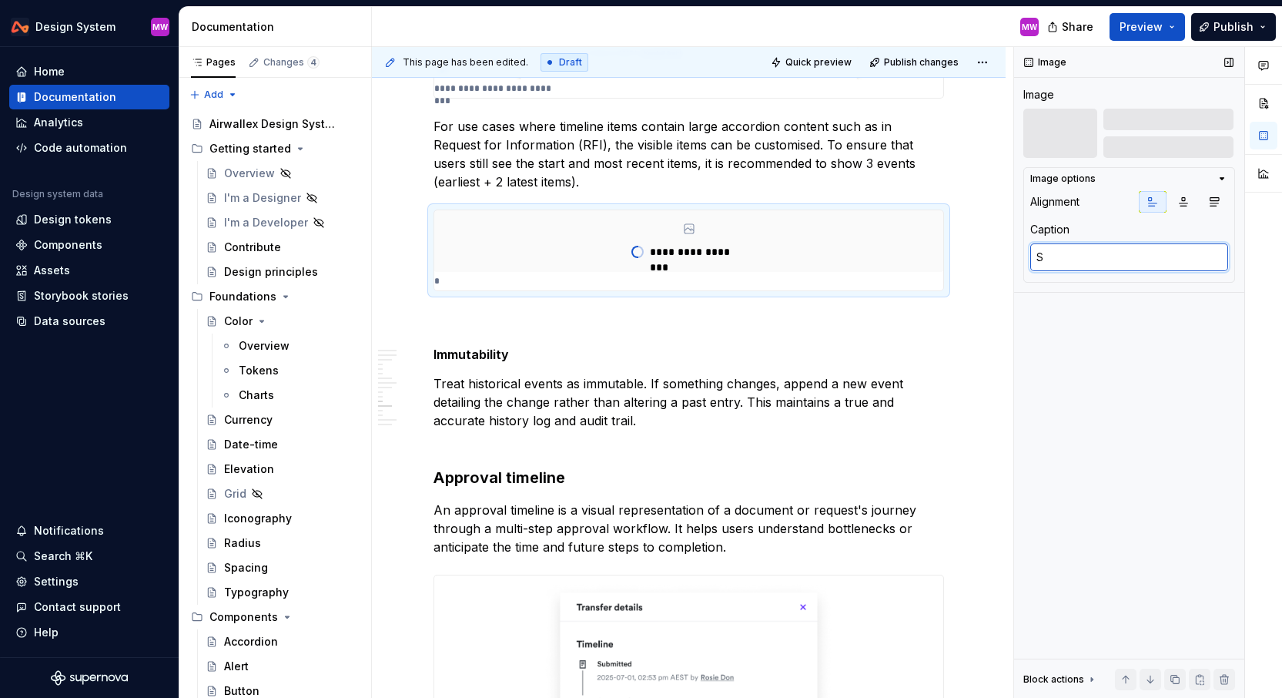
type textarea "*"
type textarea "Sh"
type textarea "*"
type textarea "Sho"
type textarea "*"
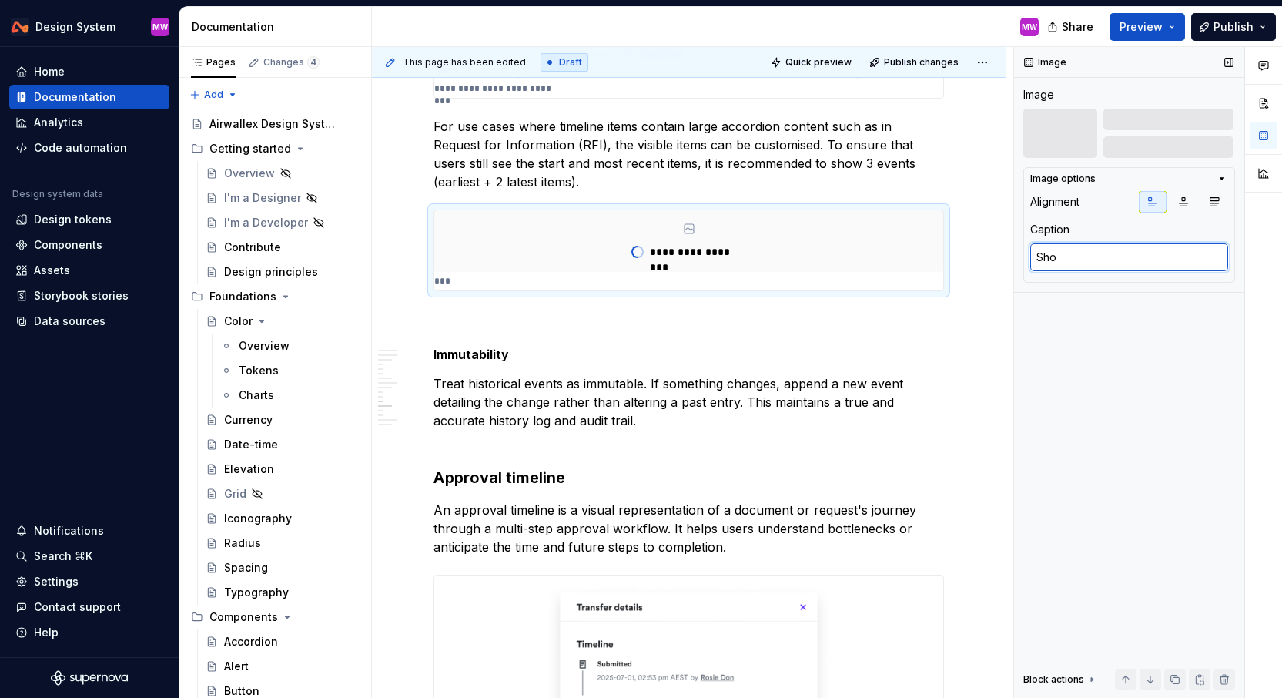
type textarea "Sh"
type textarea "*"
type textarea "S"
type textarea "*"
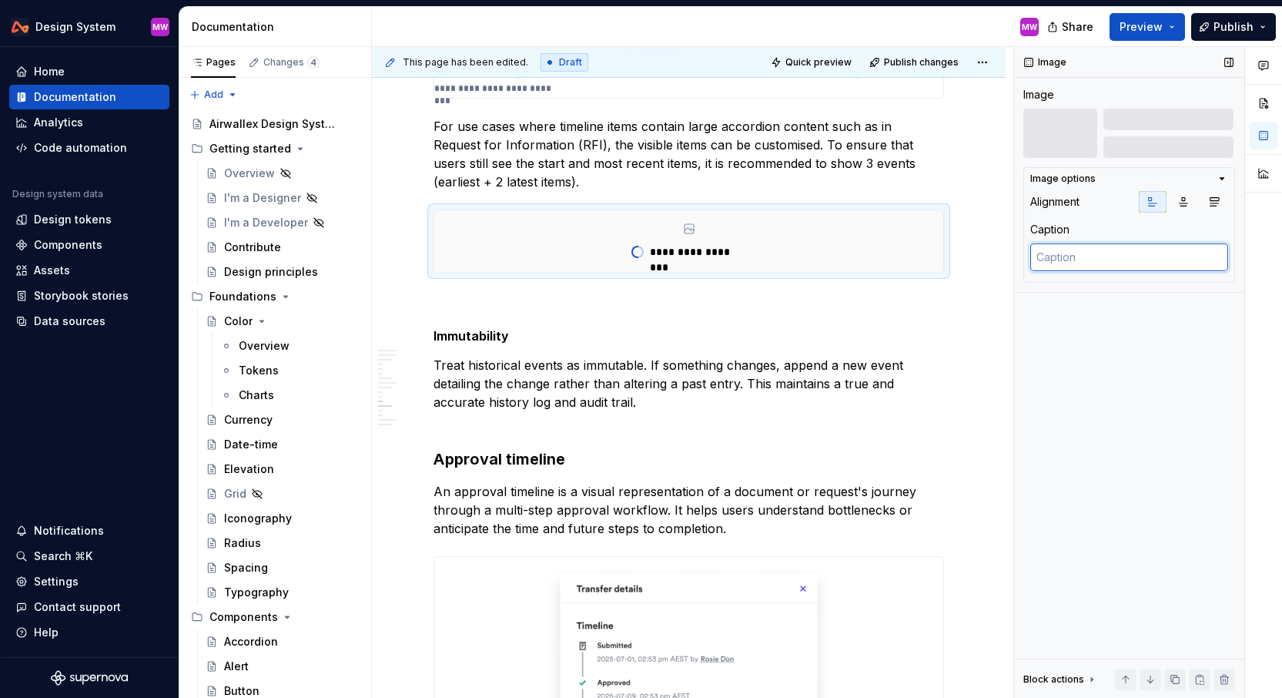
type textarea "*"
type textarea "R"
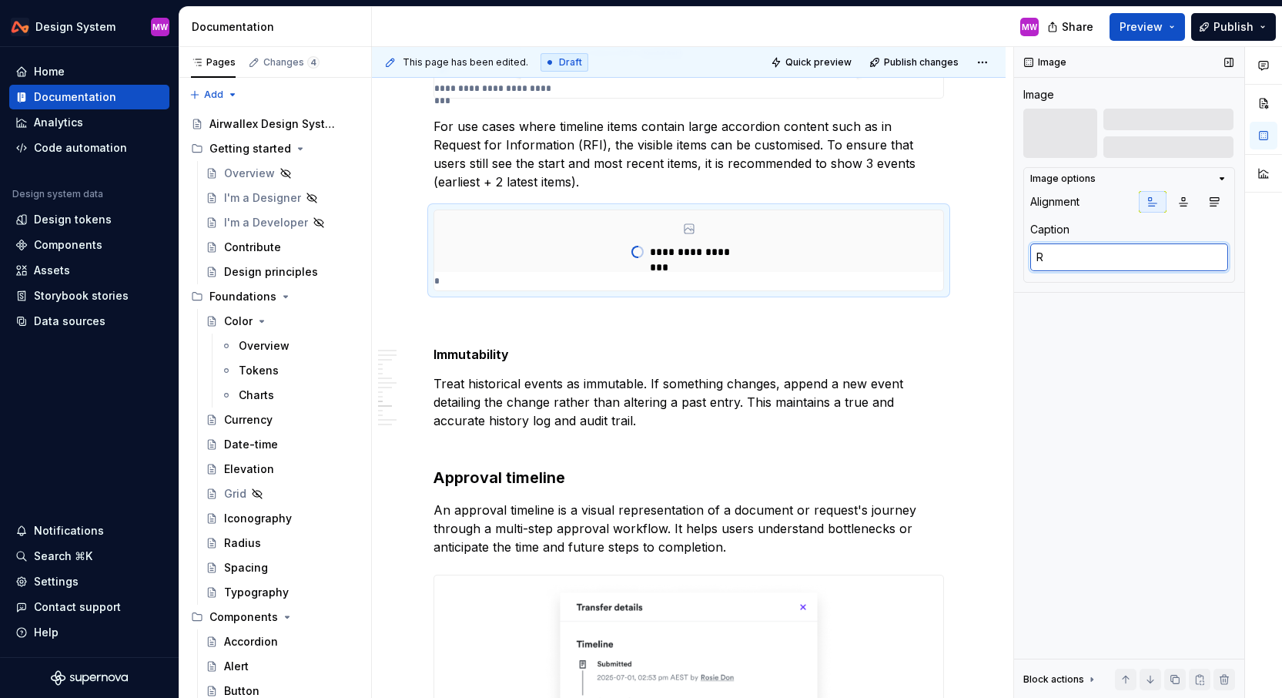
type textarea "*"
type textarea "RF"
type textarea "*"
type textarea "RFI"
type textarea "*"
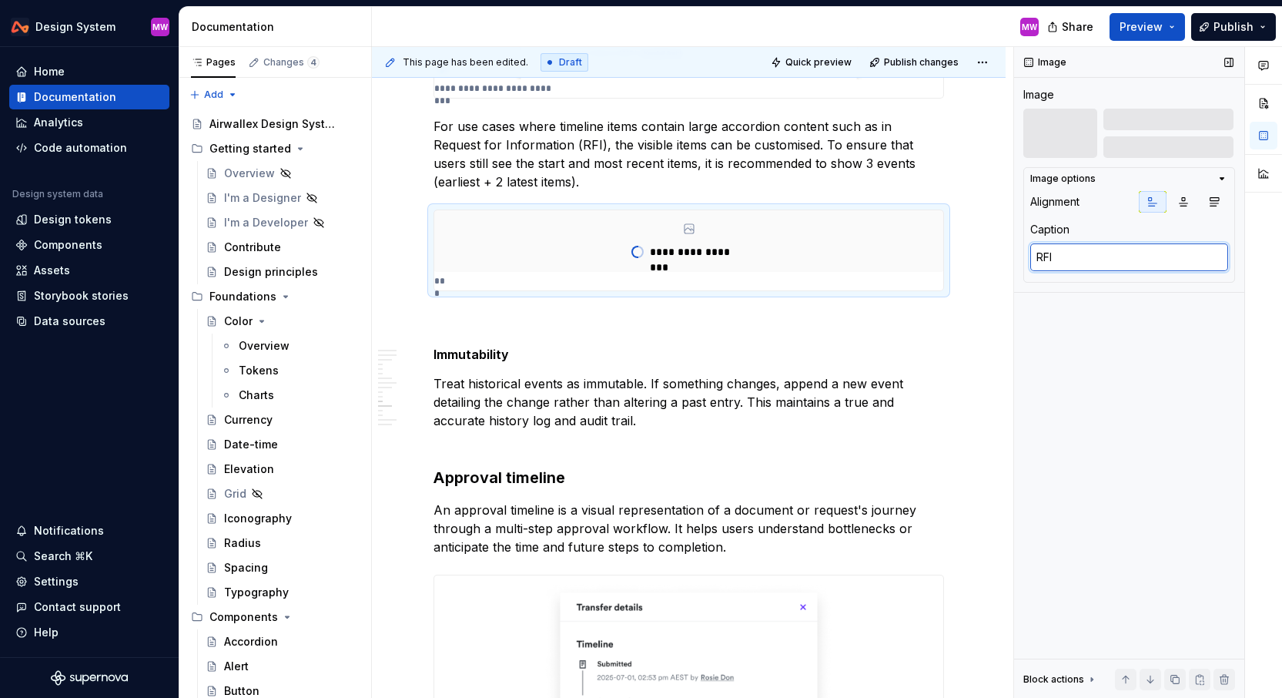
type textarea "RF"
type textarea "*"
type textarea "R"
type textarea "*"
type textarea "Re"
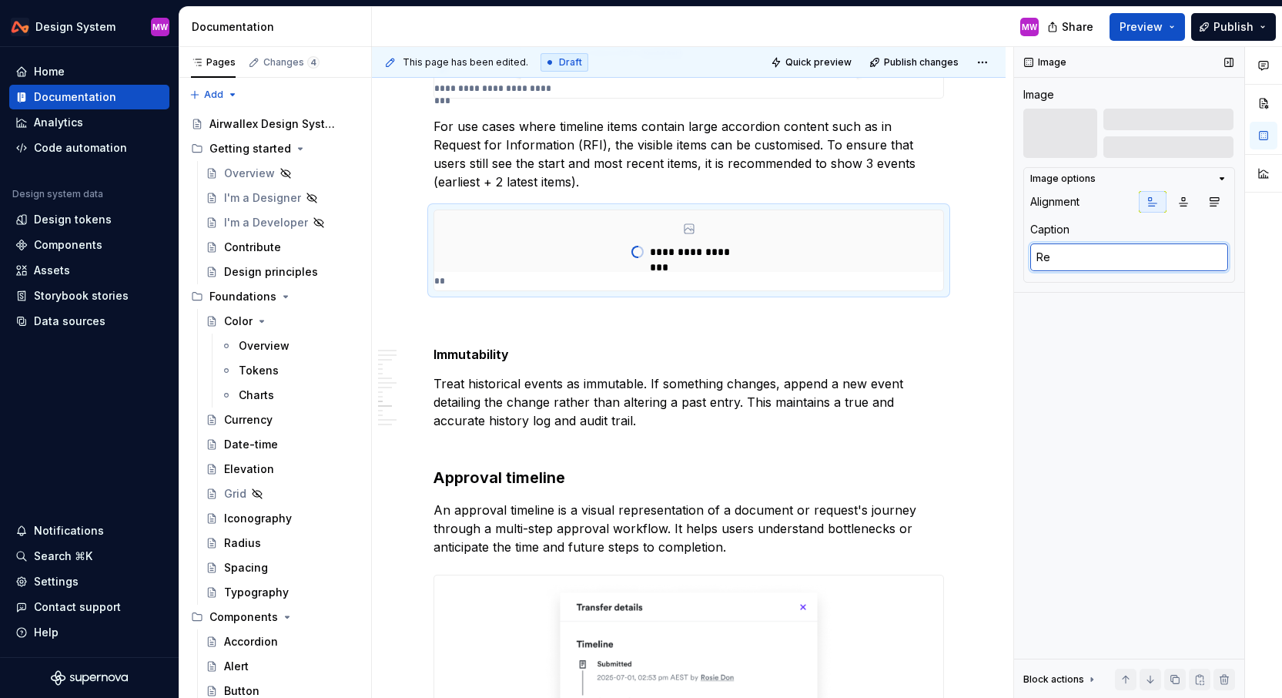
type textarea "*"
type textarea "Req"
type textarea "*"
type textarea "Requ"
type textarea "*"
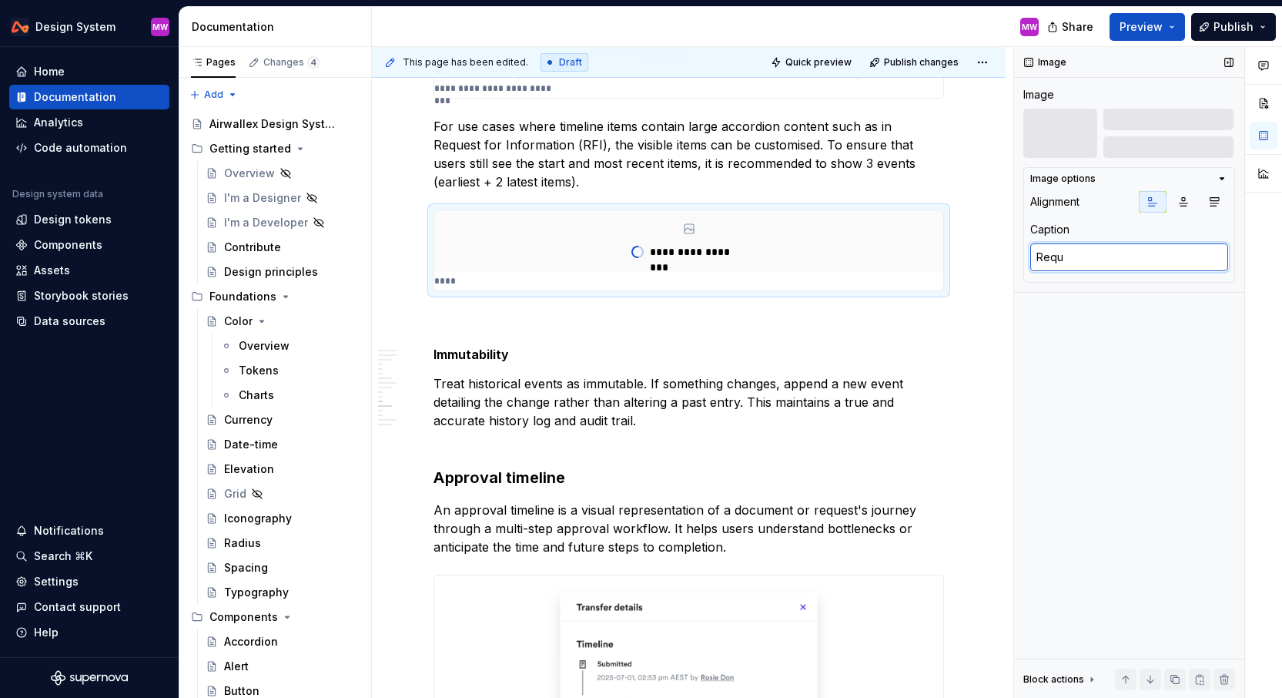
type textarea "Reque"
type textarea "*"
type textarea "Reques"
type textarea "*"
type textarea "Request"
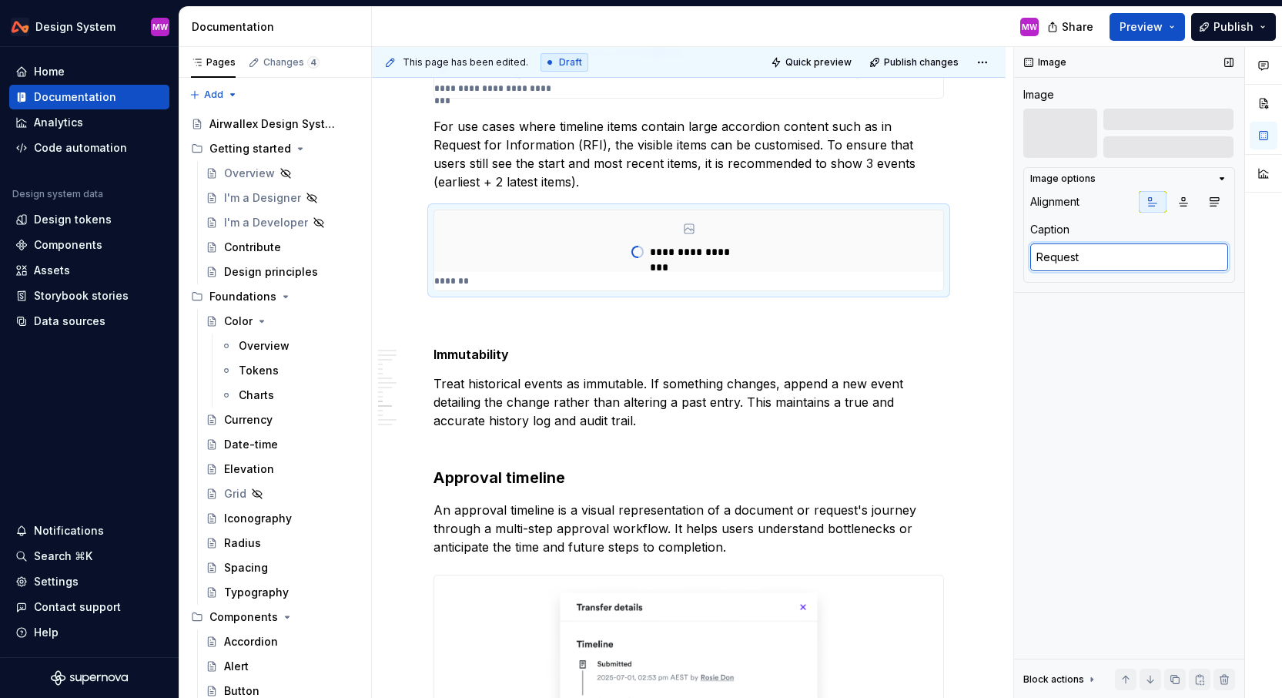
type textarea "*"
type textarea "Request f"
type textarea "*"
type textarea "Request fo"
type textarea "*"
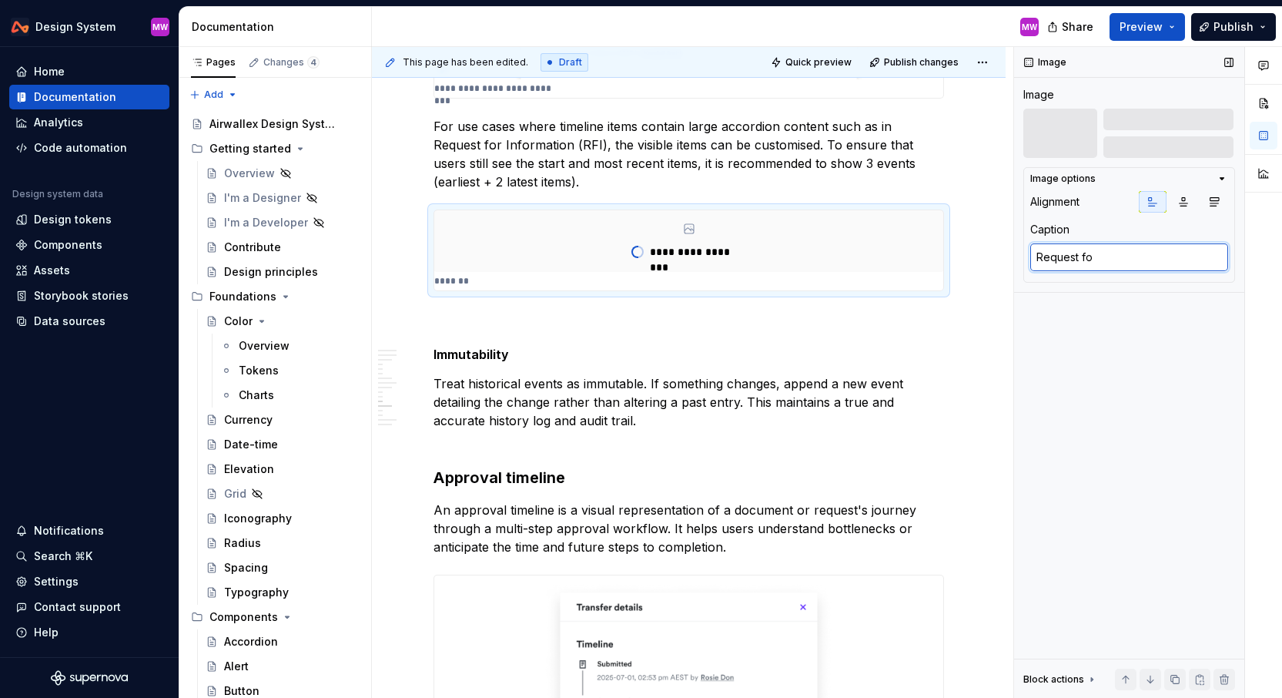
type textarea "Request for"
type textarea "*"
type textarea "Request for"
type textarea "*"
type textarea "Request for i"
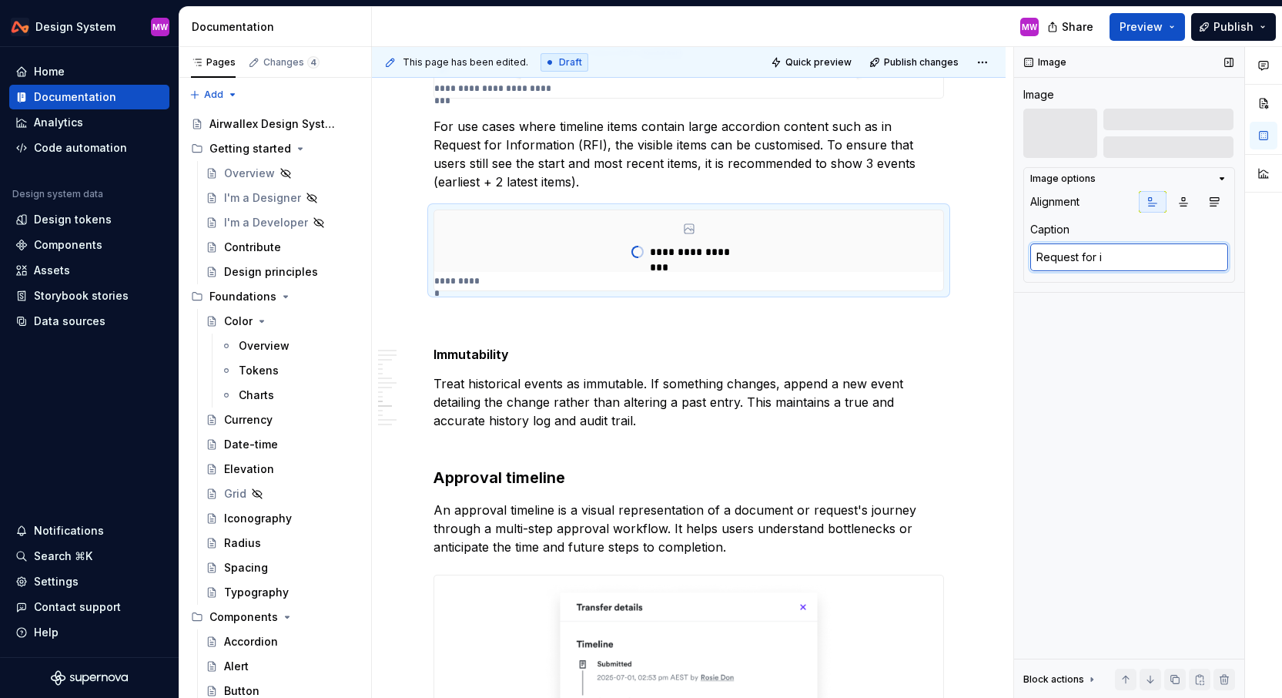
type textarea "*"
type textarea "Request for in"
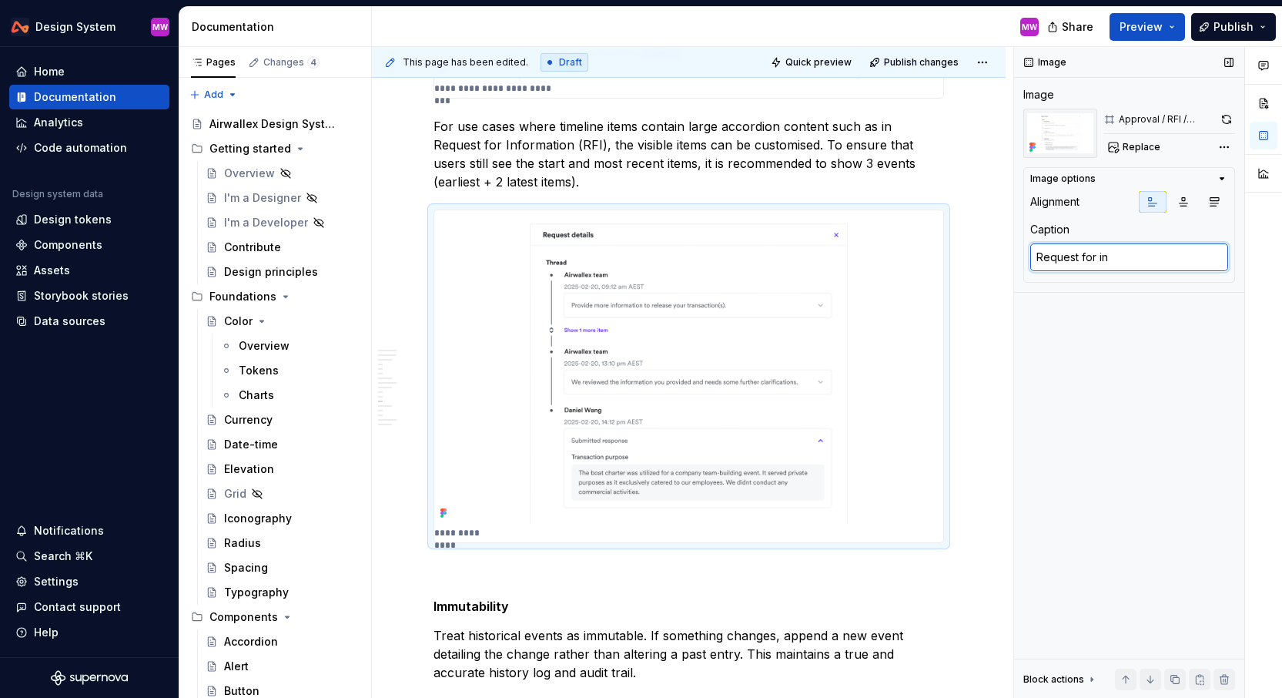
type textarea "*"
type textarea "Request for inf"
type textarea "*"
type textarea "Request for info"
type textarea "*"
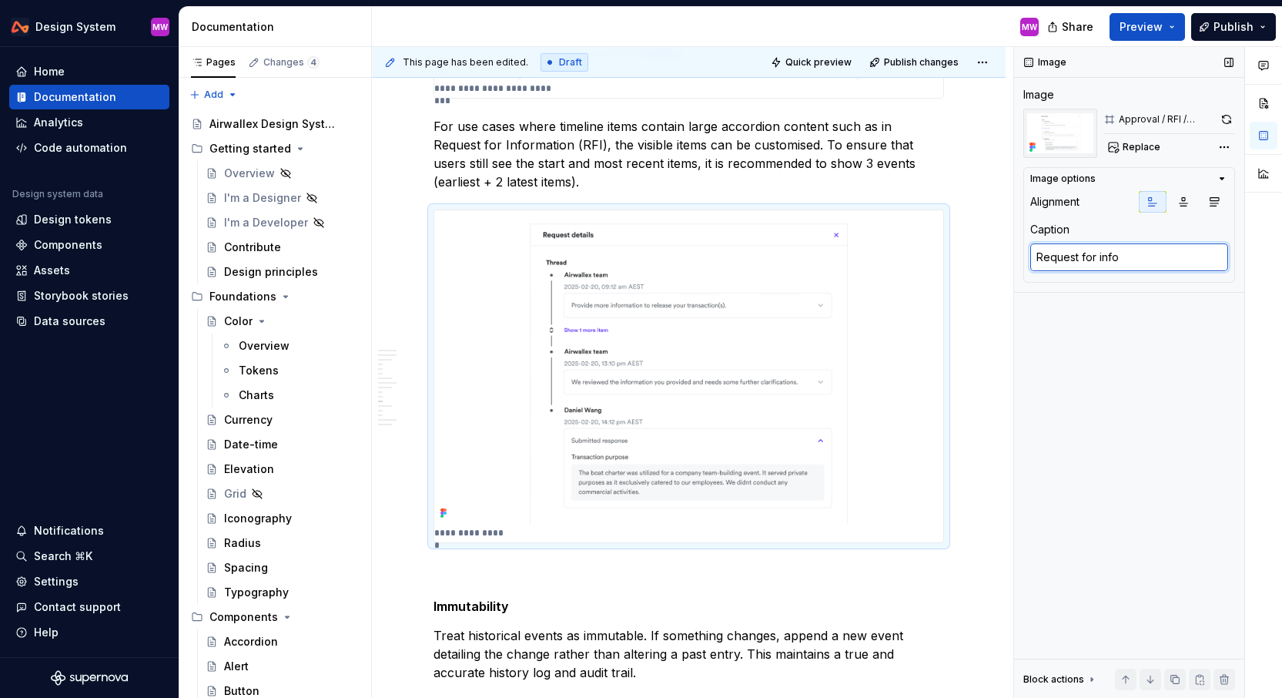
type textarea "Request for infor"
type textarea "*"
type textarea "Request for inform"
type textarea "*"
type textarea "Request for informa"
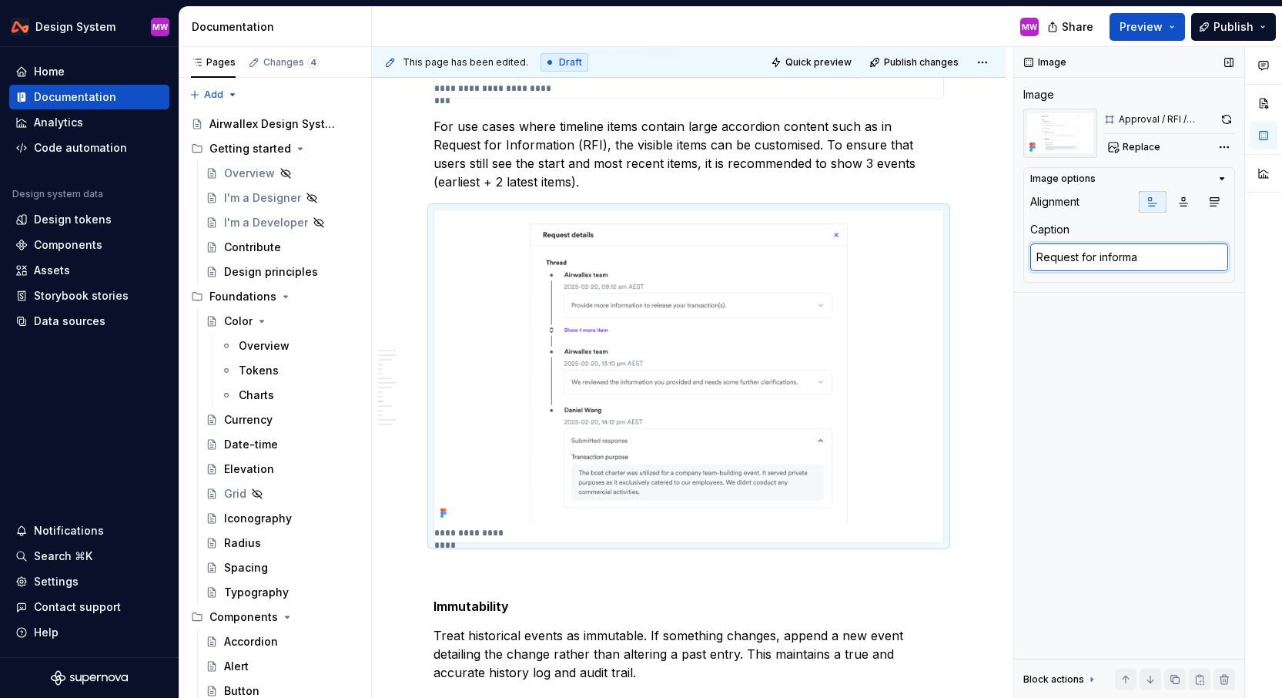
type textarea "*"
type textarea "Request for informat"
type textarea "*"
type textarea "Request for informati"
type textarea "*"
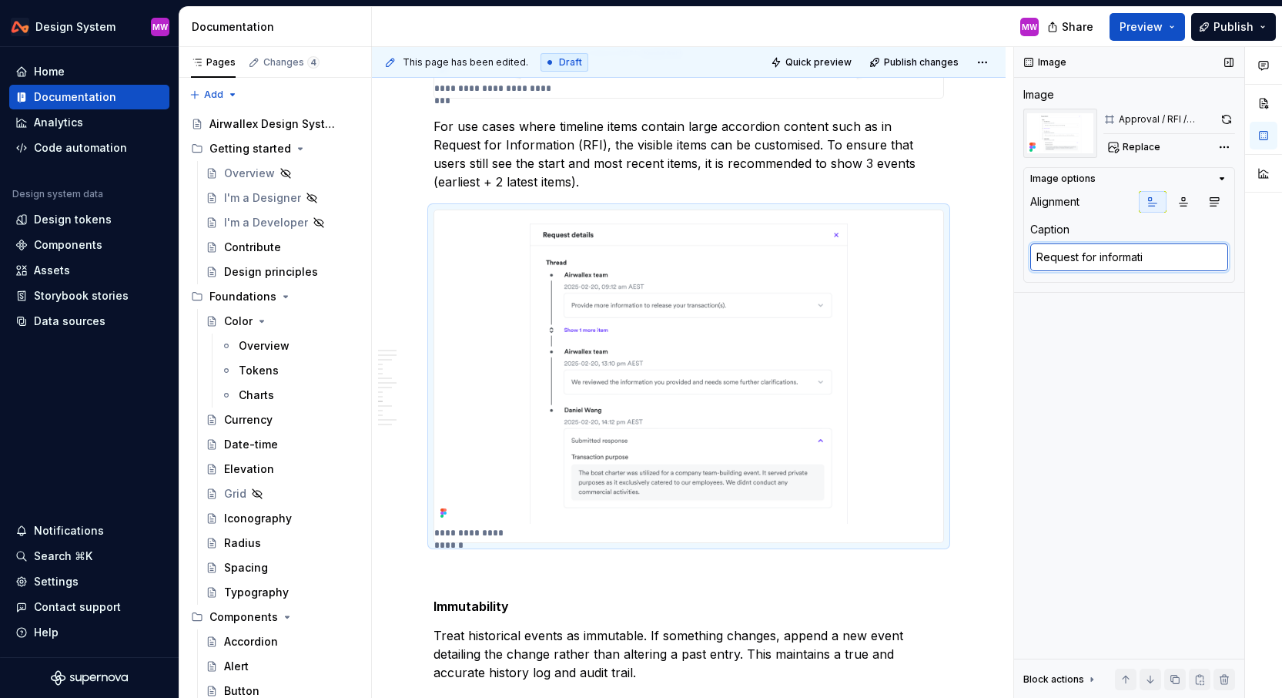
type textarea "Request for informatio"
type textarea "*"
type textarea "Request for information"
type textarea "*"
type textarea "Request for information"
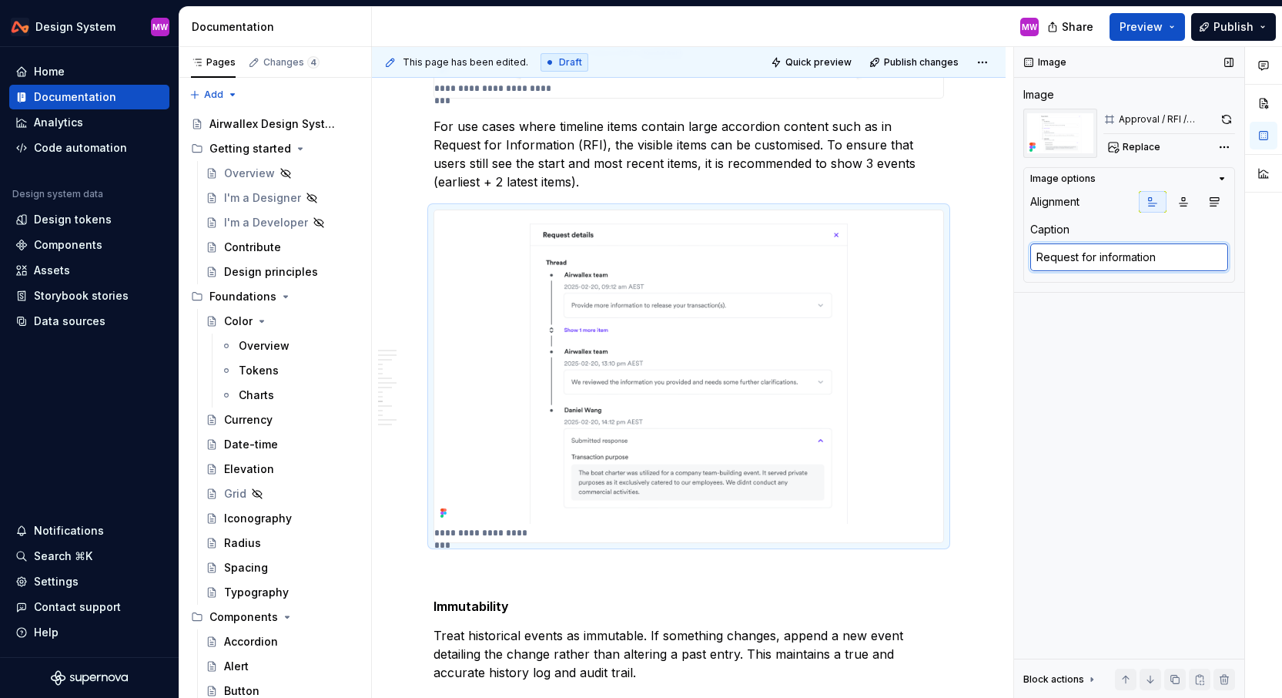
type textarea "*"
type textarea "Request for information u"
type textarea "*"
type textarea "Request for information us"
type textarea "*"
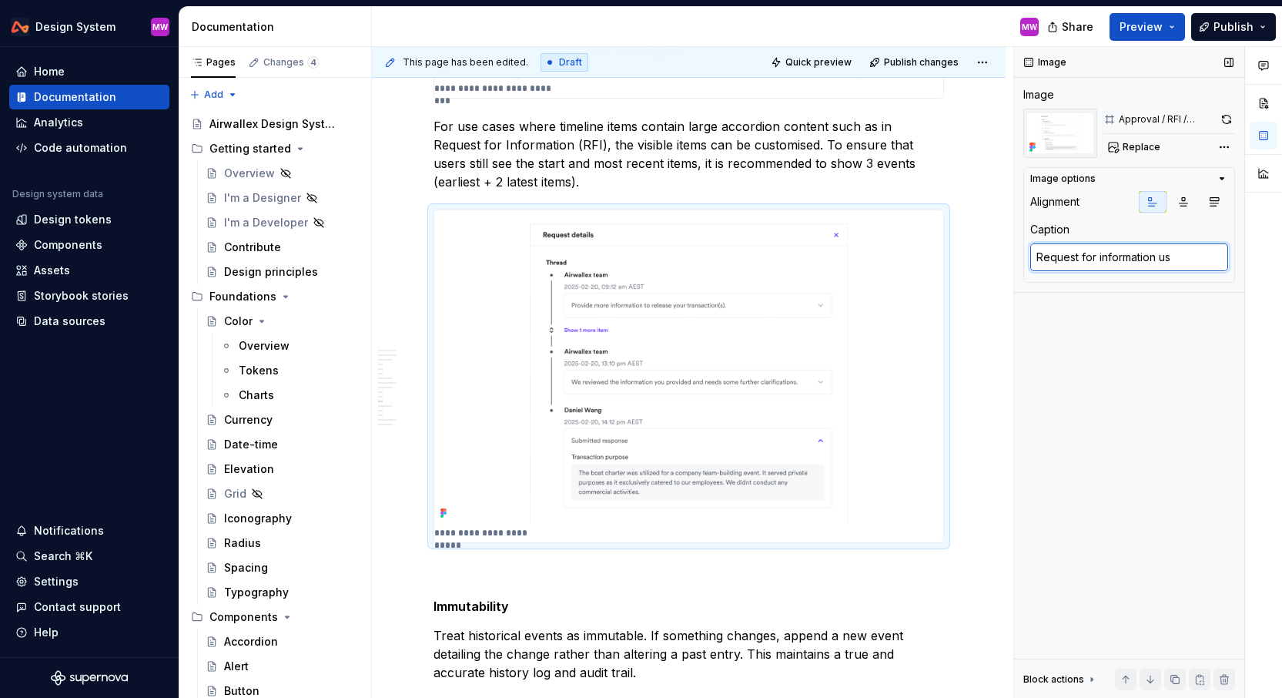
type textarea "Request for information use"
type textarea "*"
type textarea "Request for information use"
type textarea "*"
type textarea "Request for information use c"
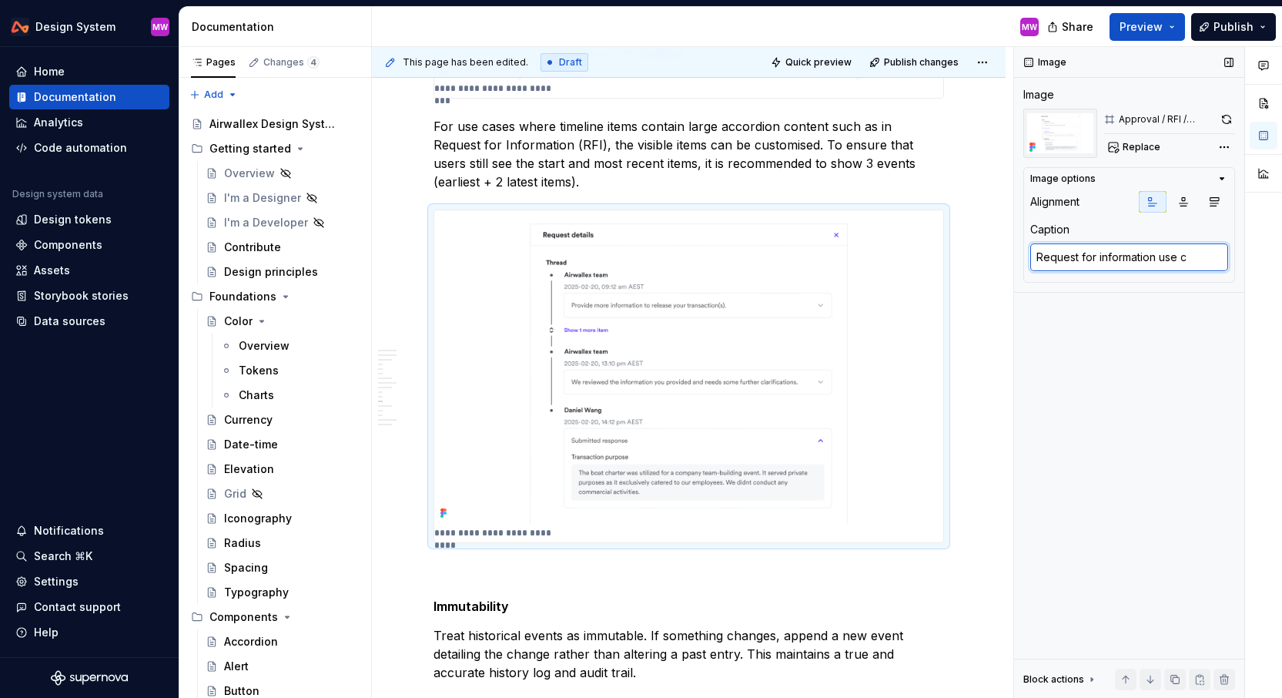
type textarea "*"
type textarea "Request for information use ca"
type textarea "*"
type textarea "Request for information use cas"
type textarea "*"
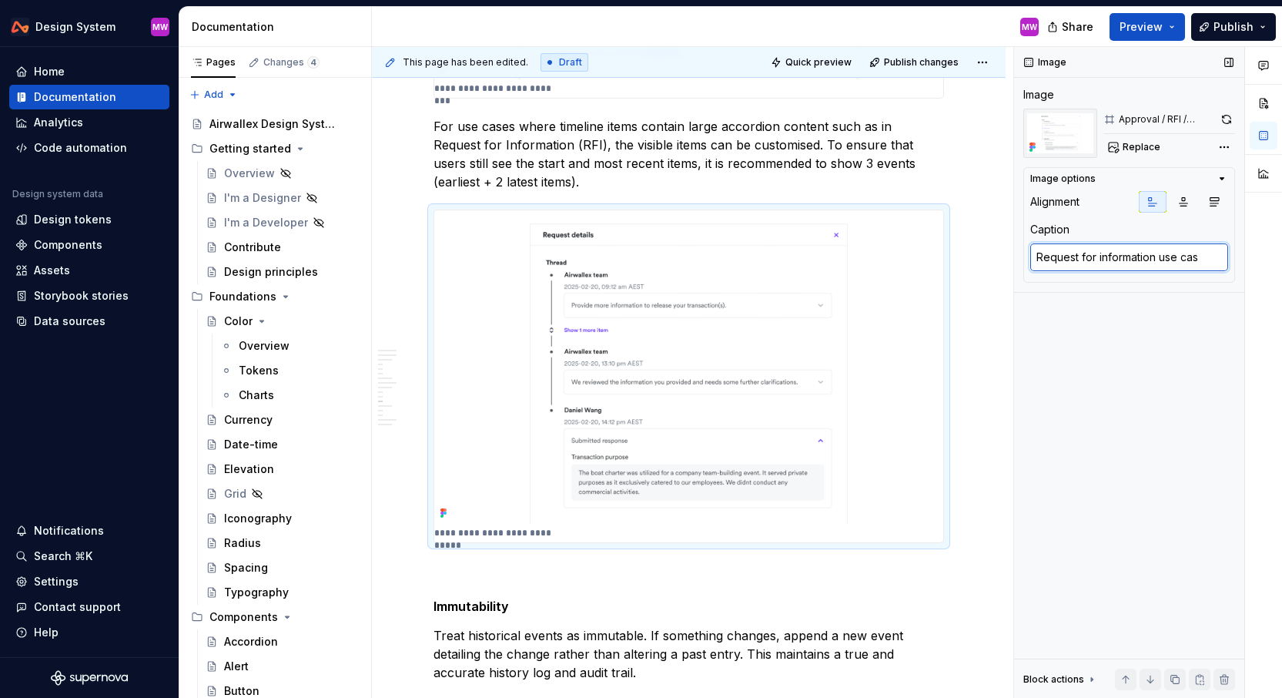
type textarea "Request for information use case"
click at [1042, 257] on textarea "Request for information use case" at bounding box center [1129, 257] width 198 height 28
type textarea "*"
type textarea "equest for information use case"
type textarea "*"
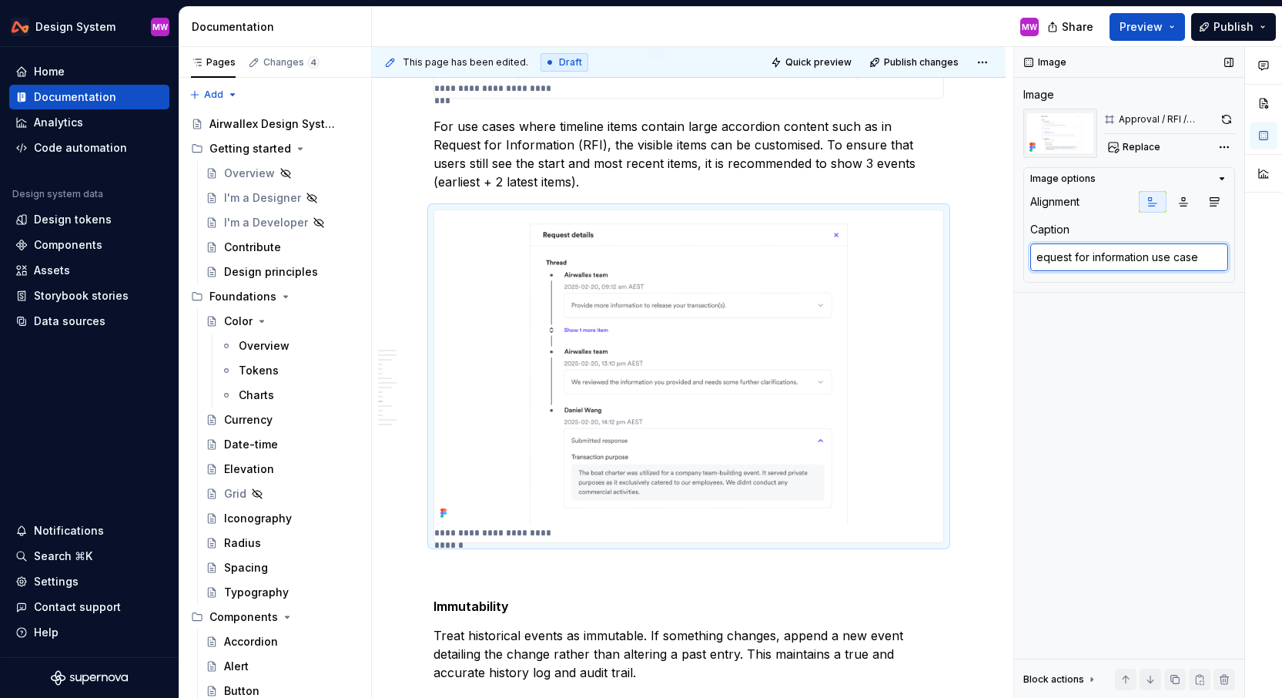
type textarea "Sequest for information use case"
type textarea "*"
type textarea "Shequest for information use case"
type textarea "*"
type textarea "Shoequest for information use case"
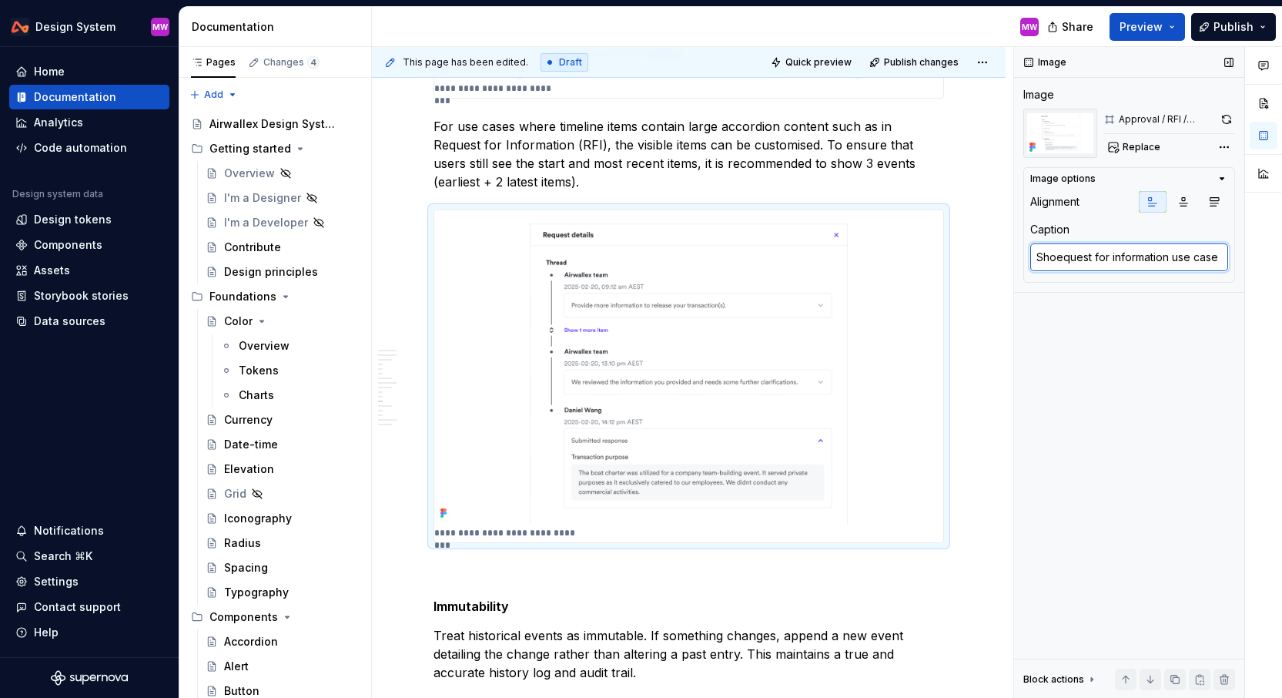
type textarea "*"
type textarea "Showequest for information use case"
type textarea "*"
type textarea "Show equest for information use case"
type textarea "*"
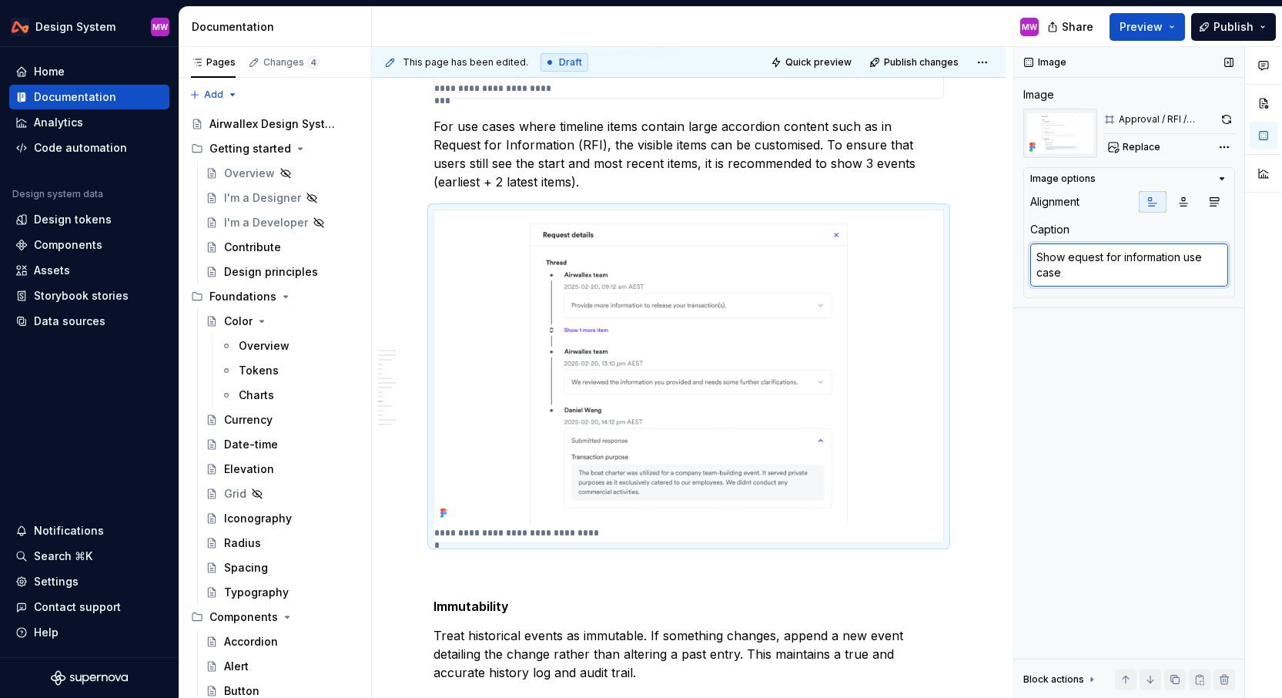
type textarea "Show 3equest for information use case"
type textarea "*"
type textarea "Show 3 equest for information use case"
type textarea "*"
type textarea "Show 3 eequest for information use case"
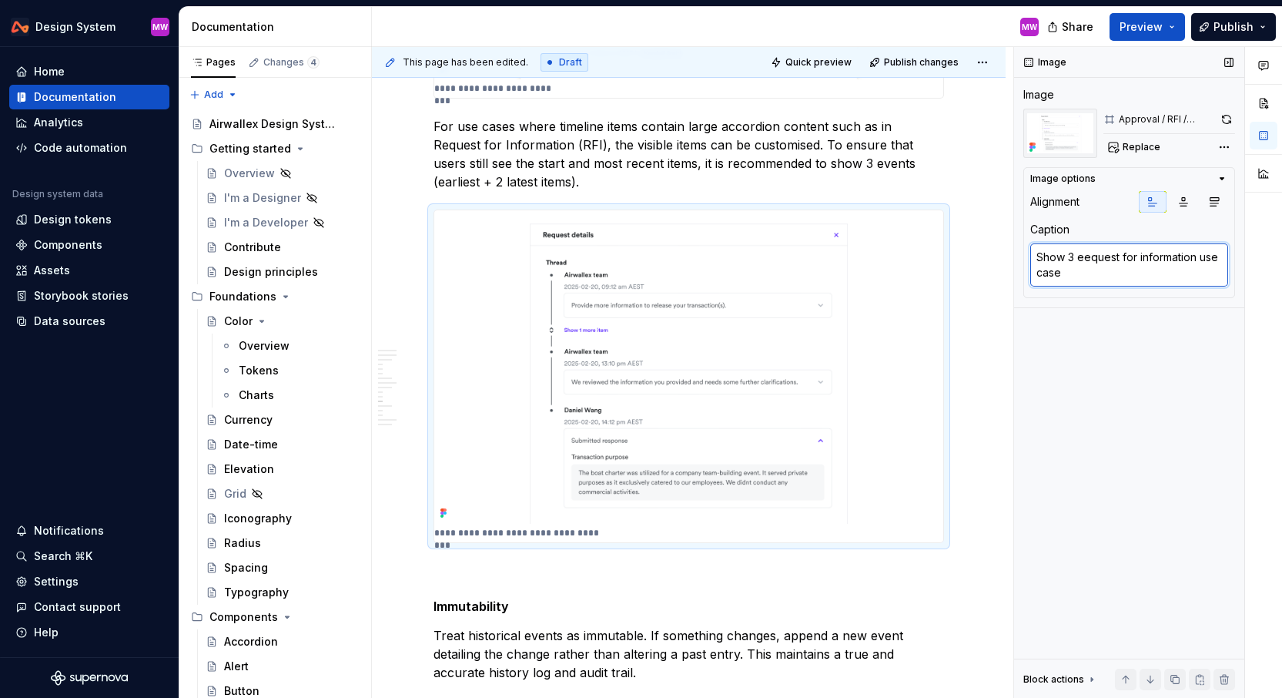
type textarea "*"
type textarea "Show 3 evequest for information use case"
type textarea "*"
type textarea "Show 3 eveequest for information use case"
type textarea "*"
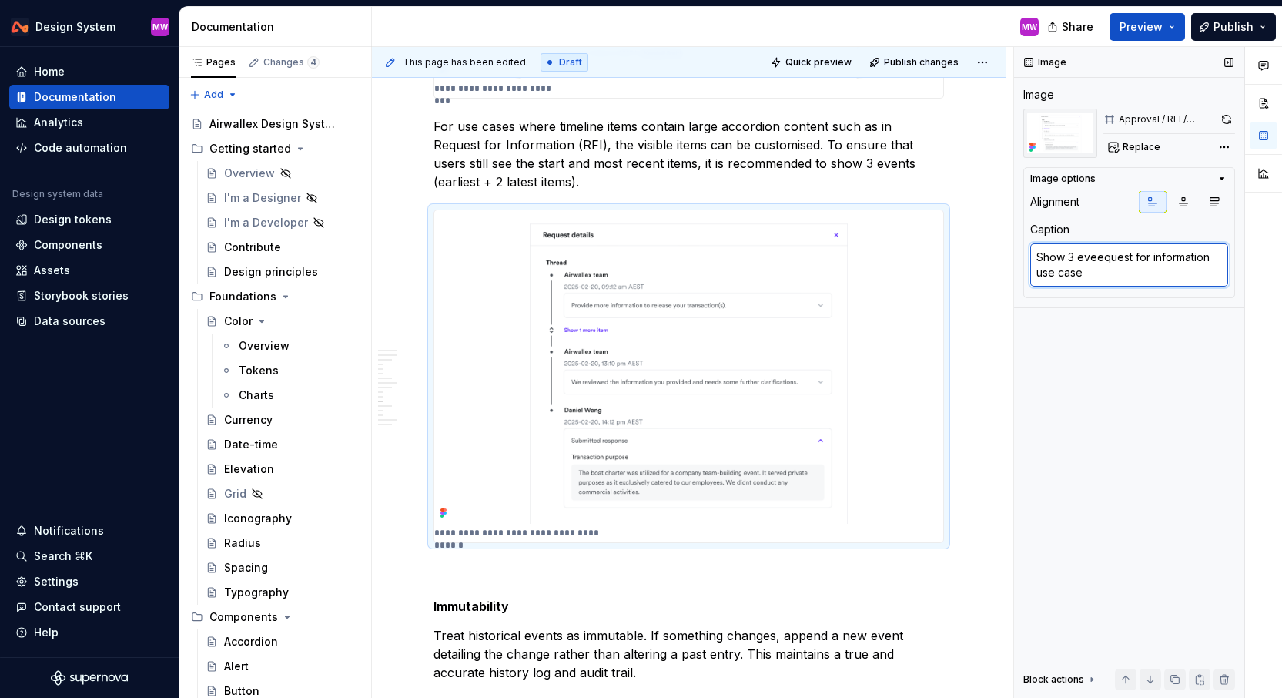
type textarea "Show 3 evenequest for information use case"
type textarea "*"
type textarea "Show 3 eventequest for information use case"
type textarea "*"
type textarea "Show 3 eventsequest for information use case"
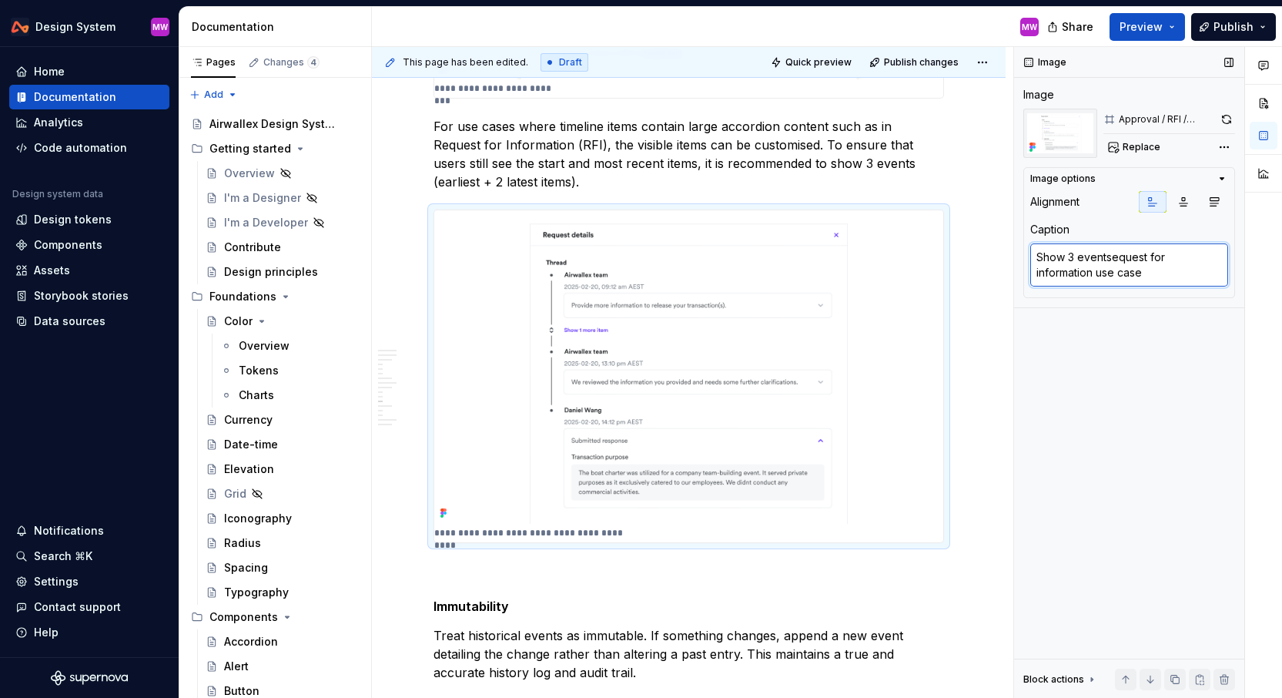
type textarea "*"
type textarea "Show 3 events equest for information use case"
type textarea "*"
type textarea "Show 3 events iequest for information use case"
type textarea "*"
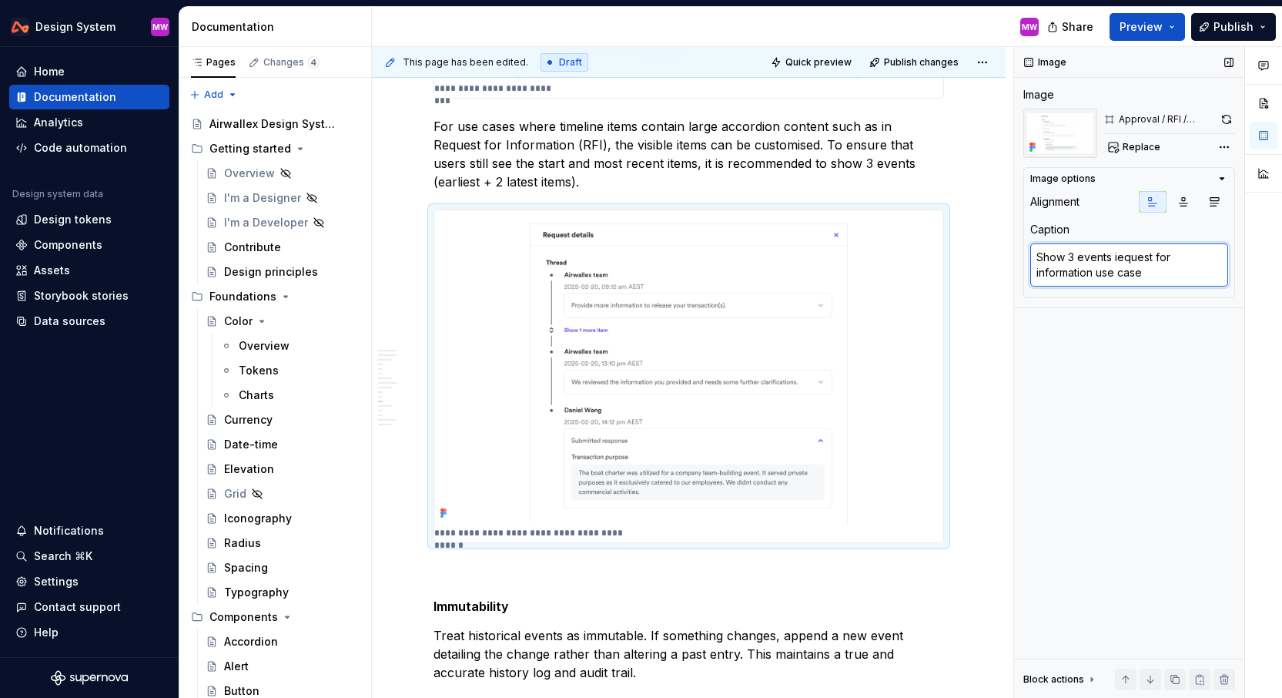
type textarea "Show 3 events inequest for information use case"
type textarea "*"
type textarea "Show 3 events in equest for information use case"
type textarea "*"
type textarea "Show 3 events in tequest for information use case"
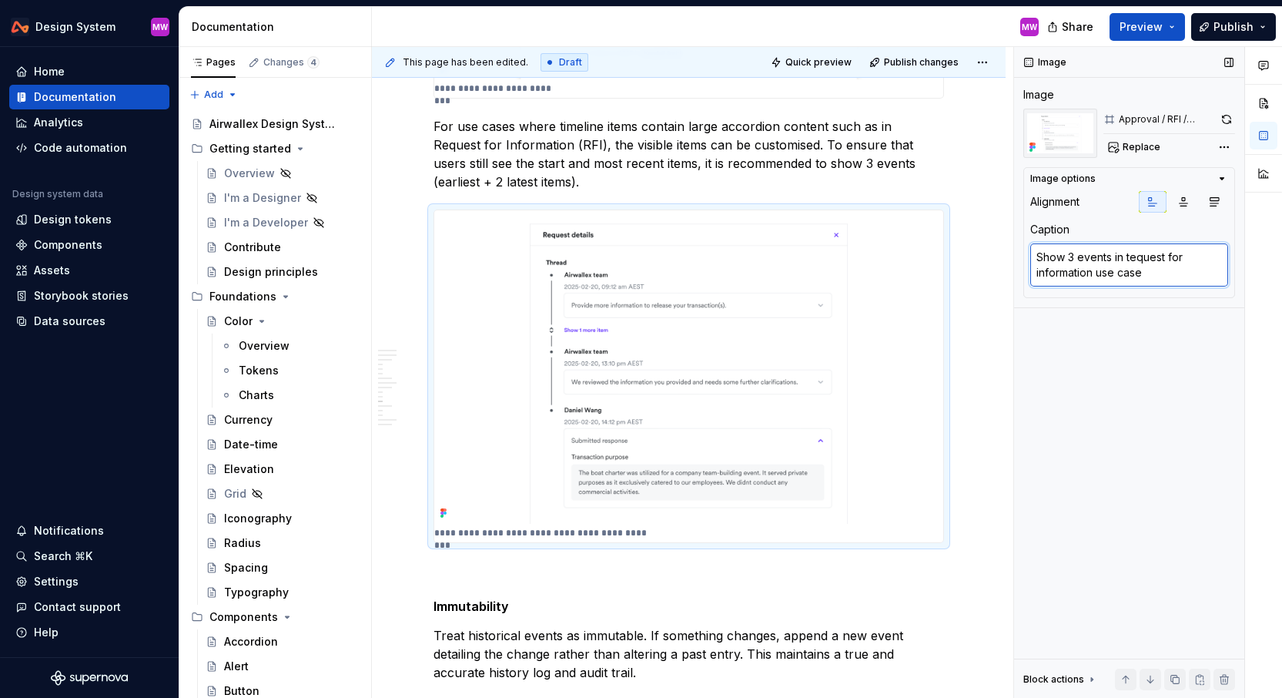
type textarea "*"
type textarea "Show 3 events in thequest for information use case"
type textarea "*"
type textarea "Show 3 events in tequest for information use case"
type textarea "*"
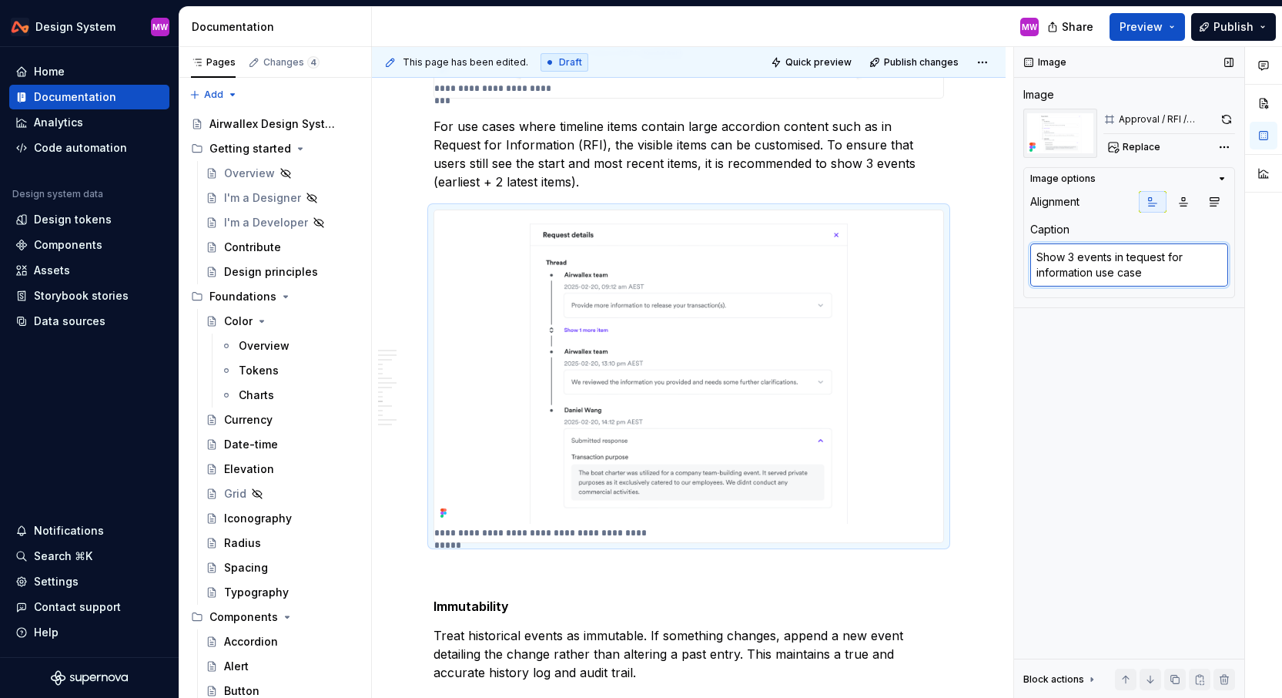
type textarea "Show 3 events in equest for information use case"
type textarea "*"
type textarea "Show 3 events inequest for information use case"
type textarea "*"
type textarea "Show 3 events iequest for information use case"
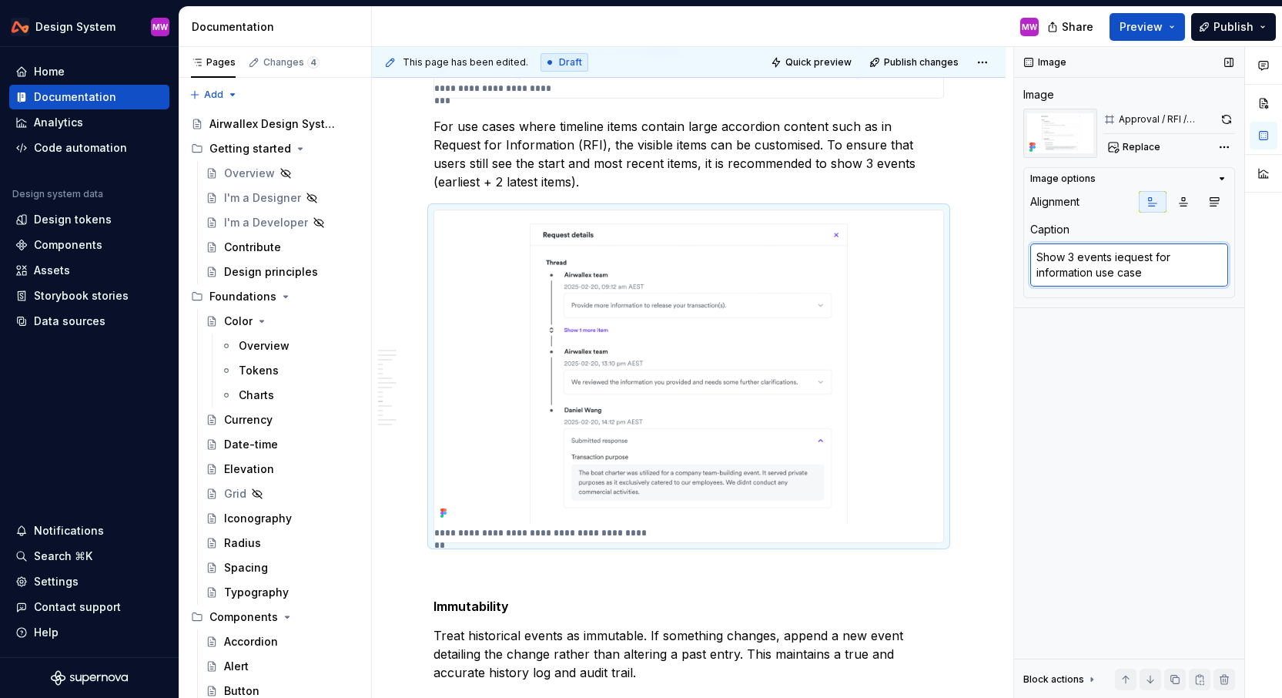
type textarea "*"
type textarea "Show 3 events equest for information use case"
type textarea "*"
type textarea "Show 3 events tequest for information use case"
type textarea "*"
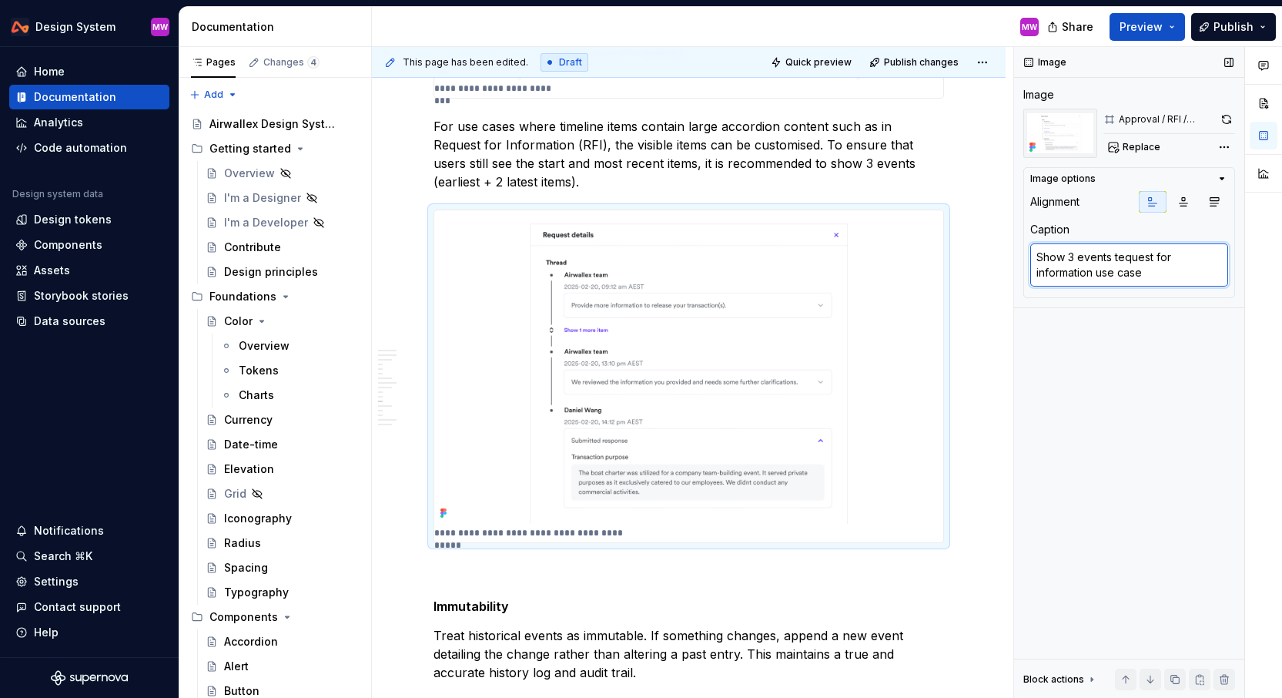
type textarea "Show 3 events thequest for information use case"
type textarea "*"
type textarea "Show 3 events theequest for information use case"
type textarea "*"
type textarea "Show 3 events the equest for information use case"
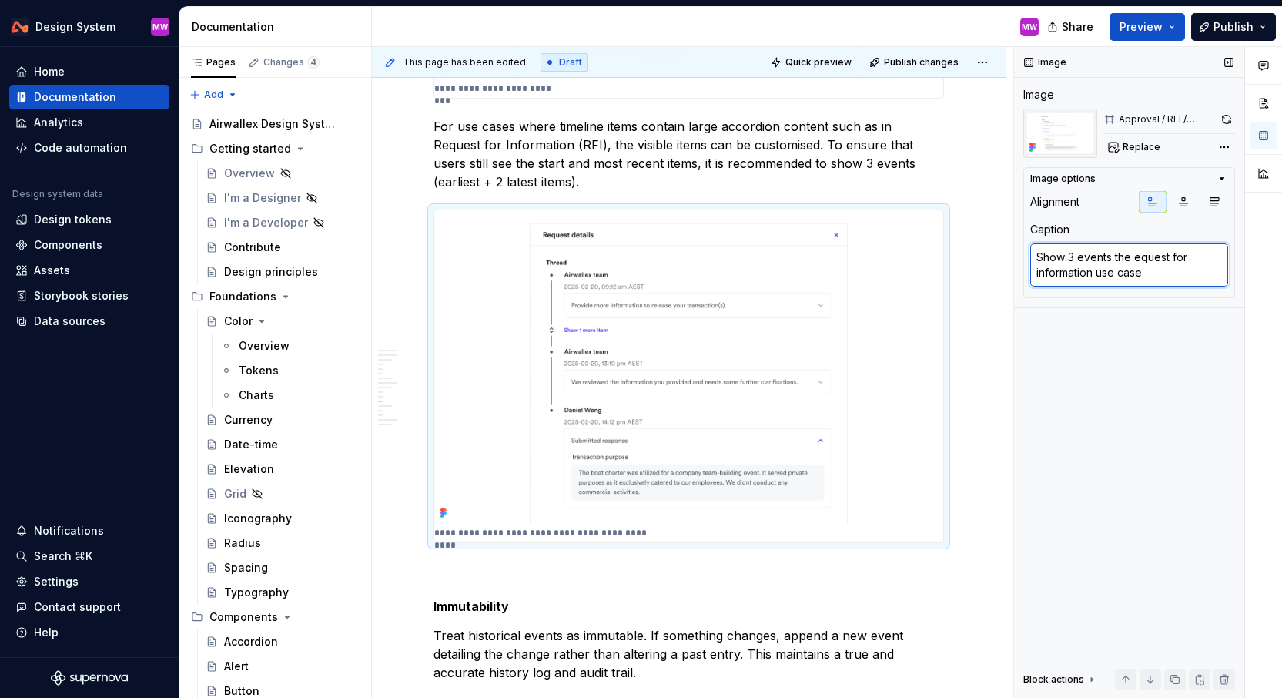
type textarea "*"
click at [1178, 276] on textarea "Show 3 events the request for information use case" at bounding box center [1129, 264] width 198 height 43
type textarea "Show 3 events the request for information use case"
click at [1000, 249] on div "**********" at bounding box center [689, 133] width 634 height 6780
click at [972, 189] on div "**********" at bounding box center [689, 133] width 634 height 6780
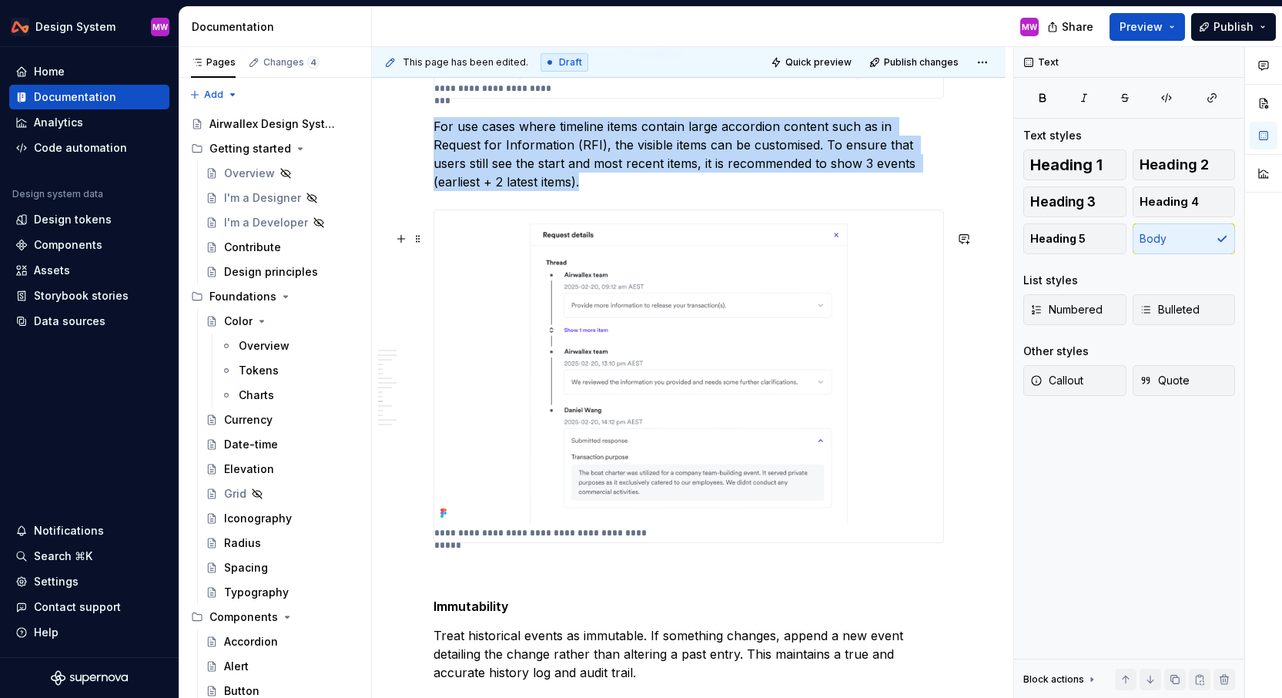
click at [551, 489] on img at bounding box center [688, 366] width 509 height 313
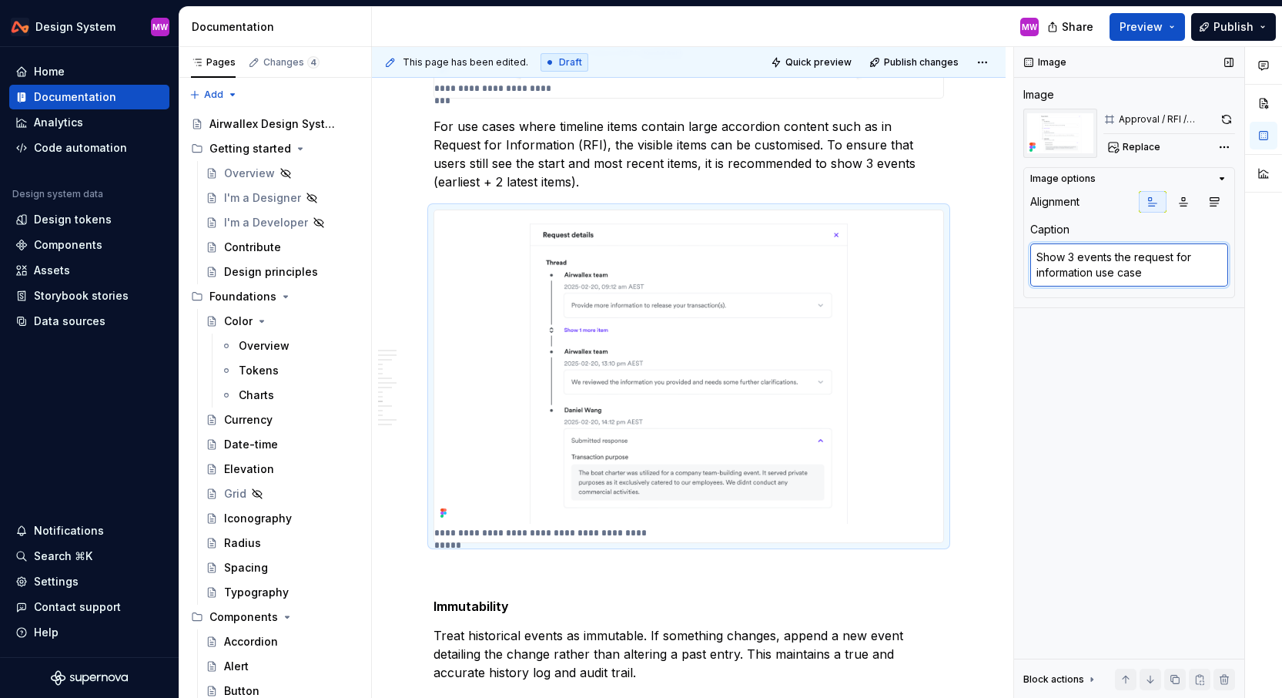
click at [1114, 254] on textarea "Show 3 events the request for information use case" at bounding box center [1129, 264] width 198 height 43
click at [1135, 256] on textarea "Show 3 events the request for information use case" at bounding box center [1129, 264] width 198 height 43
drag, startPoint x: 1094, startPoint y: 276, endPoint x: 1174, endPoint y: 276, distance: 79.3
click at [1174, 276] on textarea "Show 3 events the request for information use case" at bounding box center [1129, 264] width 198 height 43
type textarea "*"
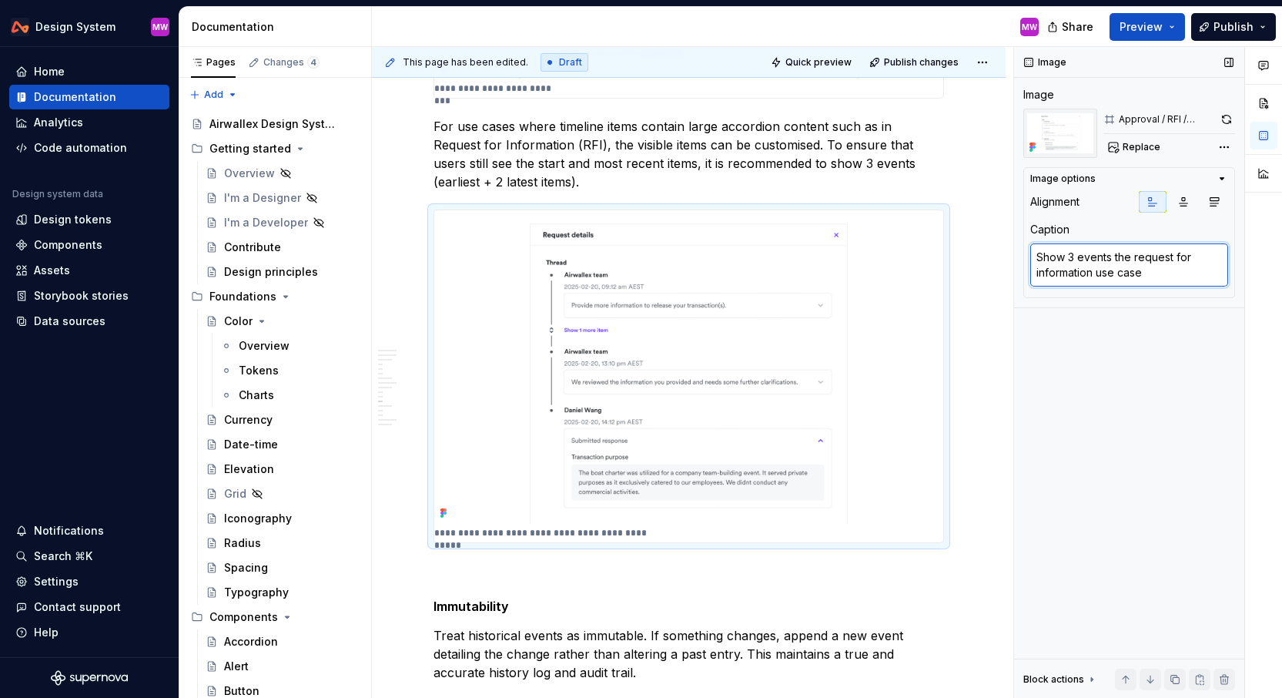
type textarea "Show 3 events the request for information"
type textarea "*"
type textarea "Show 3 events the request for information ha"
type textarea "*"
type textarea "Show 3 events the request for information has"
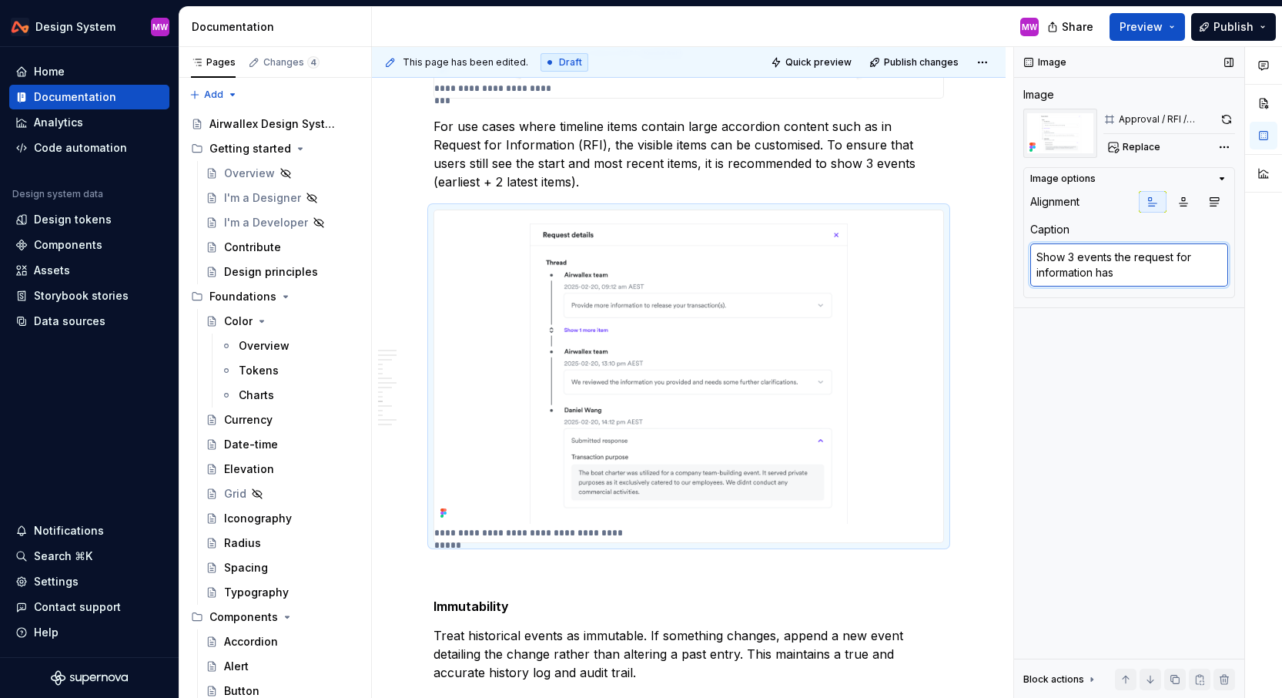
type textarea "*"
type textarea "Show 3 events the request for information has"
type textarea "*"
type textarea "Show 3 events the request for information has 3"
type textarea "*"
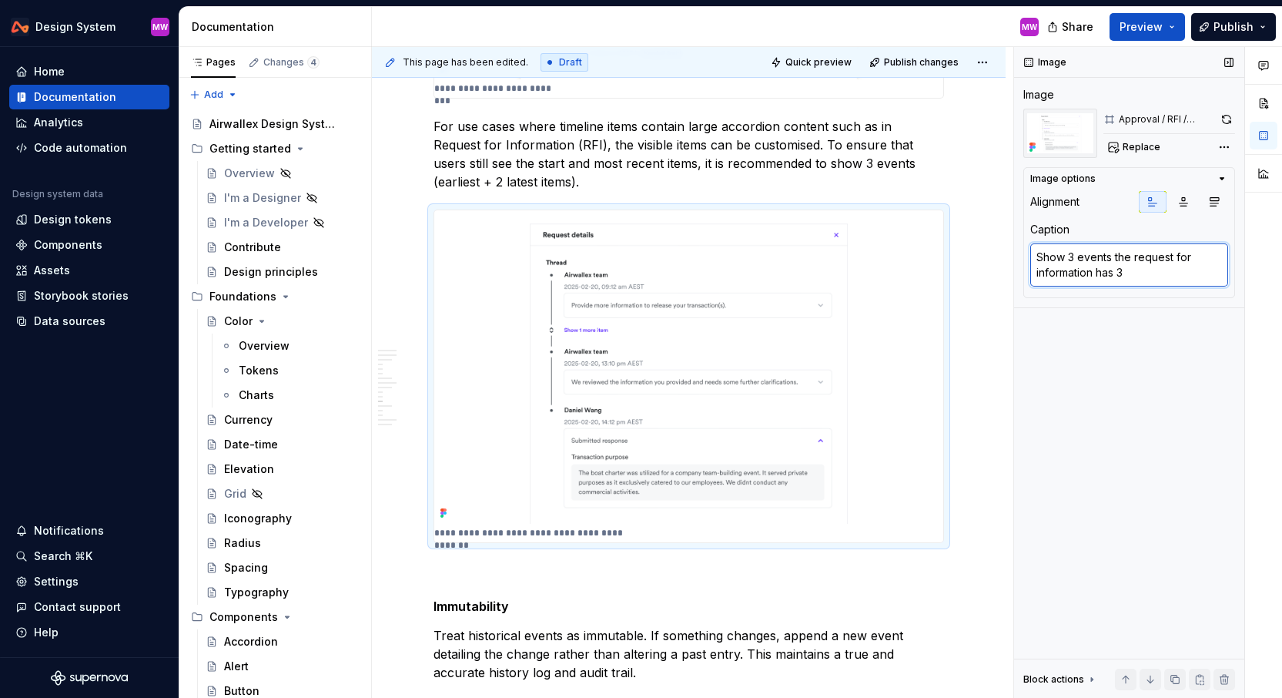
type textarea "Show 3 events the request for information has 3"
type textarea "*"
type textarea "Show 3 events the request for information has 3 v"
type textarea "*"
type textarea "Show 3 events the request for information has 3 vi"
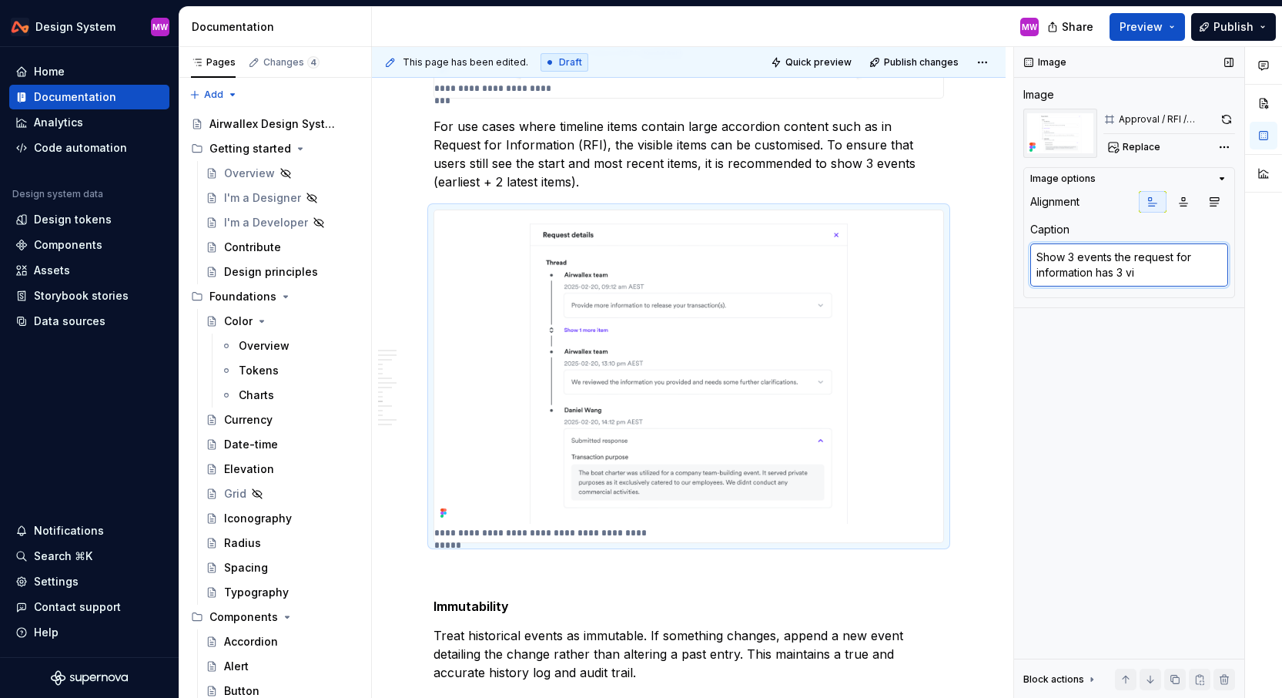
type textarea "*"
type textarea "Show 3 events the request for information has 3 vis"
type textarea "*"
type textarea "Show 3 events the request for information has 3 visi"
type textarea "*"
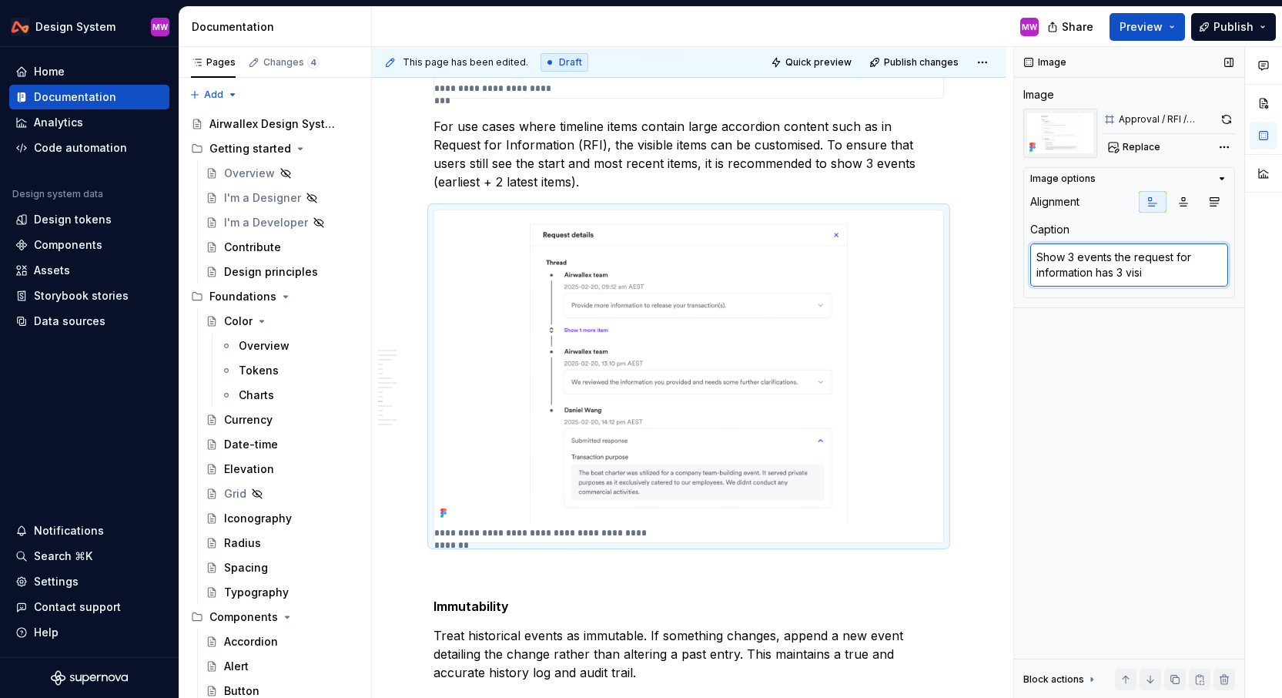
type textarea "Show 3 events the request for information has 3 visib"
type textarea "*"
type textarea "Show 3 events the request for information has 3 visibi"
type textarea "*"
type textarea "Show 3 events the request for information has 3 visib"
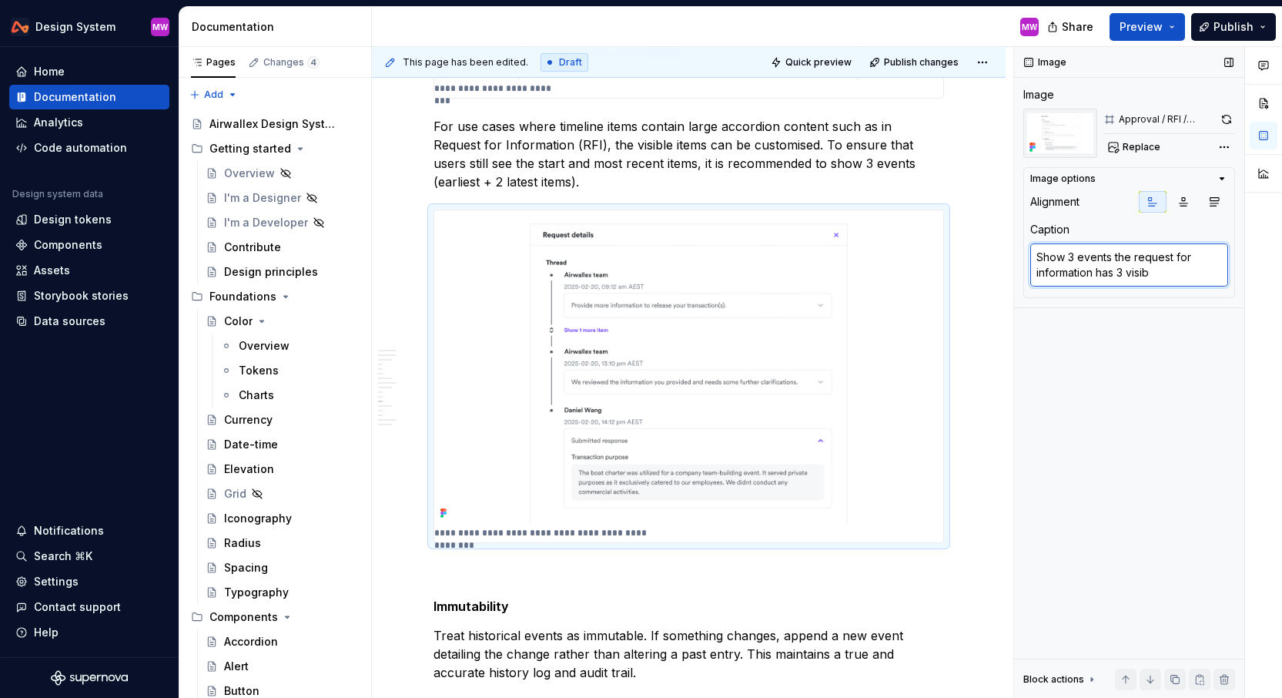
type textarea "*"
type textarea "Show 3 events the request for information has 3 visibl"
type textarea "*"
type textarea "Show 3 events the request for information has 3 visible"
type textarea "*"
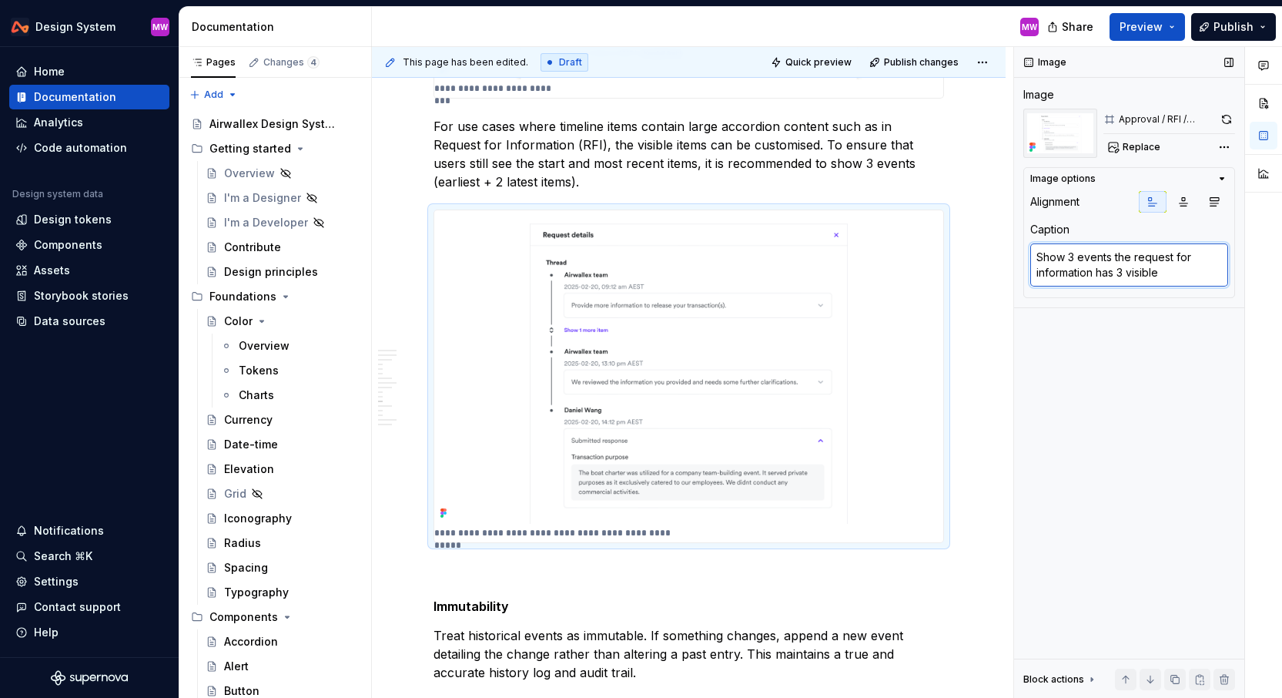
type textarea "Show 3 events the request for information has 3 visible"
type textarea "*"
type textarea "Show 3 events the request for information has 3 visible i"
type textarea "*"
type textarea "Show 3 events the request for information has 3 visible it"
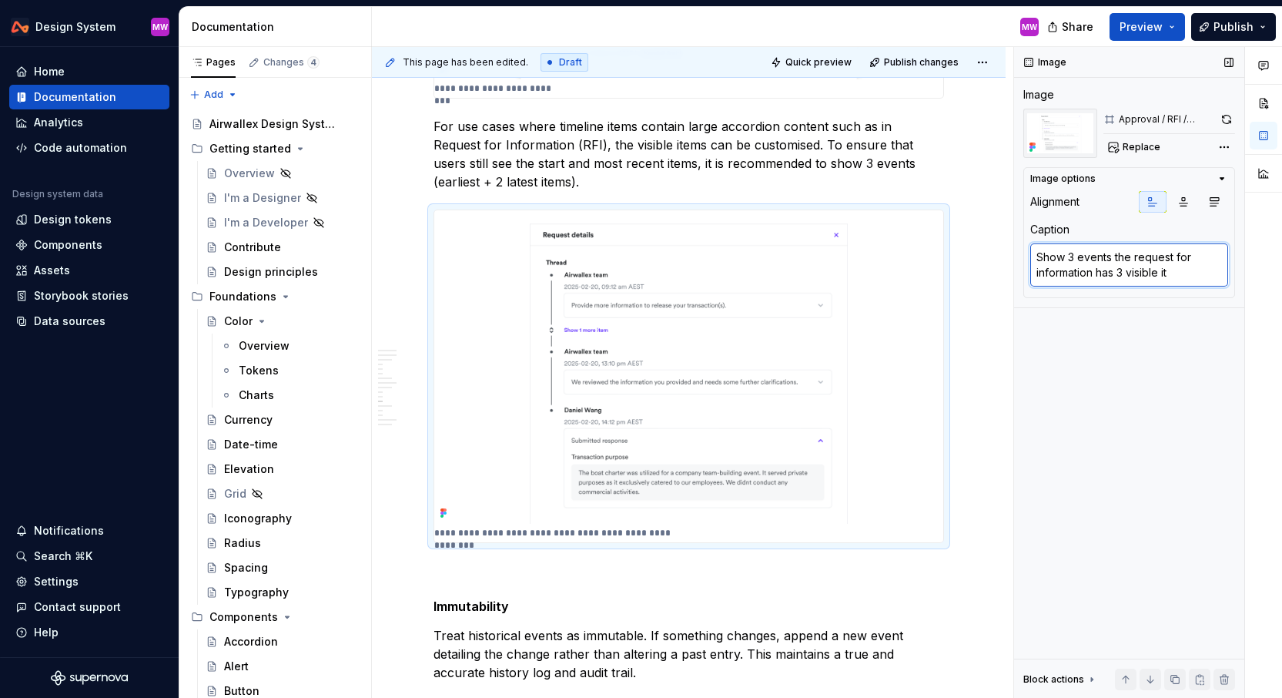
type textarea "*"
type textarea "Show 3 events the request for information has 3 visible ite"
type textarea "*"
type textarea "Show 3 events the request for information has 3 visible item"
type textarea "*"
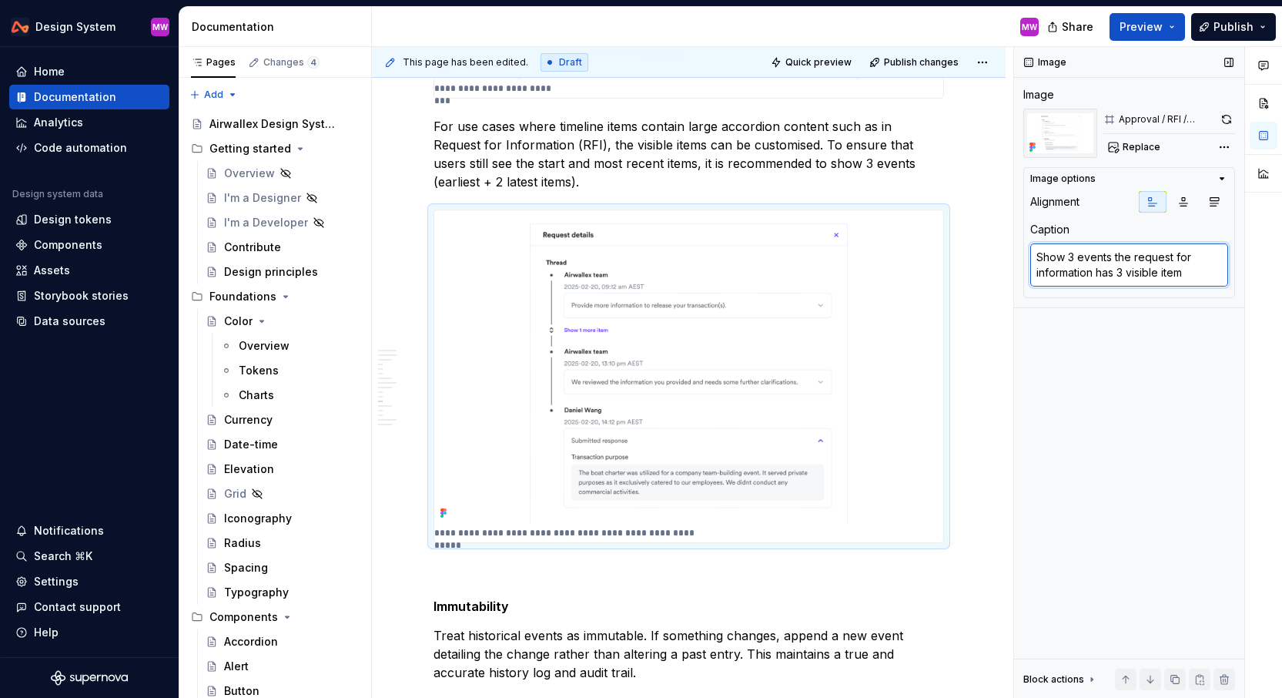
type textarea "Show 3 events the request for information has 3 visible items"
drag, startPoint x: 1138, startPoint y: 258, endPoint x: 1015, endPoint y: 258, distance: 123.2
click at [1015, 258] on div "Image Image Approval / RFI / collapsible Replace Image options Alignment Captio…" at bounding box center [1129, 373] width 230 height 652
type textarea "*"
type textarea "Request for information has 3 visible items"
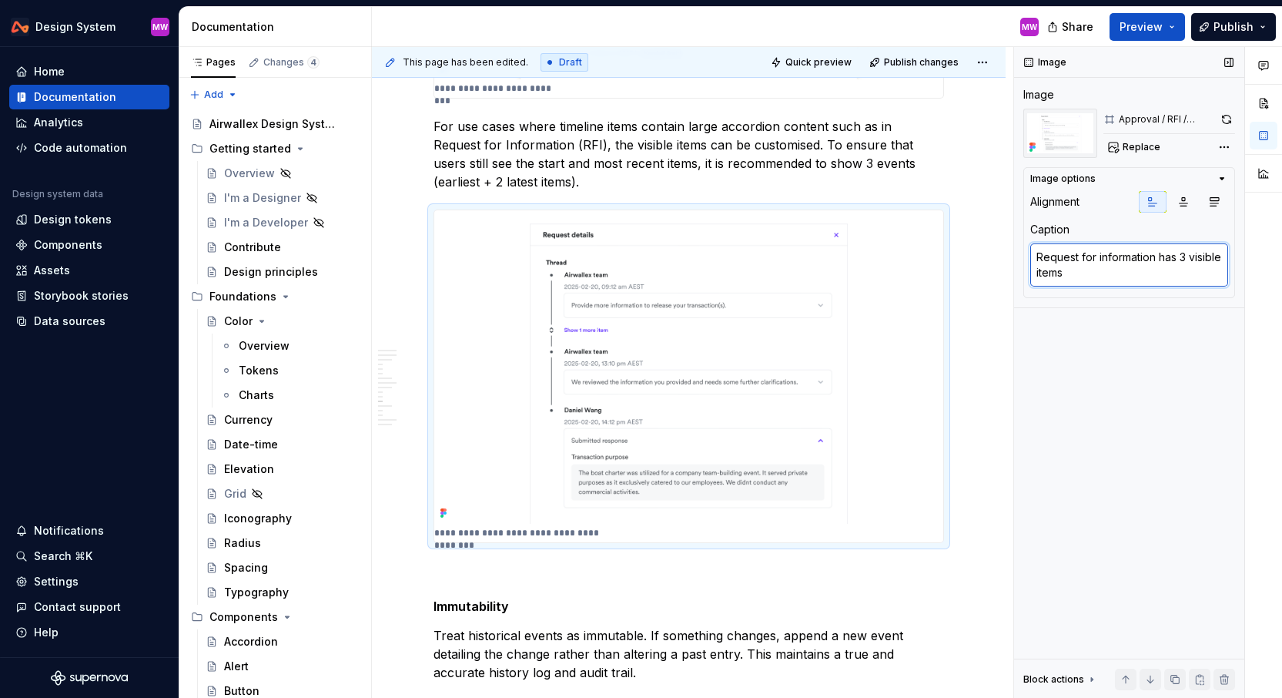
type textarea "*"
type textarea "Request for information has 3 visible items"
type textarea "*"
type textarea "R\equest for information has 3 visible items"
type textarea "*"
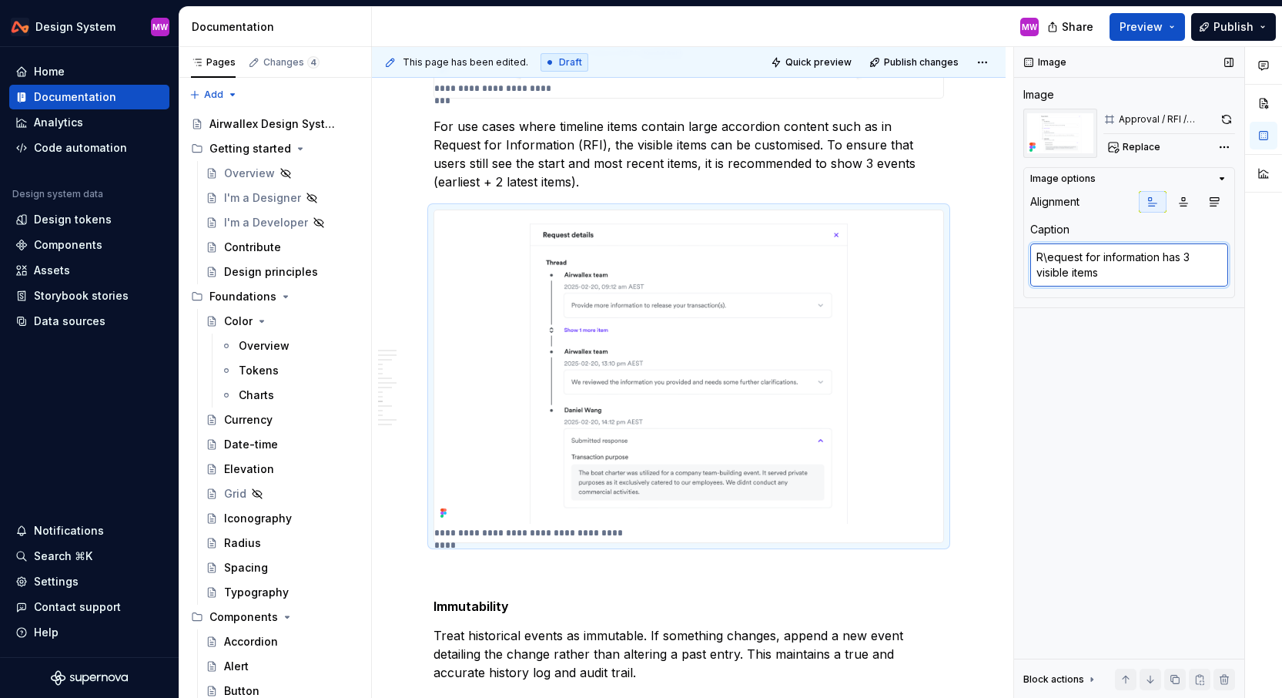
type textarea "Request for information has 3 visible items"
click at [977, 303] on div "**********" at bounding box center [693, 373] width 642 height 652
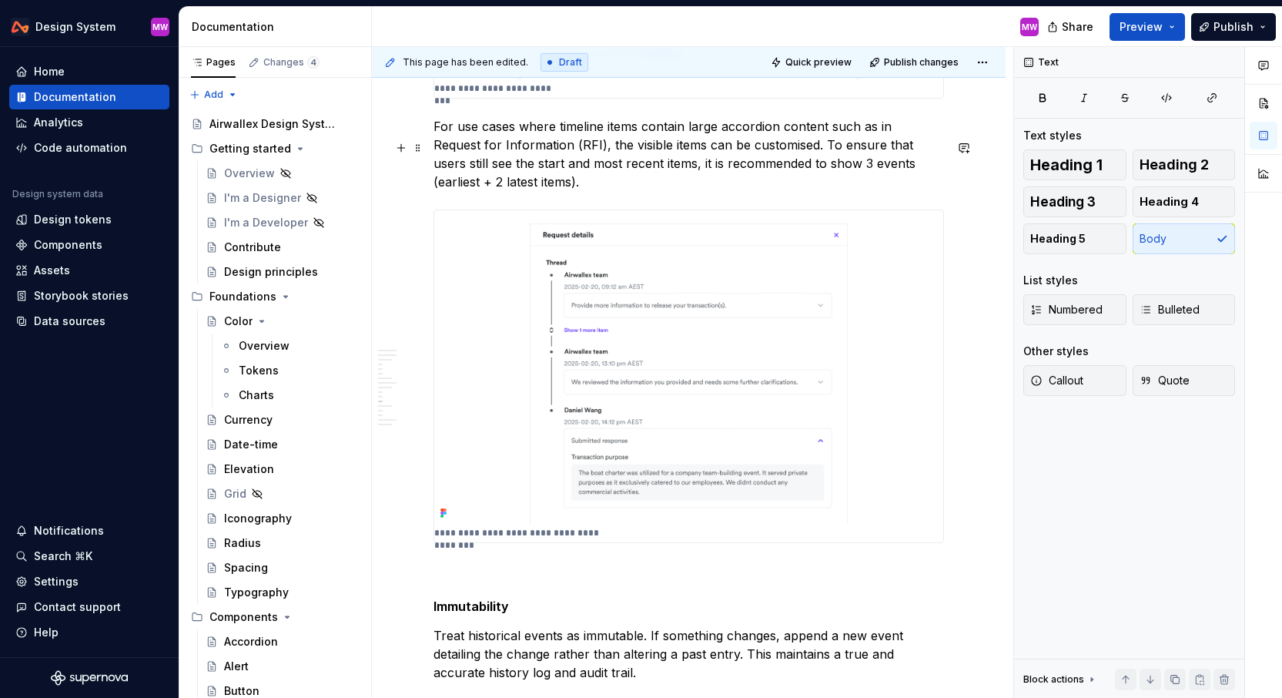
click at [575, 166] on p "For use cases where timeline items contain large accordion content such as in R…" at bounding box center [689, 154] width 511 height 74
click at [653, 191] on p "For use cases where timeline items contain large accordion content such as in R…" at bounding box center [689, 154] width 511 height 74
click at [569, 183] on p "For use cases where timeline items contain large accordion content such as in R…" at bounding box center [689, 154] width 511 height 74
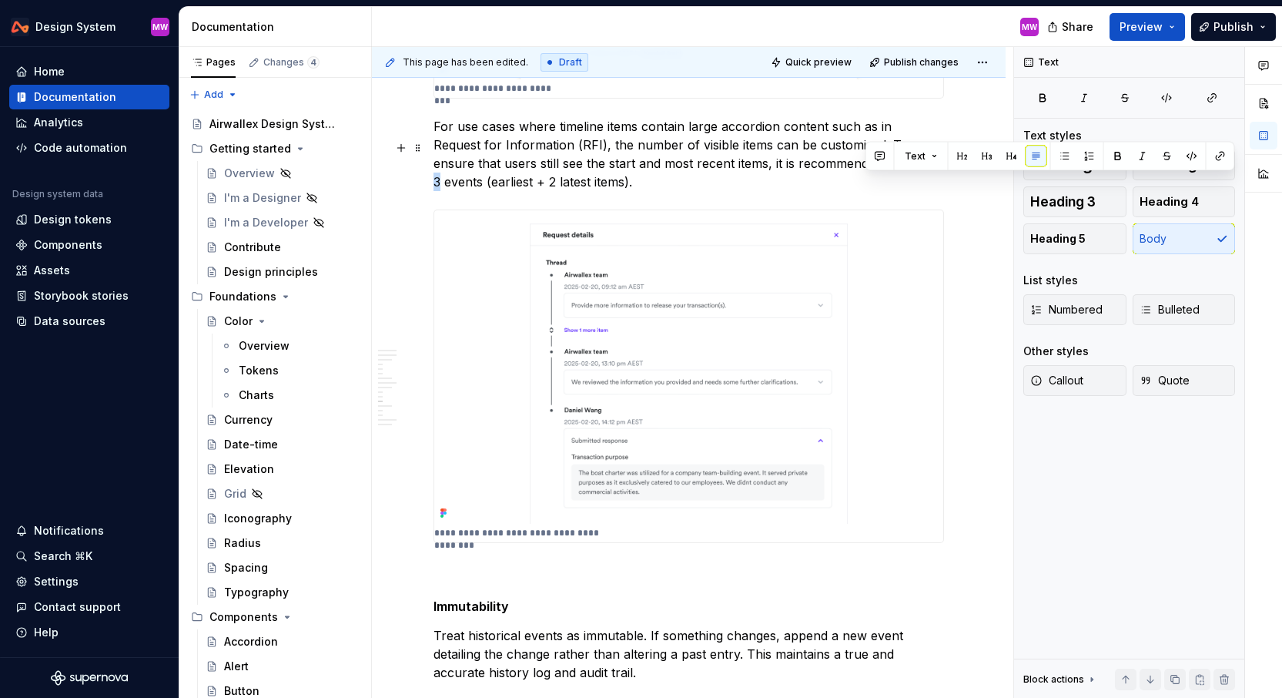
click at [867, 183] on p "For use cases where timeline items contain large accordion content such as in R…" at bounding box center [689, 154] width 511 height 74
click at [786, 191] on p "For use cases where timeline items contain large accordion content such as in R…" at bounding box center [689, 154] width 511 height 74
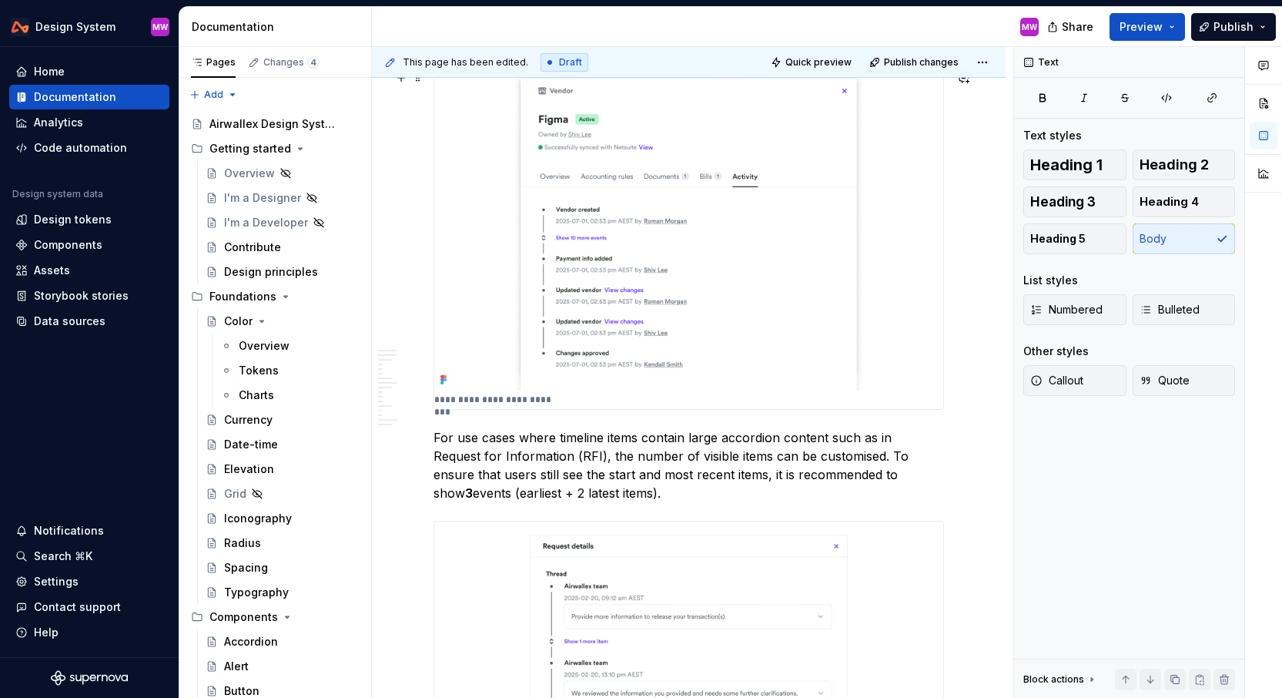
scroll to position [3092, 0]
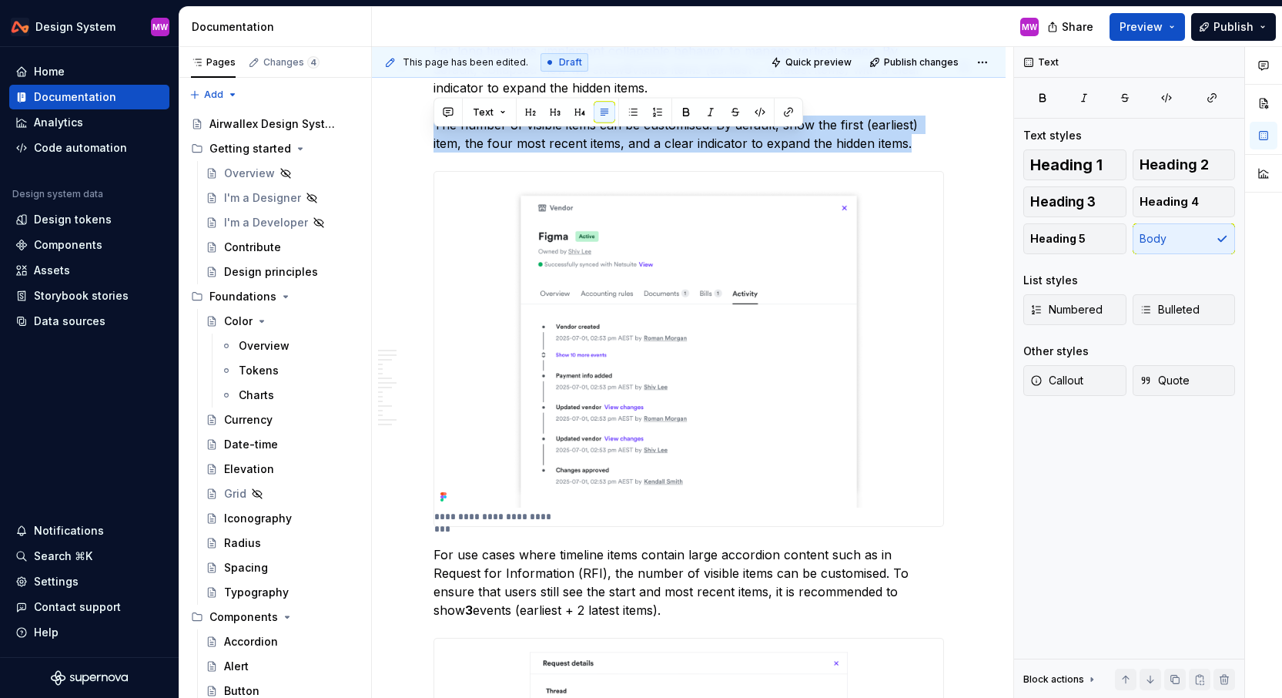
drag, startPoint x: 434, startPoint y: 137, endPoint x: 903, endPoint y: 163, distance: 469.8
click at [904, 152] on p "For long timelines, implement collapsible behavior to manage vertical space. By…" at bounding box center [689, 97] width 511 height 111
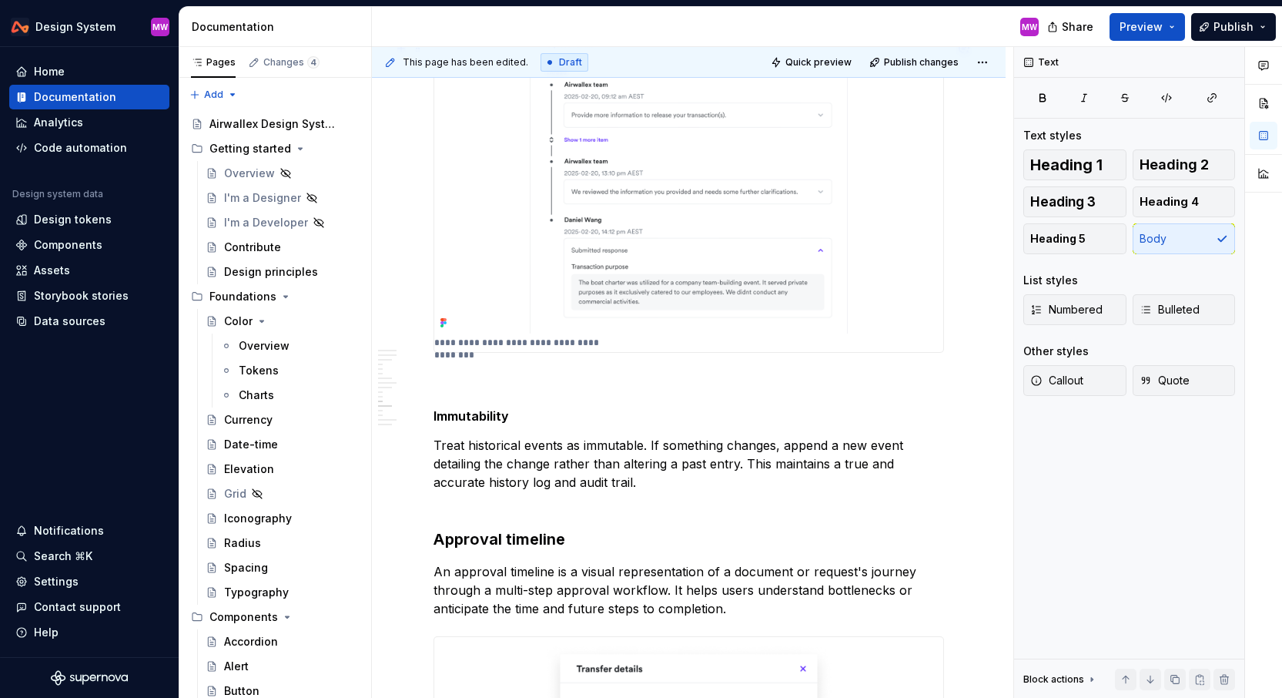
scroll to position [3658, 0]
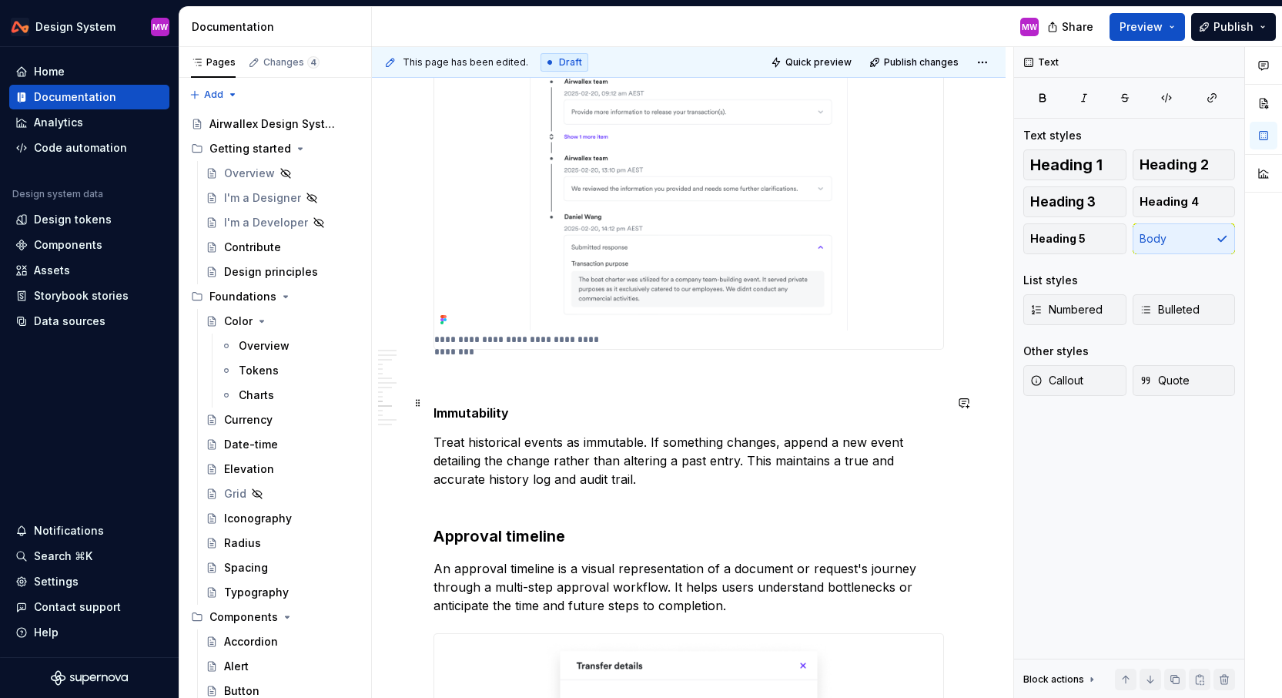
click at [560, 387] on p at bounding box center [689, 377] width 511 height 18
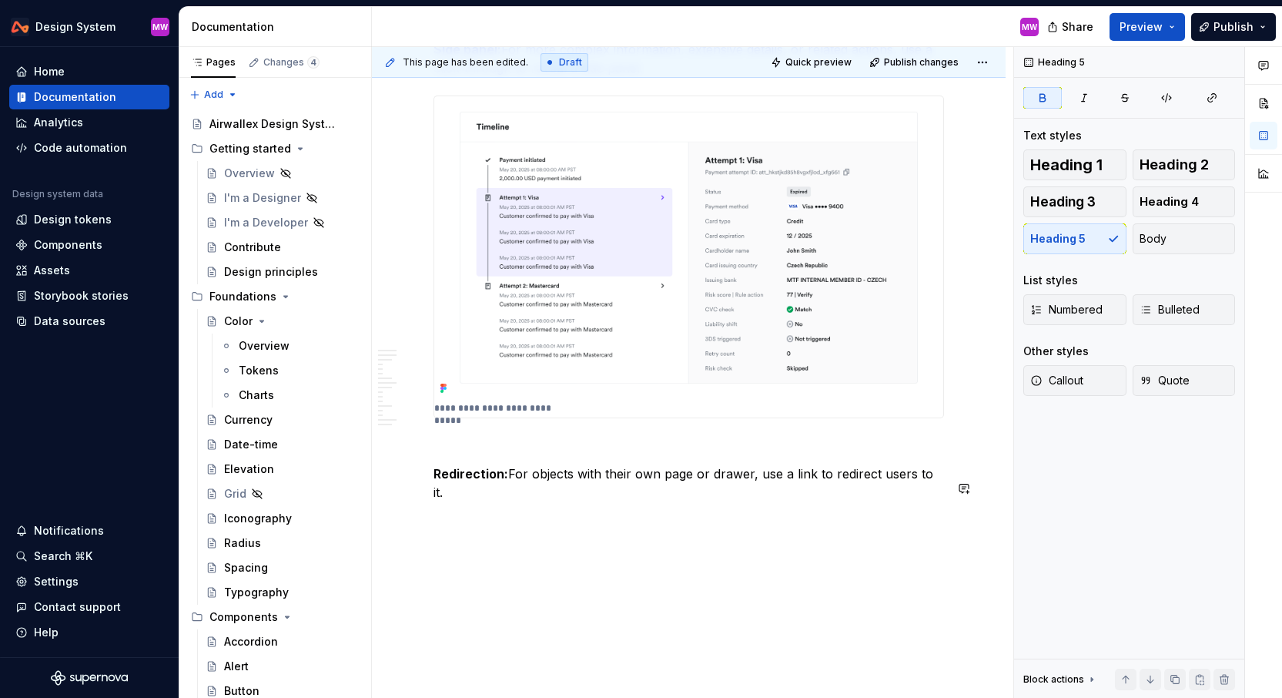
scroll to position [6087, 0]
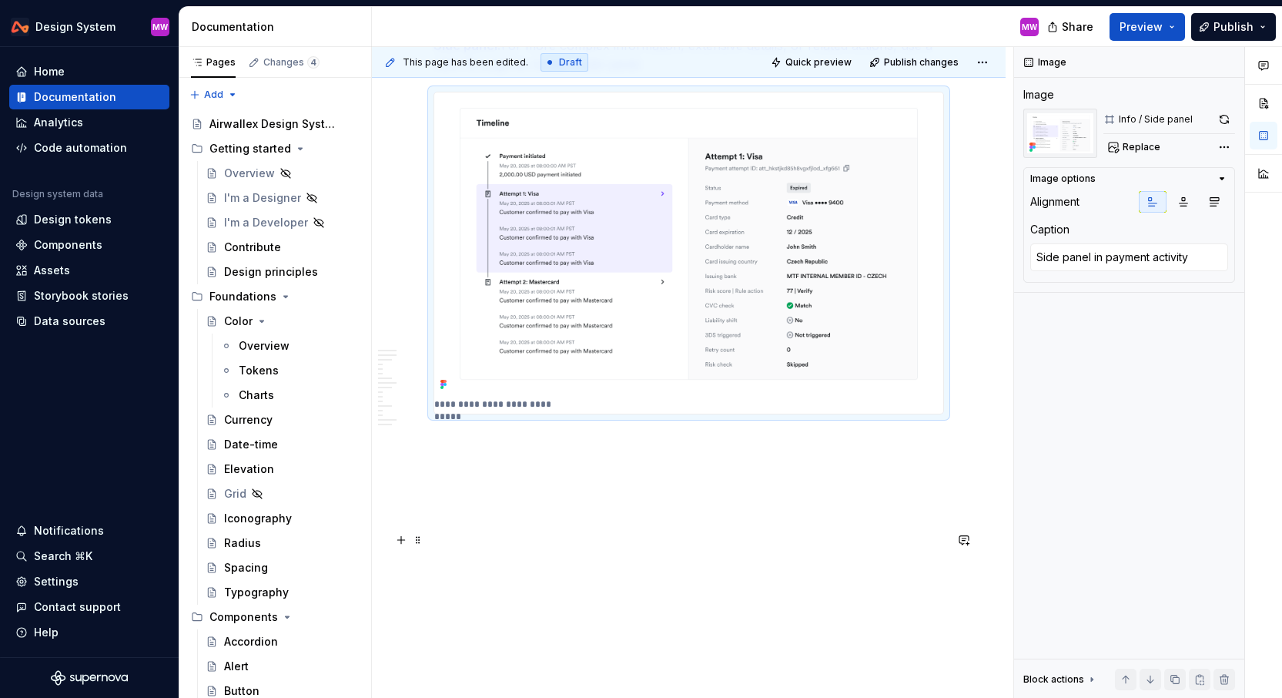
click at [842, 507] on p at bounding box center [689, 497] width 511 height 18
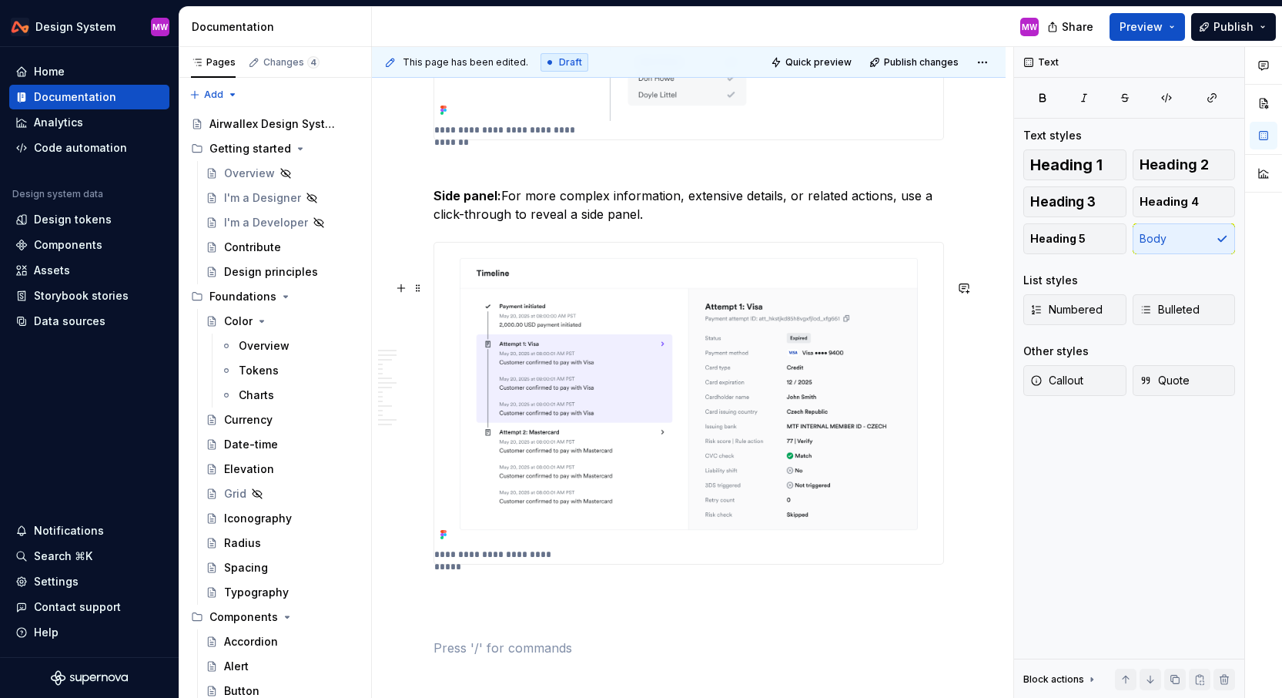
scroll to position [6220, 0]
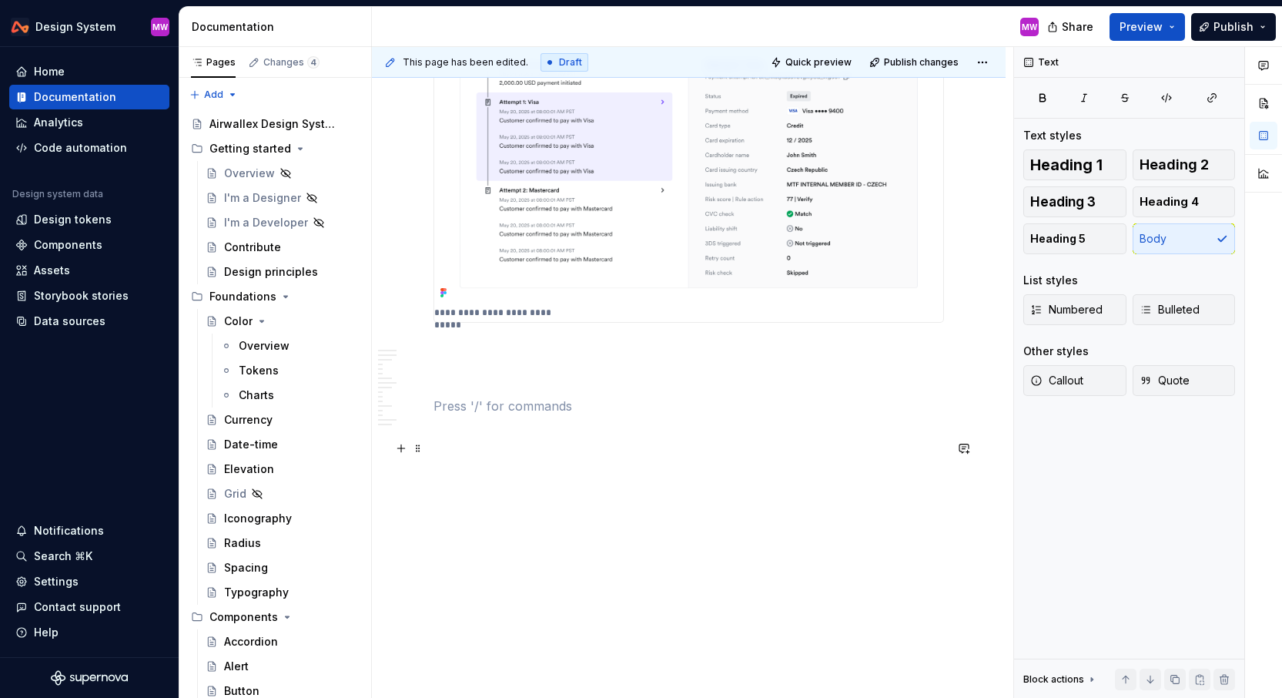
click at [459, 403] on p at bounding box center [689, 406] width 511 height 18
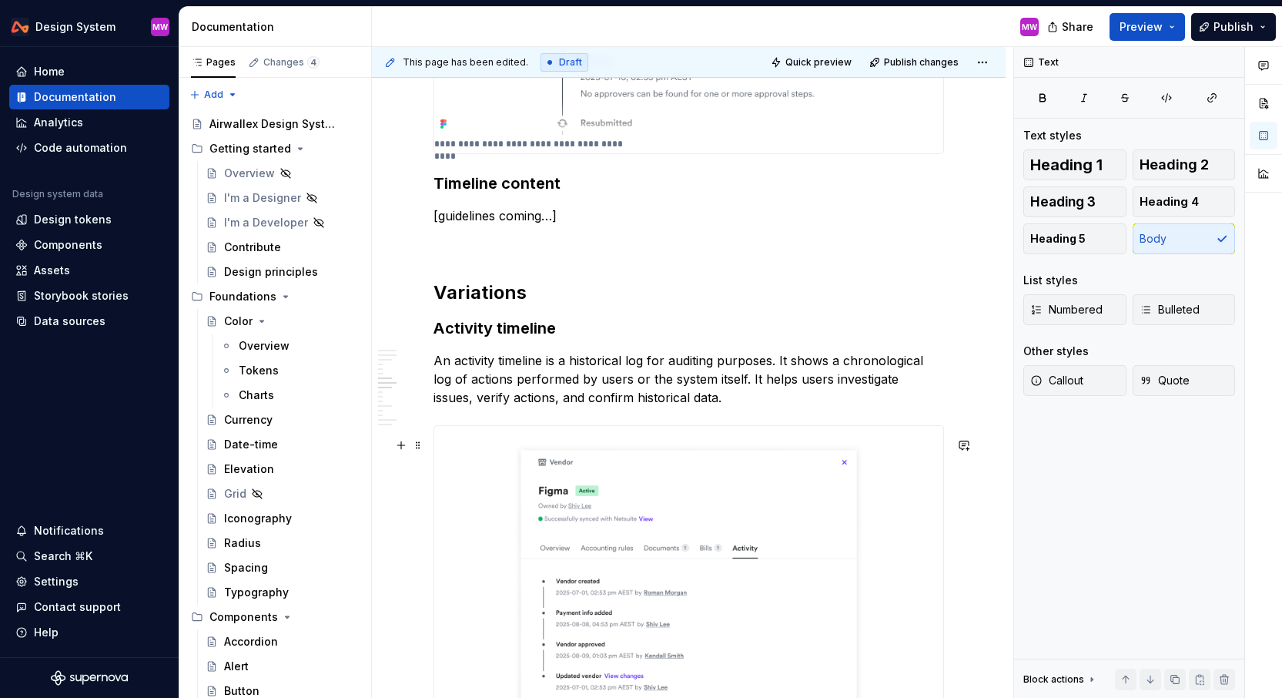
scroll to position [2272, 0]
type textarea "*"
